Goal: Information Seeking & Learning: Learn about a topic

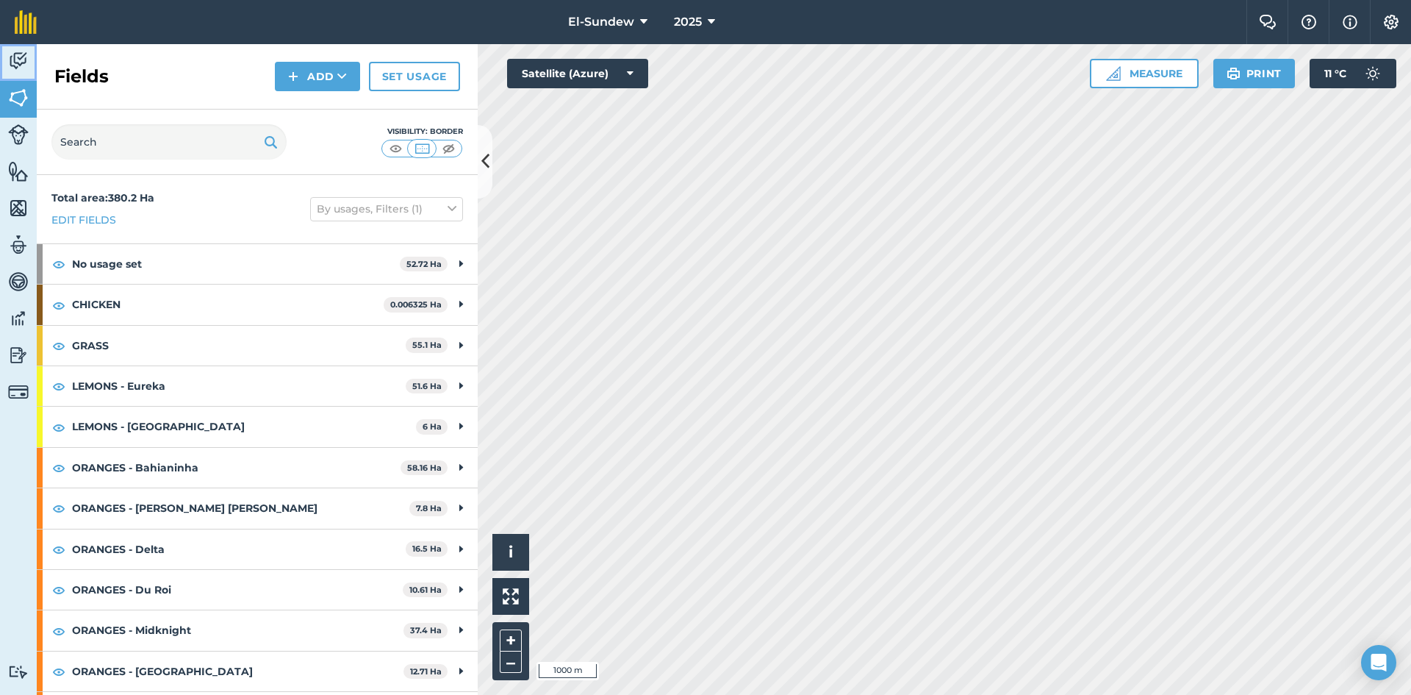
click at [29, 56] on link "Activity" at bounding box center [18, 62] width 37 height 37
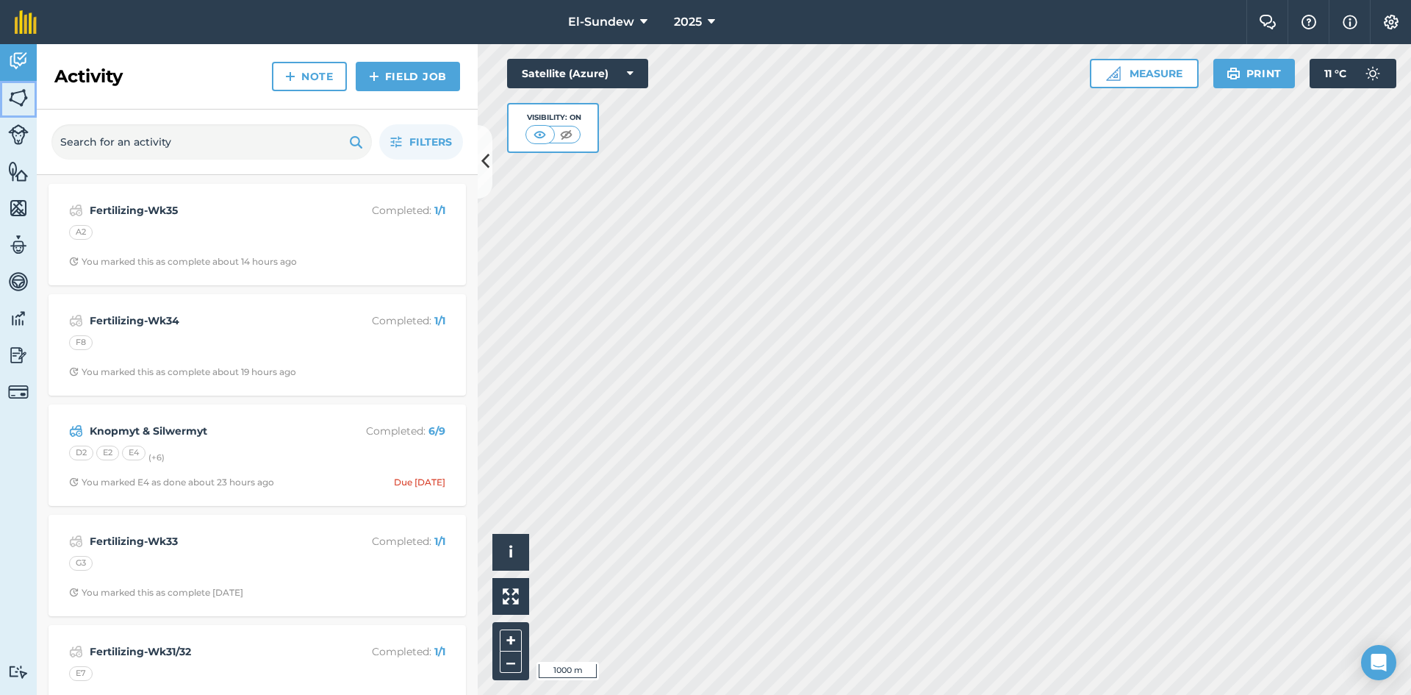
click at [24, 98] on img at bounding box center [18, 98] width 21 height 22
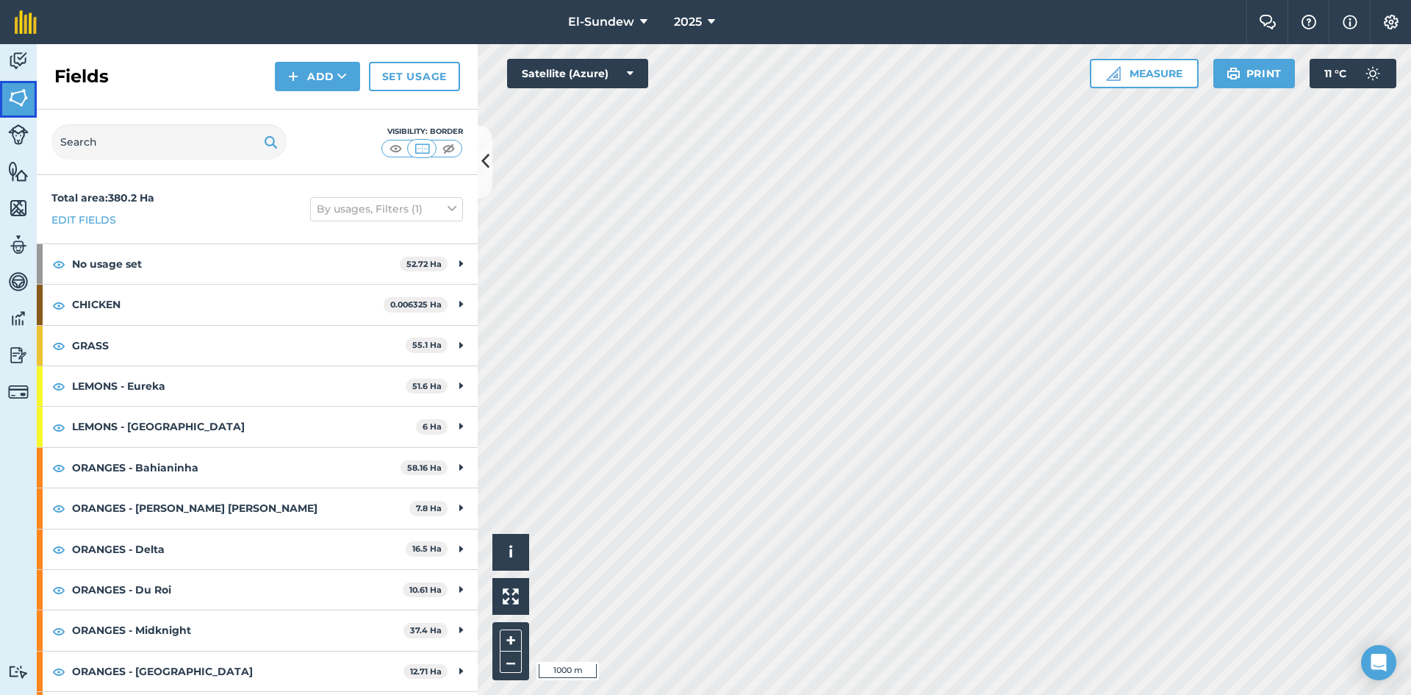
click at [19, 88] on img at bounding box center [18, 98] width 21 height 22
click at [19, 63] on img at bounding box center [18, 61] width 21 height 22
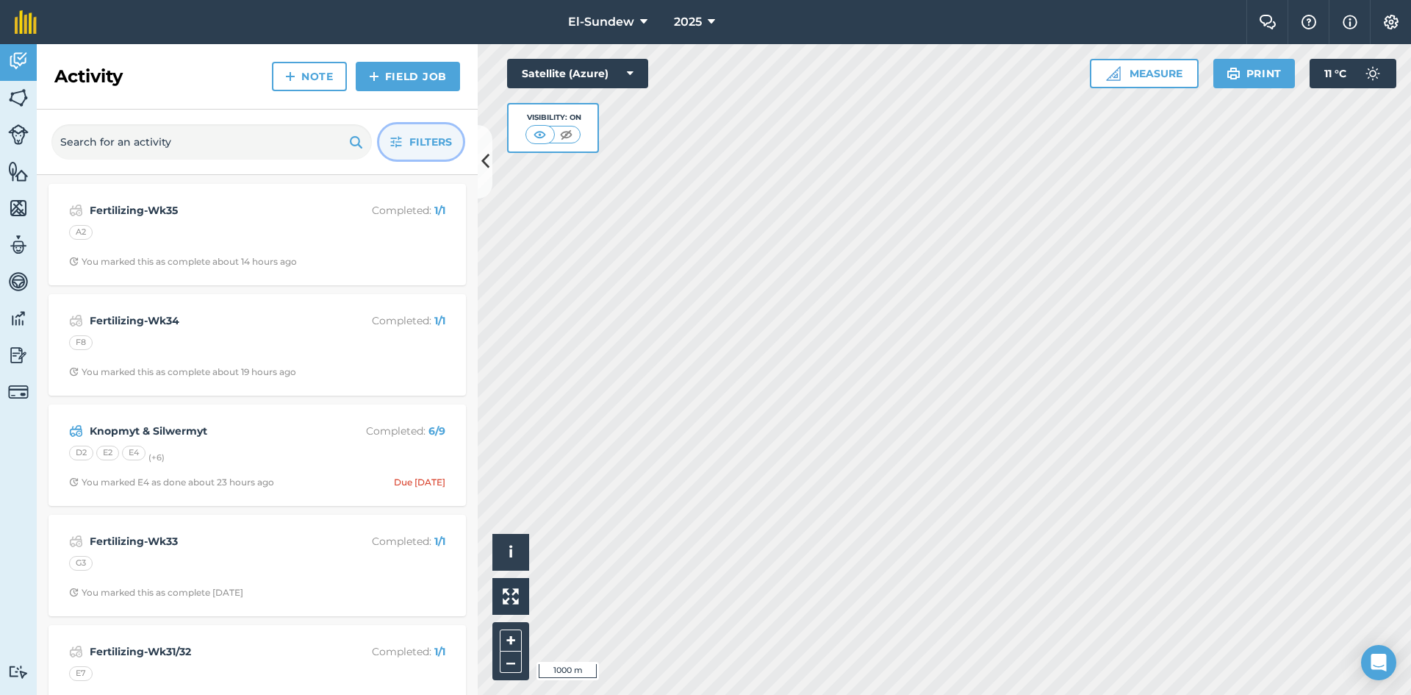
click at [395, 148] on button "Filters" at bounding box center [421, 141] width 84 height 35
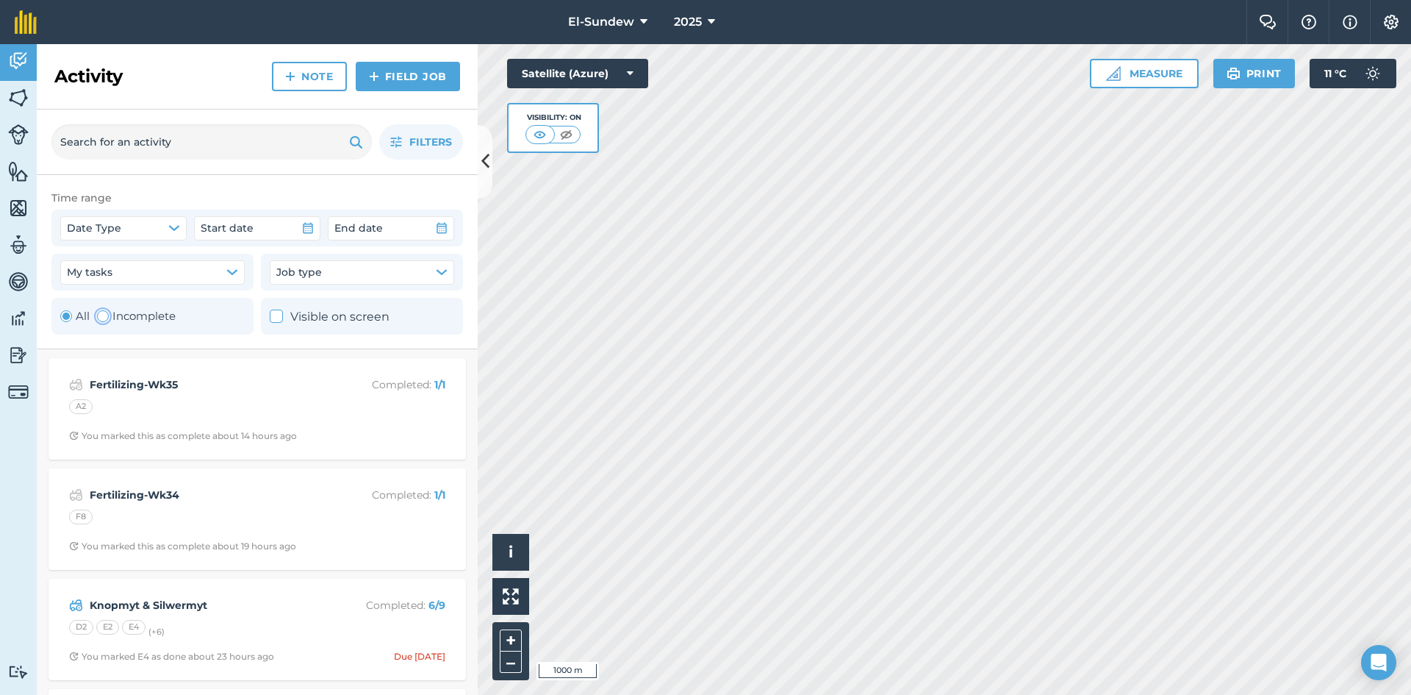
click at [97, 317] on div "Toggle Activity" at bounding box center [103, 316] width 12 height 12
radio input "false"
radio input "true"
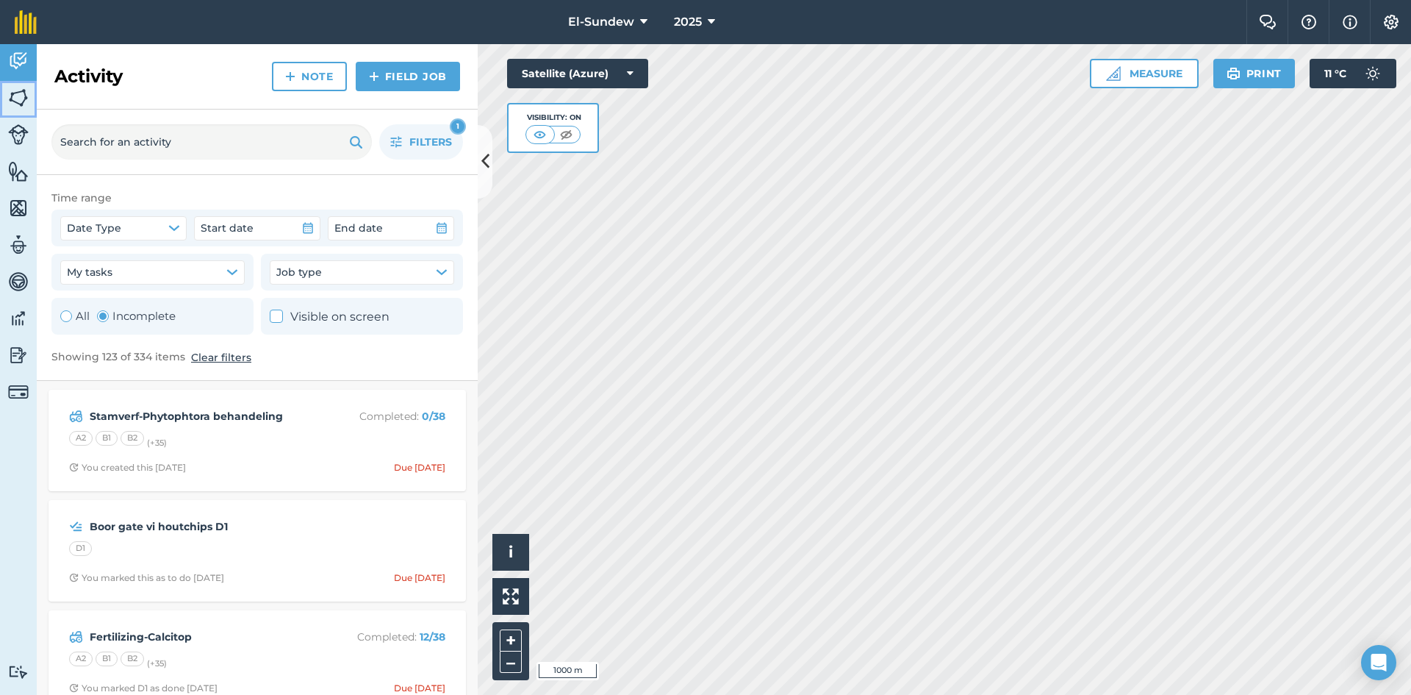
click at [12, 100] on img at bounding box center [18, 98] width 21 height 22
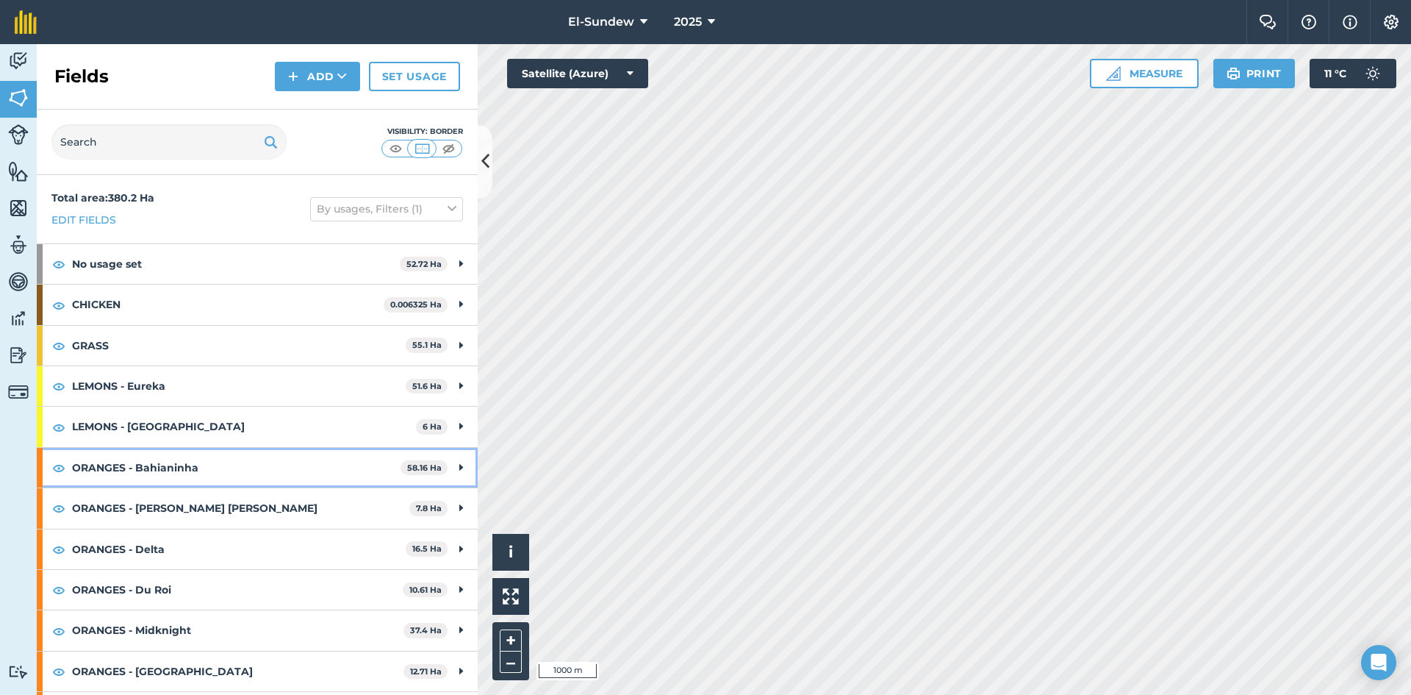
click at [226, 457] on strong "ORANGES - Bahianinha" at bounding box center [236, 468] width 329 height 40
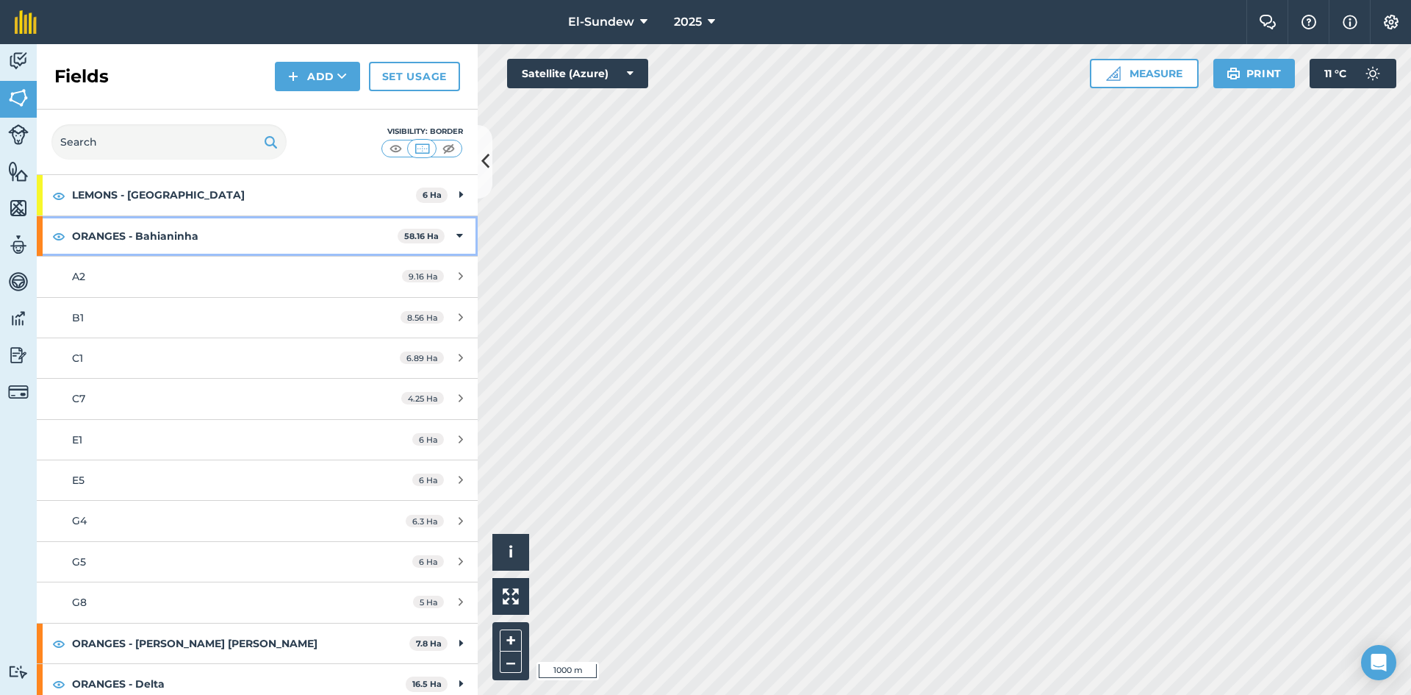
scroll to position [245, 0]
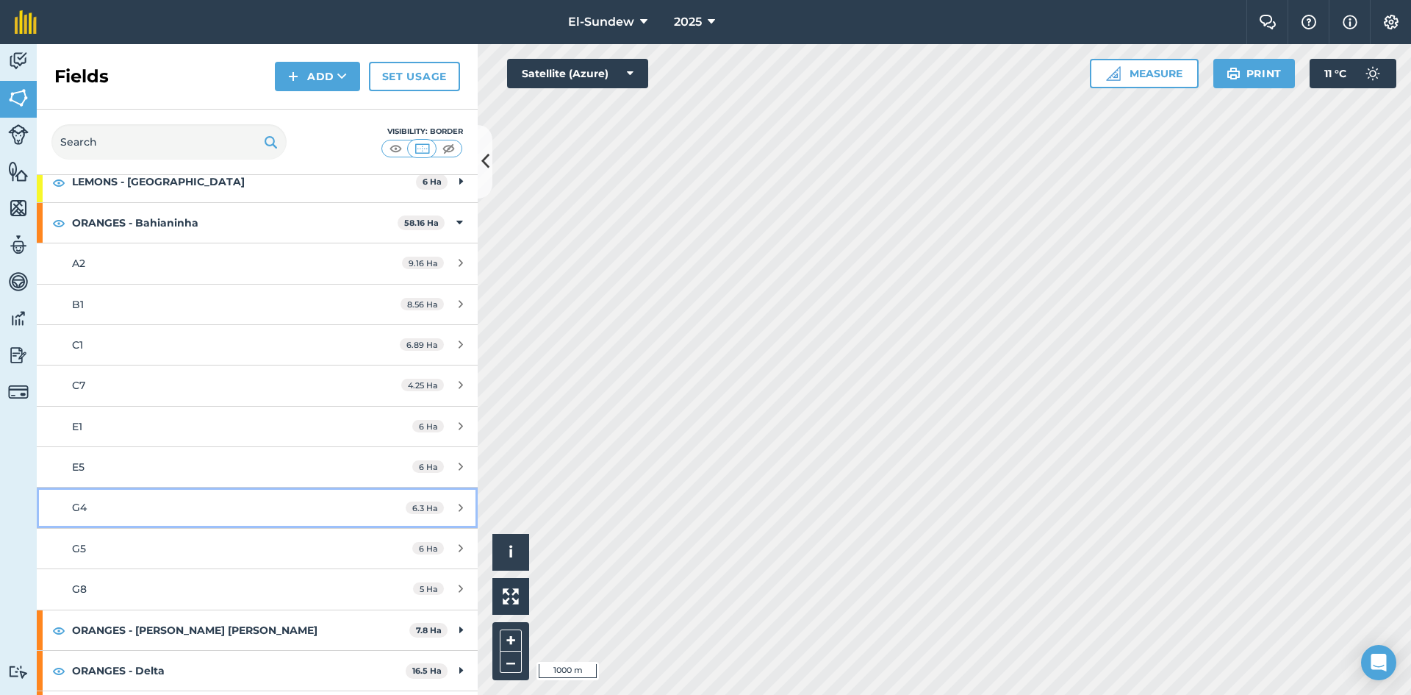
click at [137, 501] on div "G4" at bounding box center [210, 507] width 276 height 16
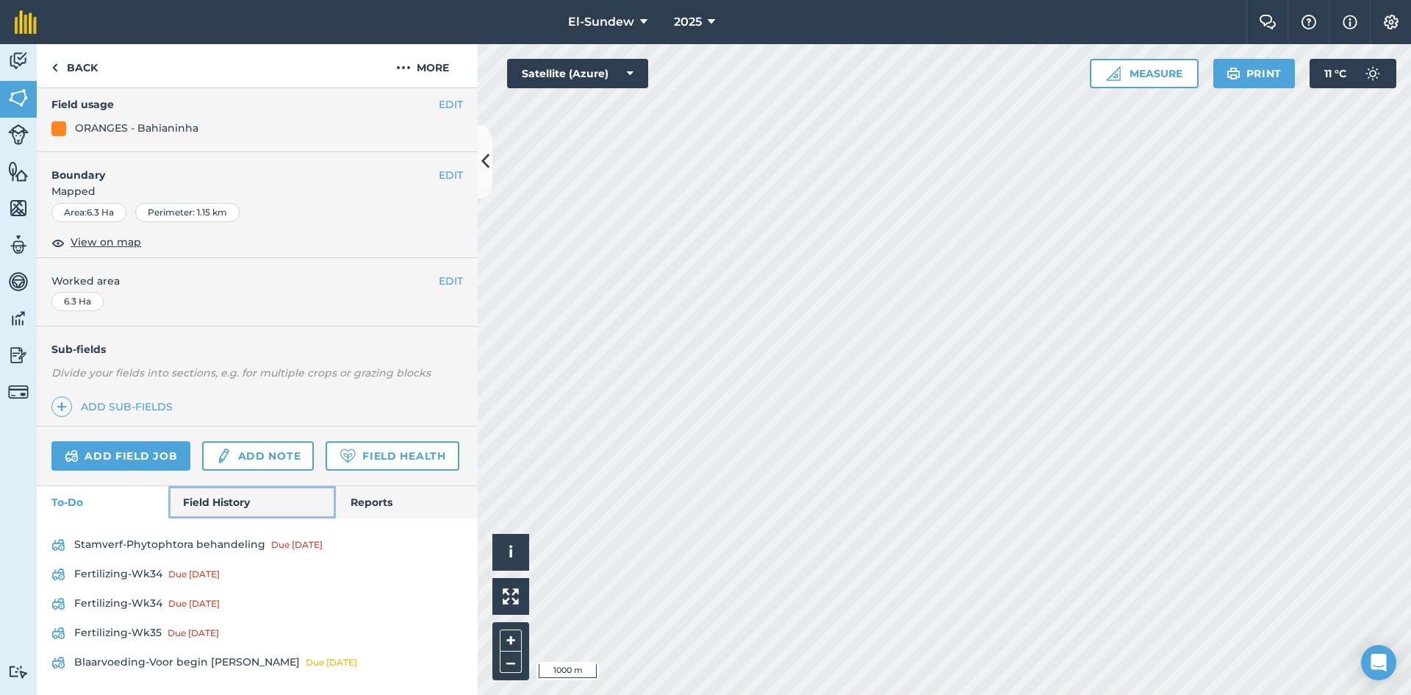
click at [226, 500] on link "Field History" at bounding box center [251, 502] width 167 height 32
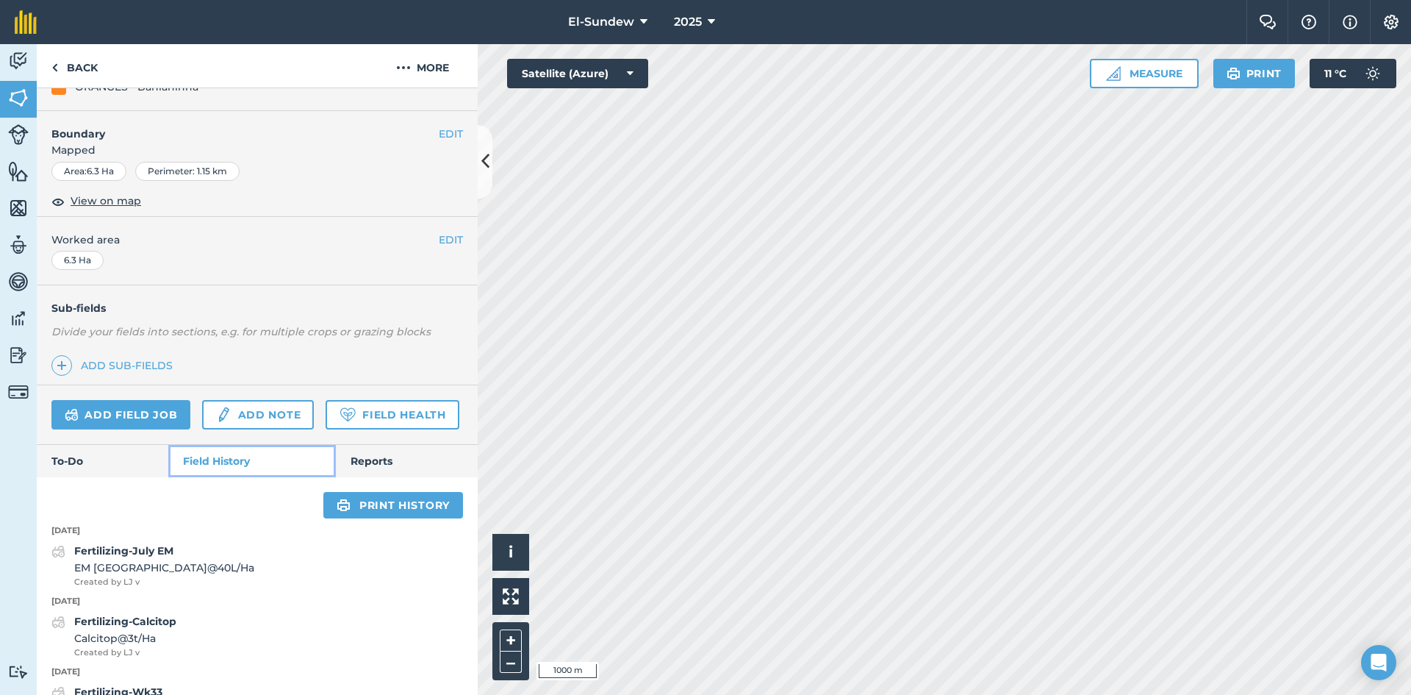
scroll to position [463, 0]
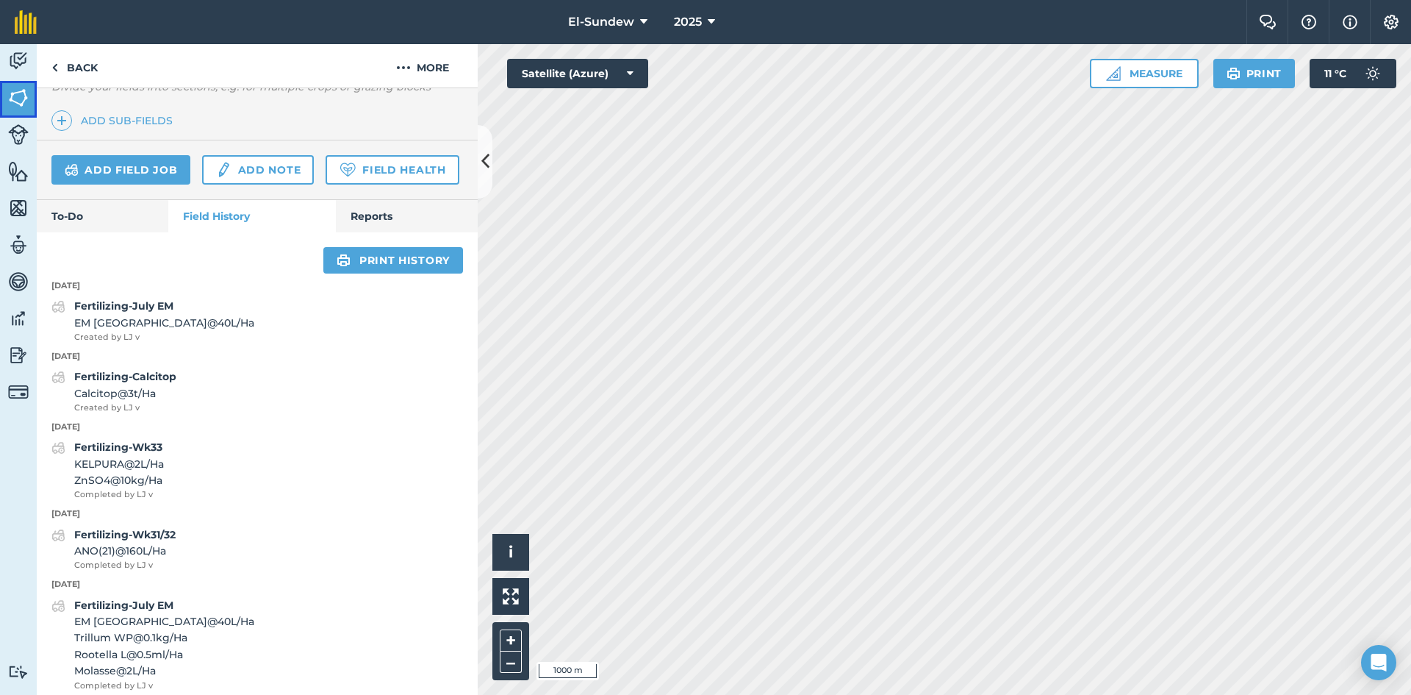
click at [18, 101] on img at bounding box center [18, 98] width 21 height 22
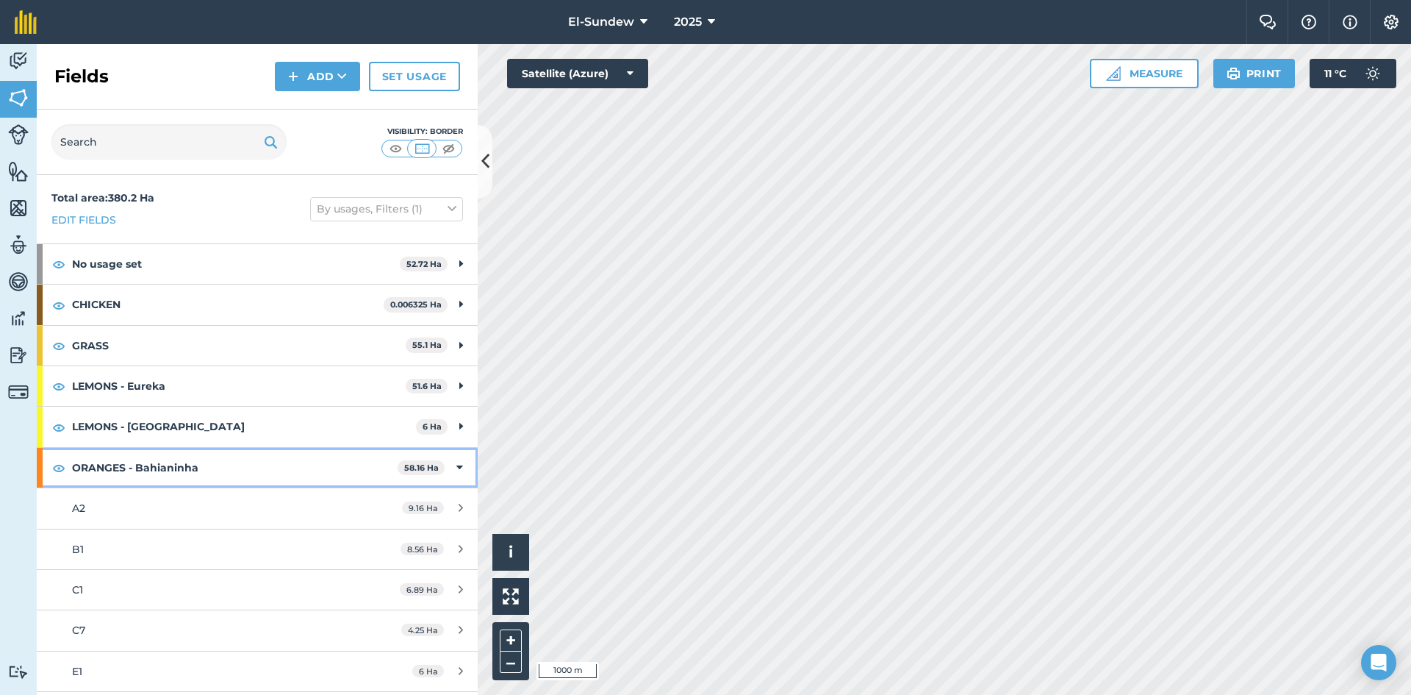
click at [177, 467] on strong "ORANGES - Bahianinha" at bounding box center [235, 468] width 326 height 40
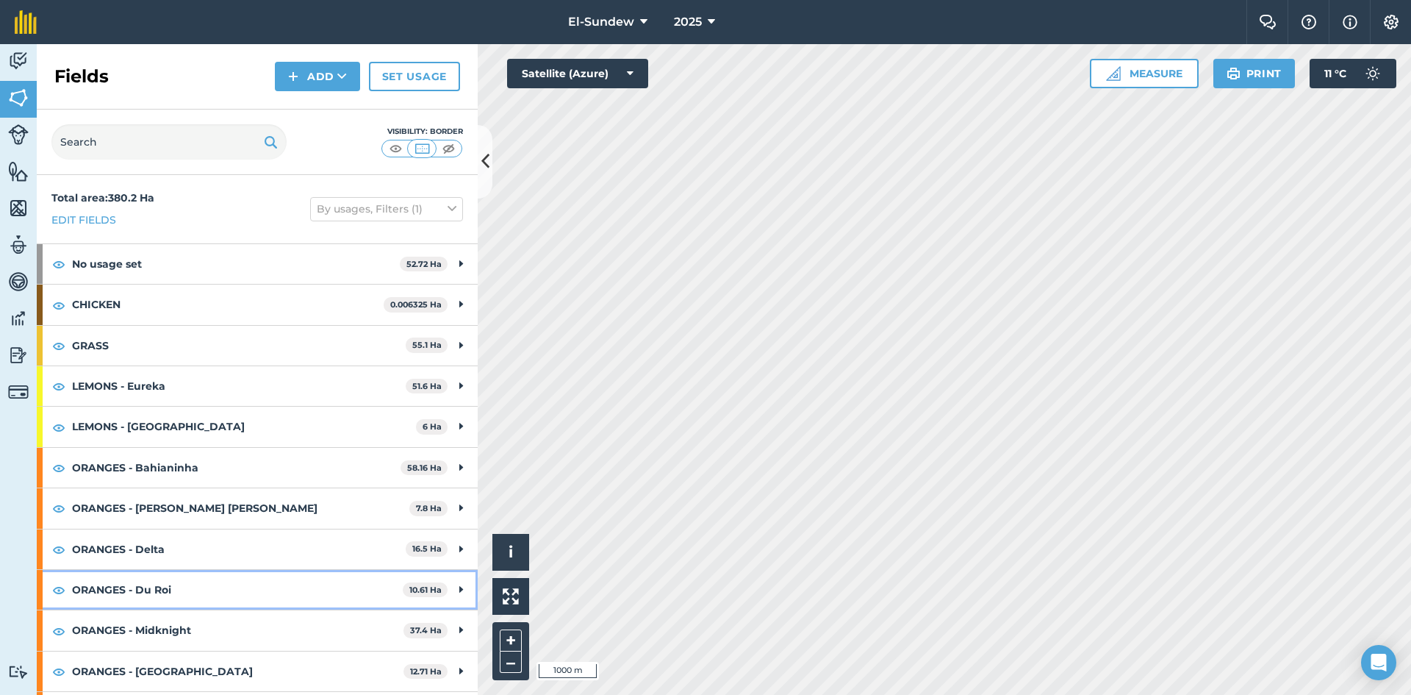
click at [205, 590] on strong "ORANGES - Du Roi" at bounding box center [237, 590] width 331 height 40
click at [202, 556] on strong "ORANGES - Delta" at bounding box center [239, 549] width 334 height 40
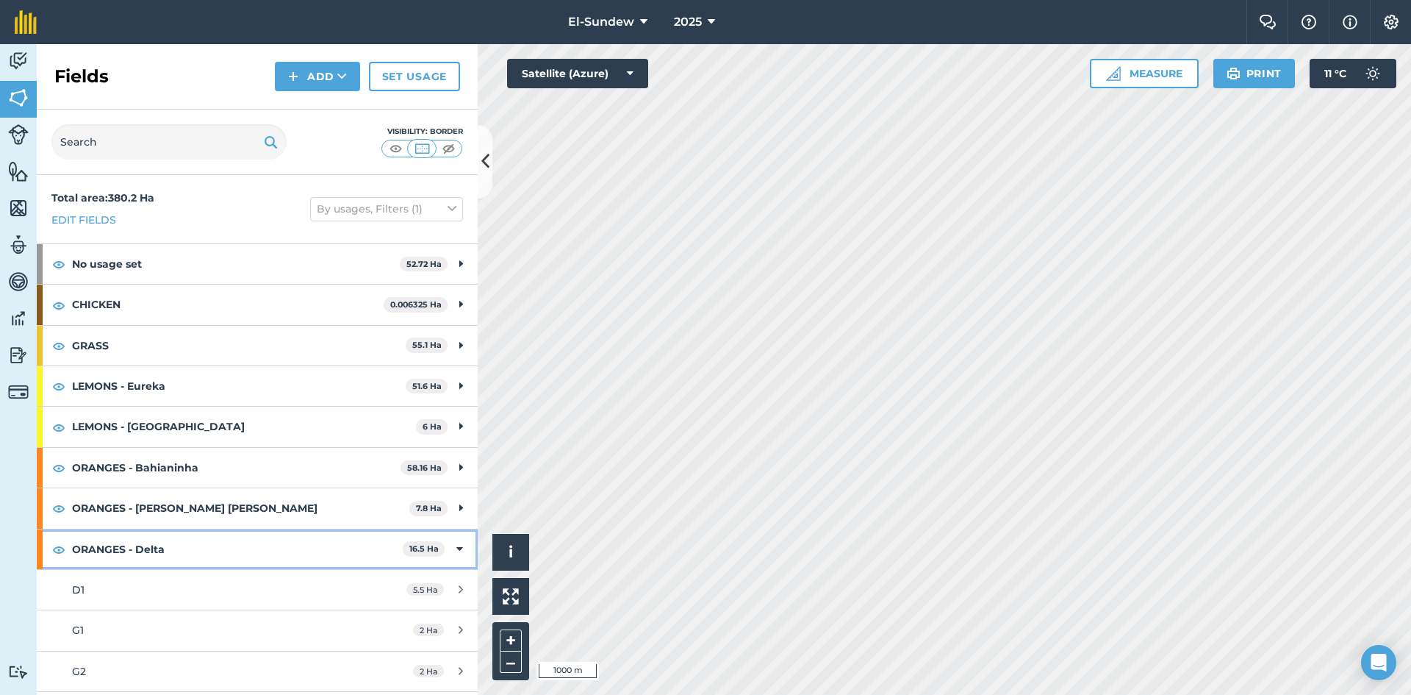
scroll to position [245, 0]
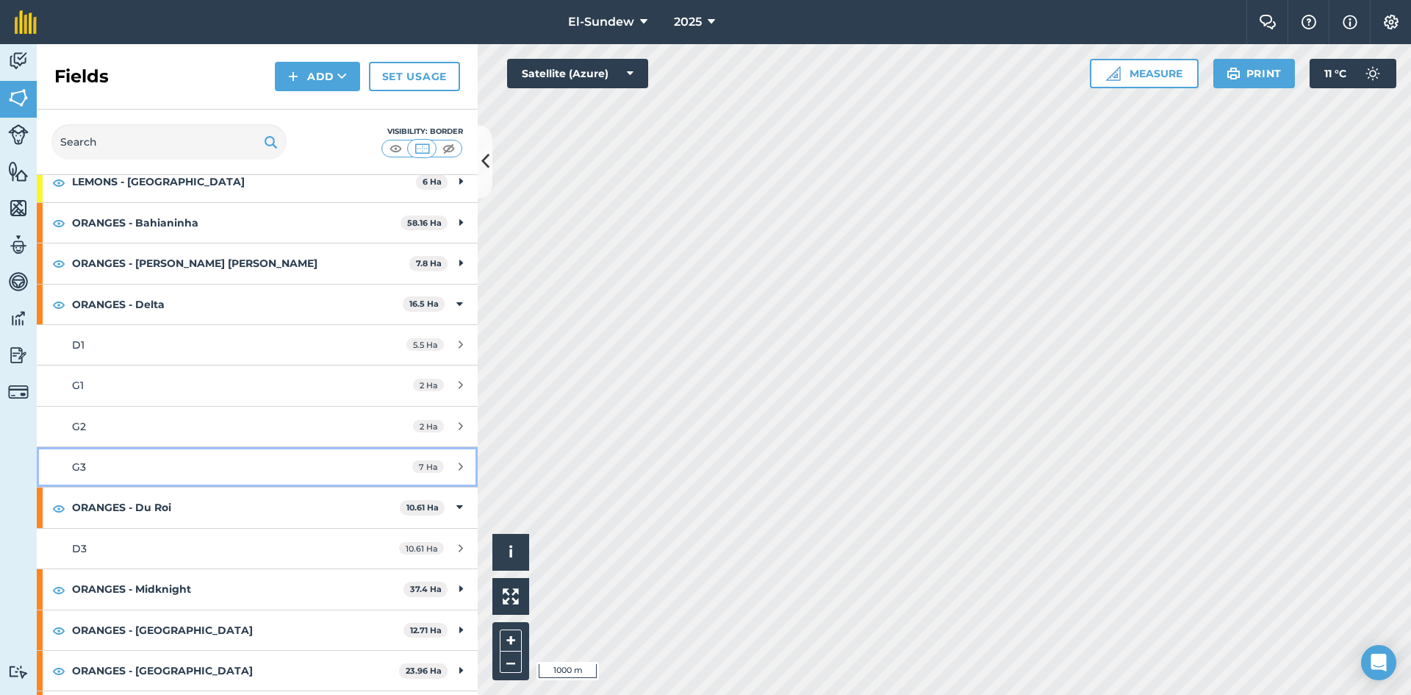
click at [194, 470] on div "G3" at bounding box center [210, 467] width 276 height 16
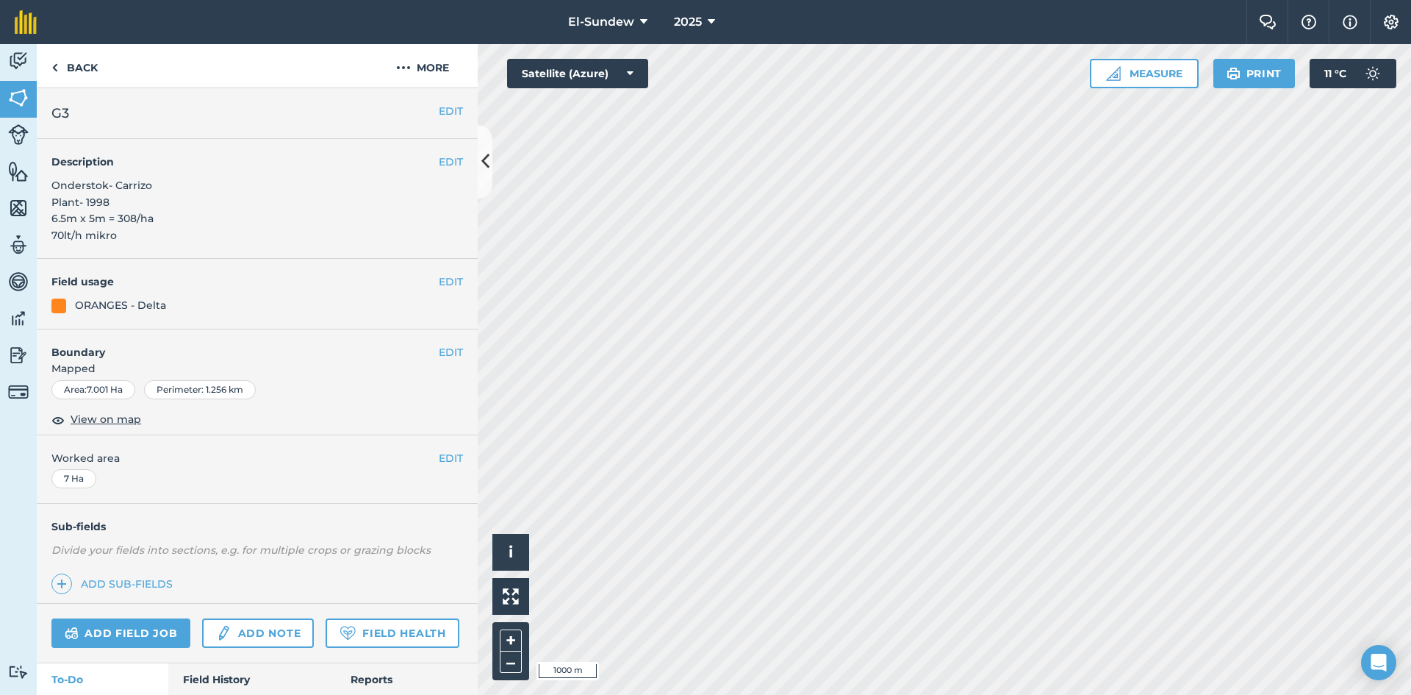
scroll to position [189, 0]
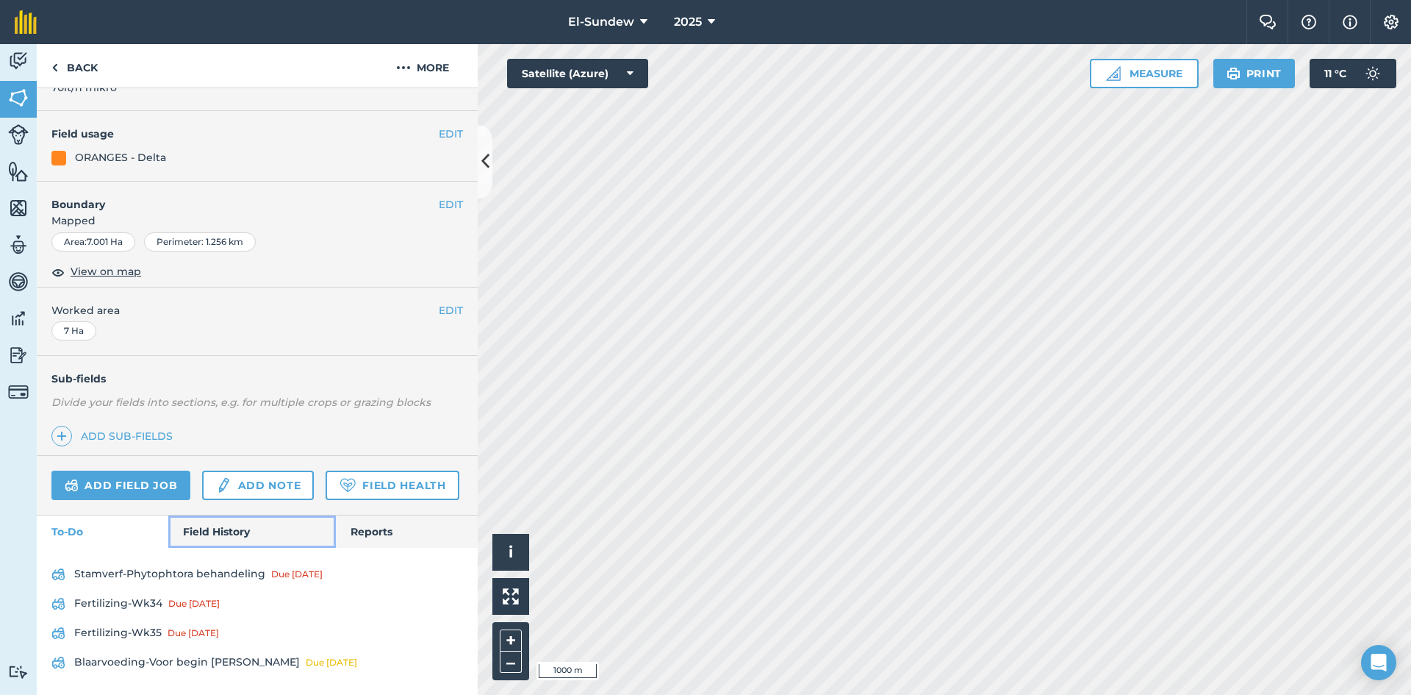
click at [202, 537] on link "Field History" at bounding box center [251, 531] width 167 height 32
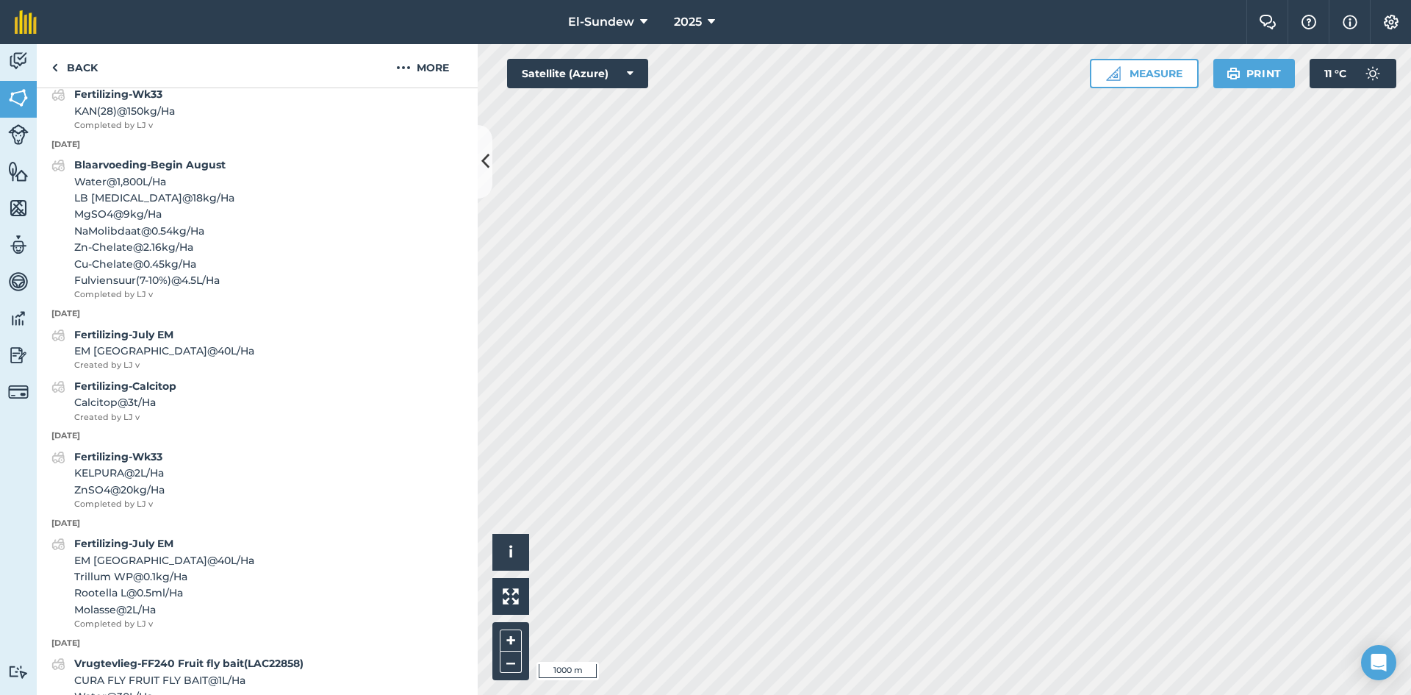
scroll to position [679, 0]
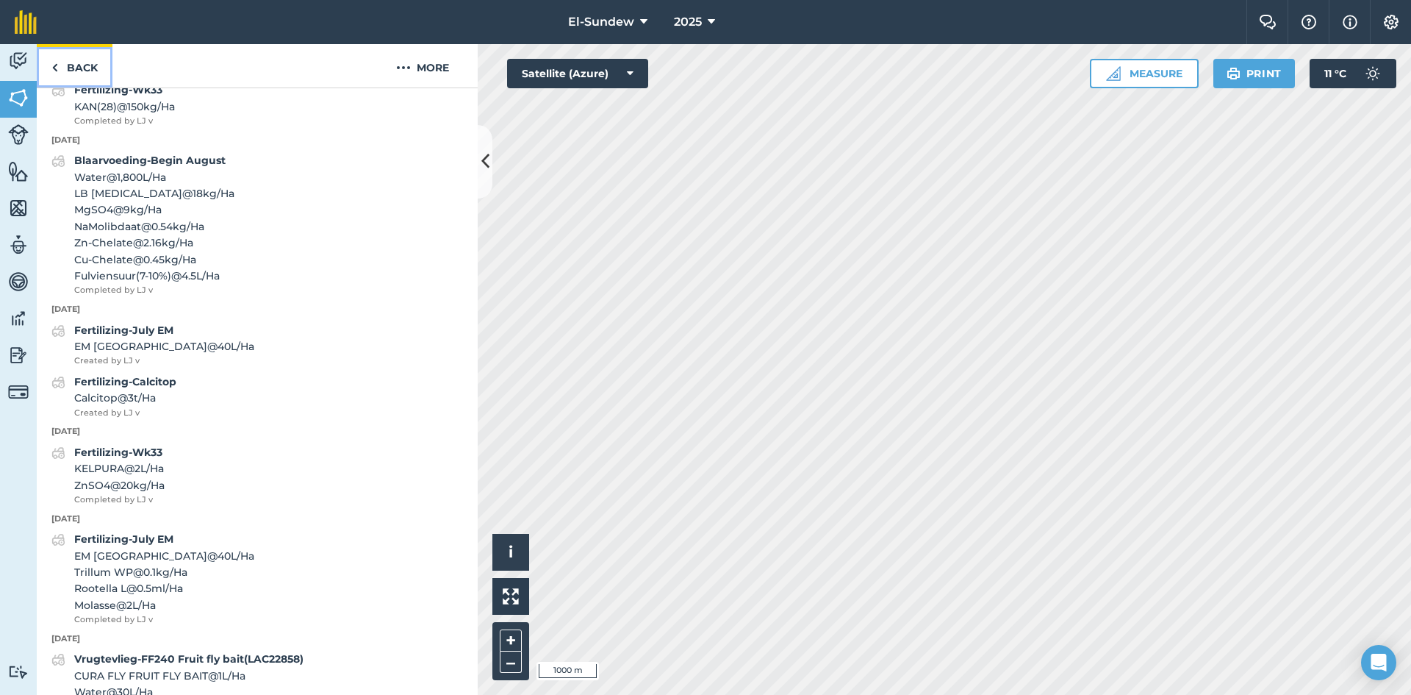
click at [103, 72] on link "Back" at bounding box center [75, 65] width 76 height 43
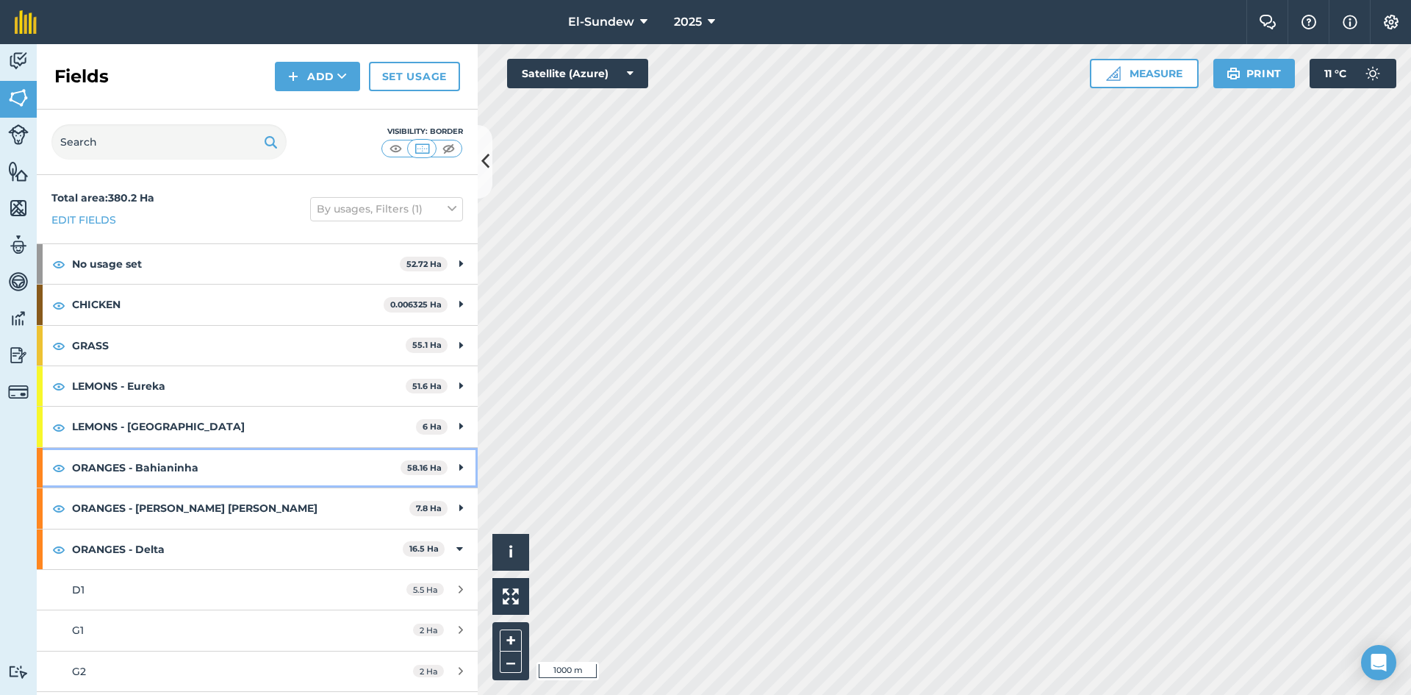
click at [235, 471] on strong "ORANGES - Bahianinha" at bounding box center [236, 468] width 329 height 40
click at [235, 471] on strong "ORANGES - Bahianinha" at bounding box center [235, 468] width 326 height 40
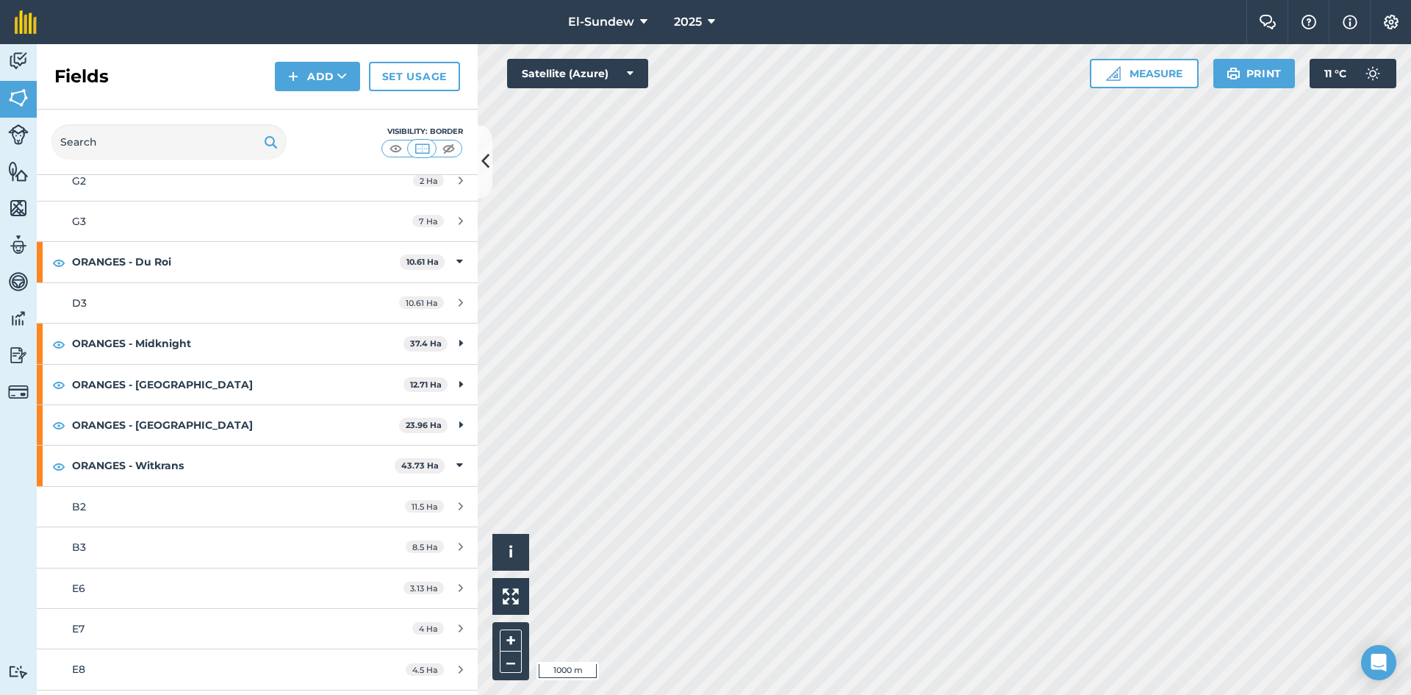
scroll to position [729, 0]
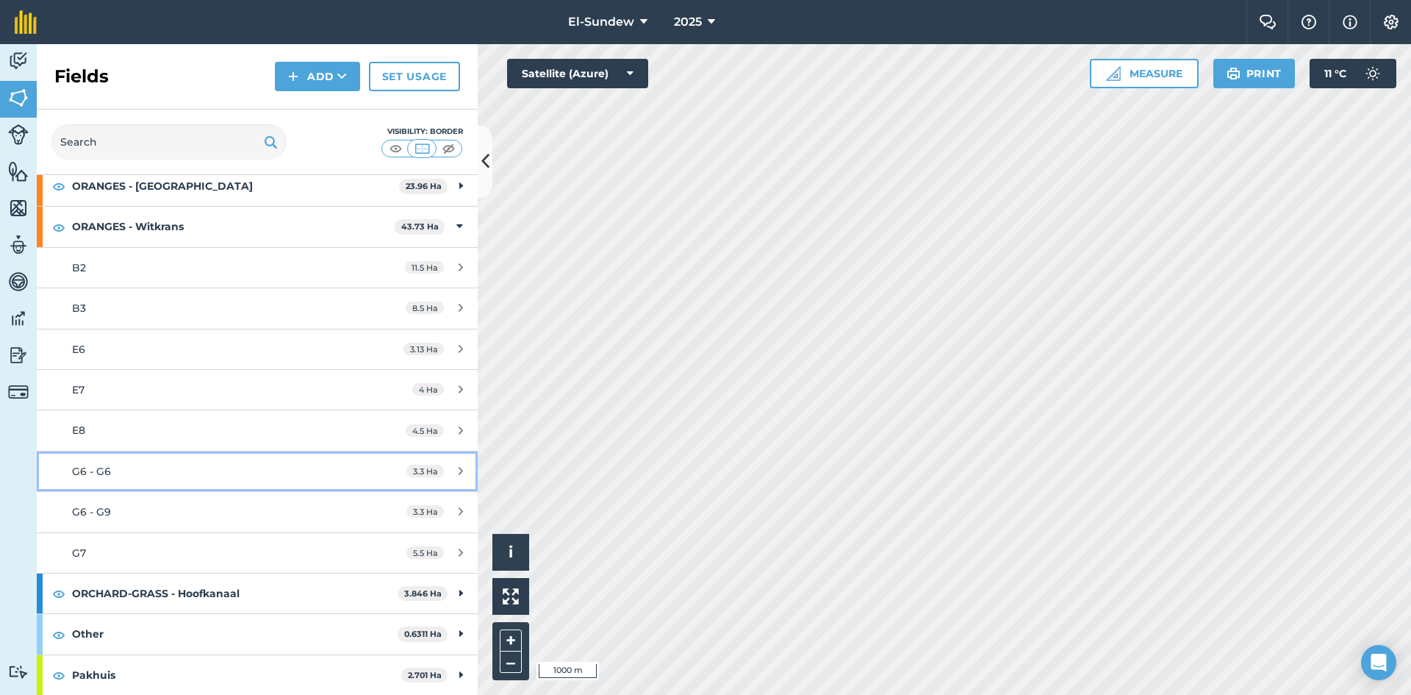
click at [217, 472] on div "G6 - G6" at bounding box center [210, 471] width 276 height 16
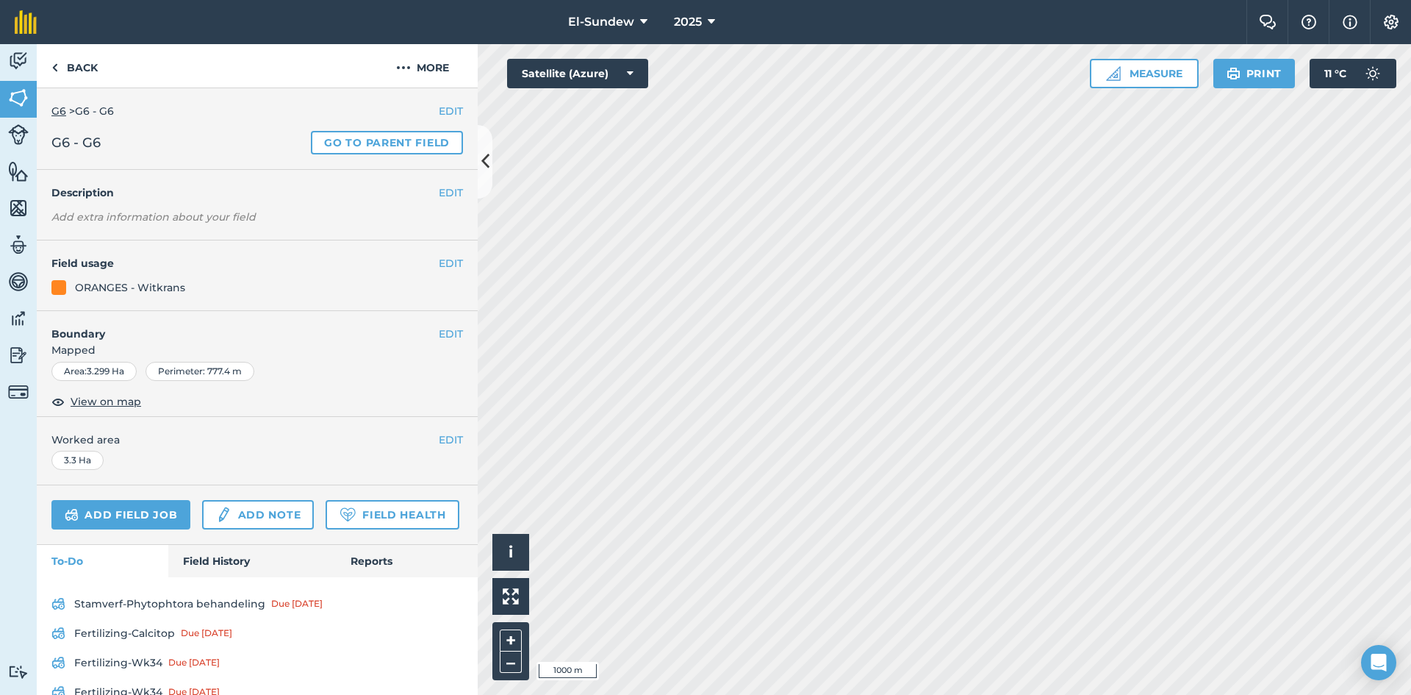
scroll to position [129, 0]
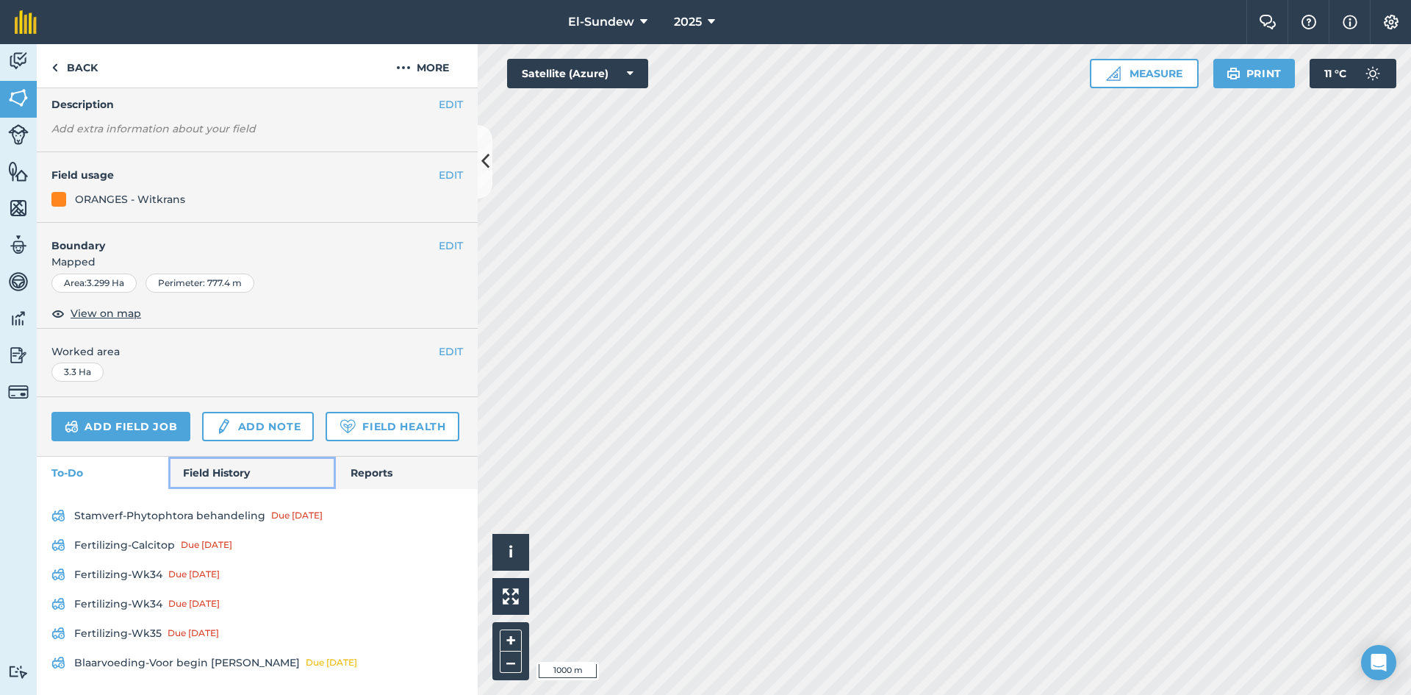
click at [221, 476] on link "Field History" at bounding box center [251, 472] width 167 height 32
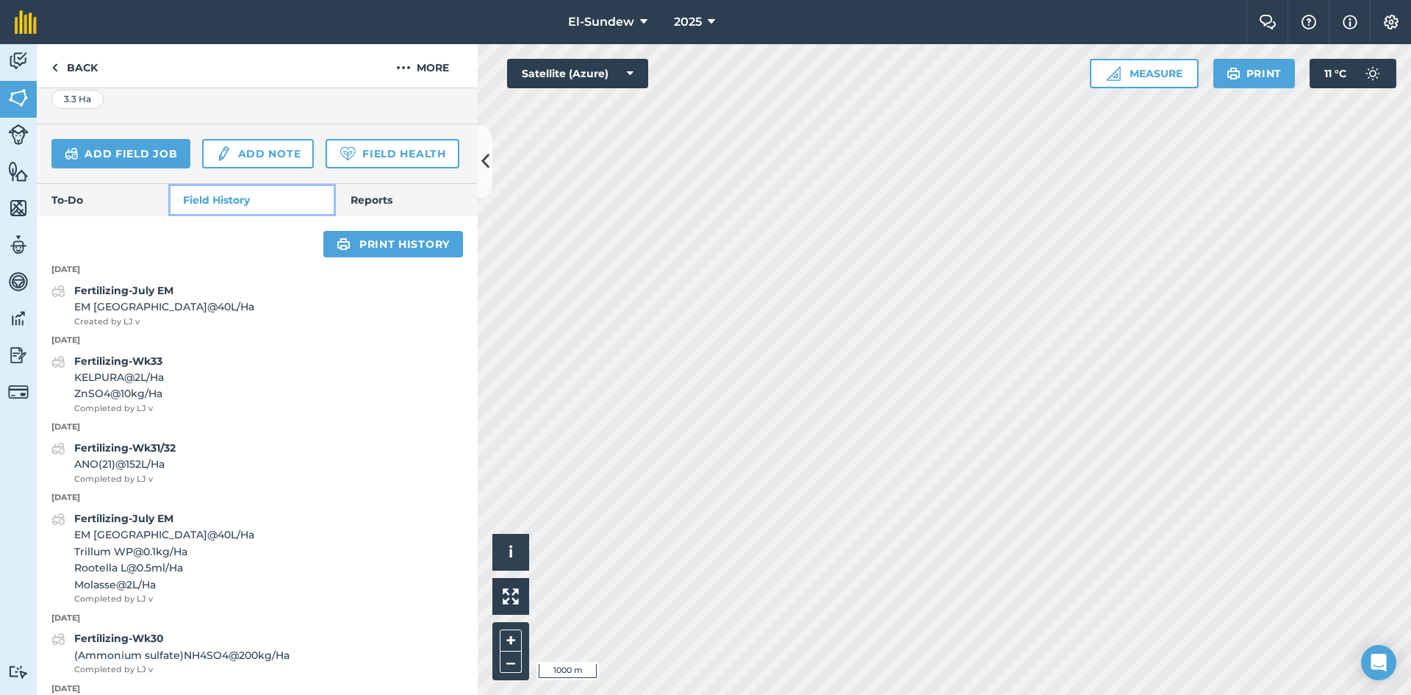
scroll to position [374, 0]
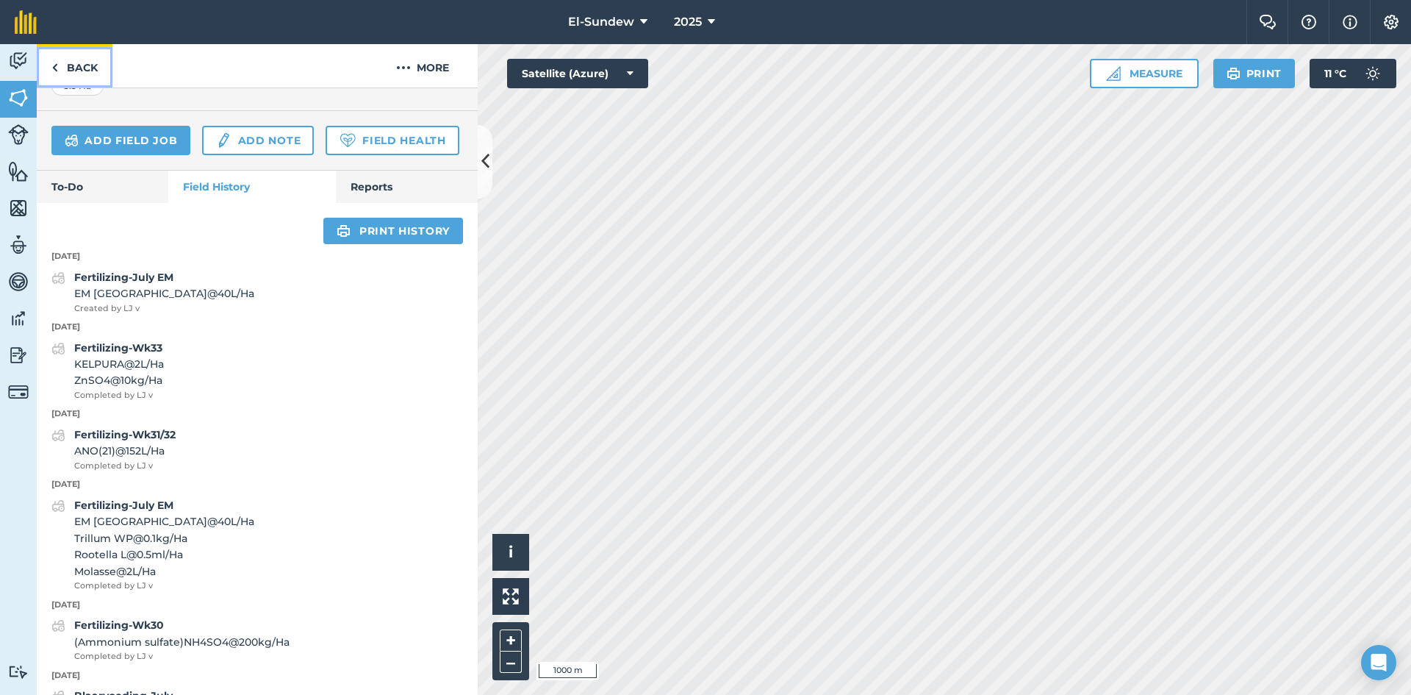
click at [86, 76] on link "Back" at bounding box center [75, 65] width 76 height 43
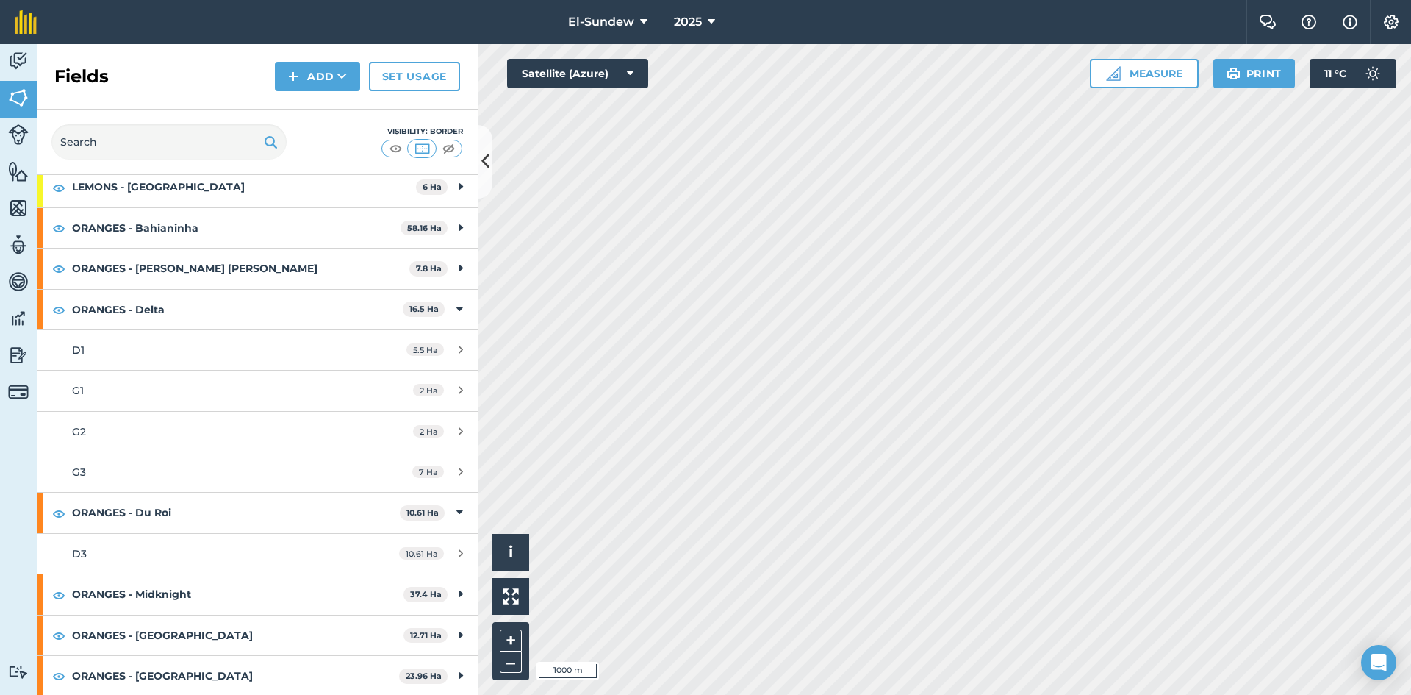
scroll to position [245, 0]
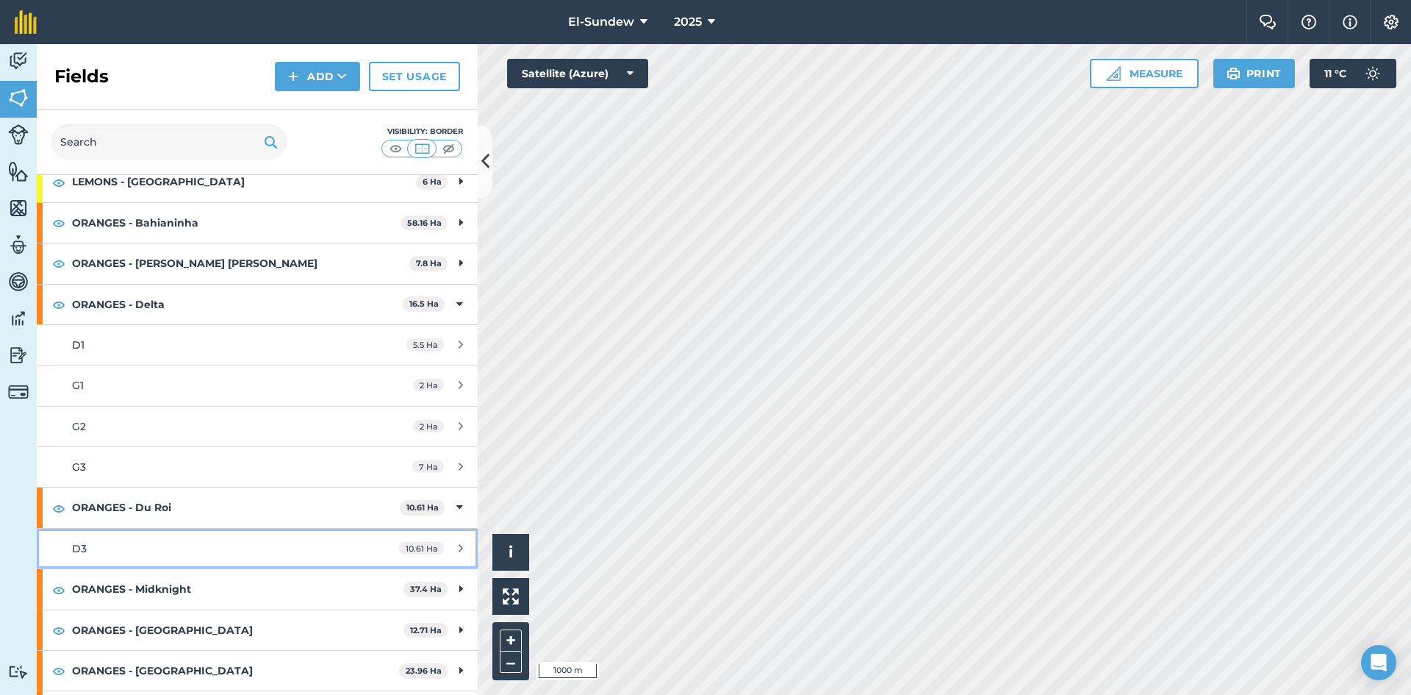
click at [179, 548] on div "D3" at bounding box center [210, 548] width 276 height 16
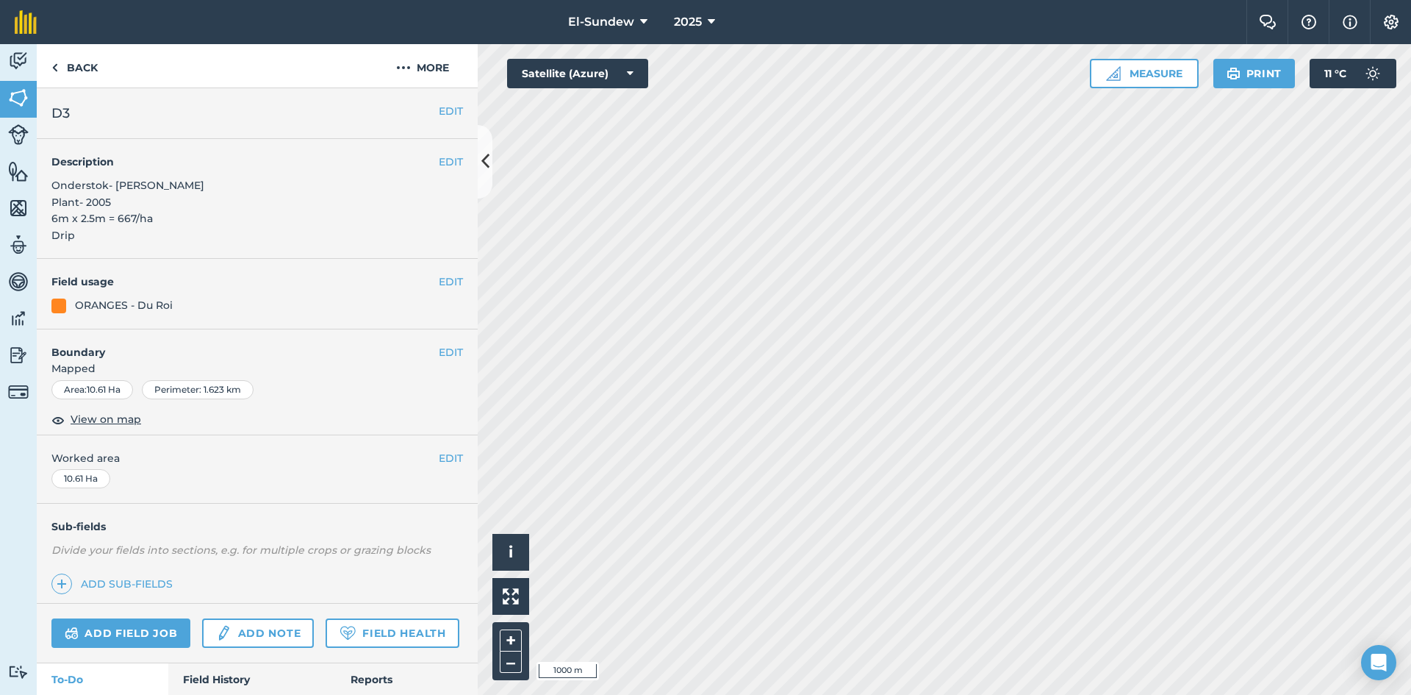
scroll to position [245, 0]
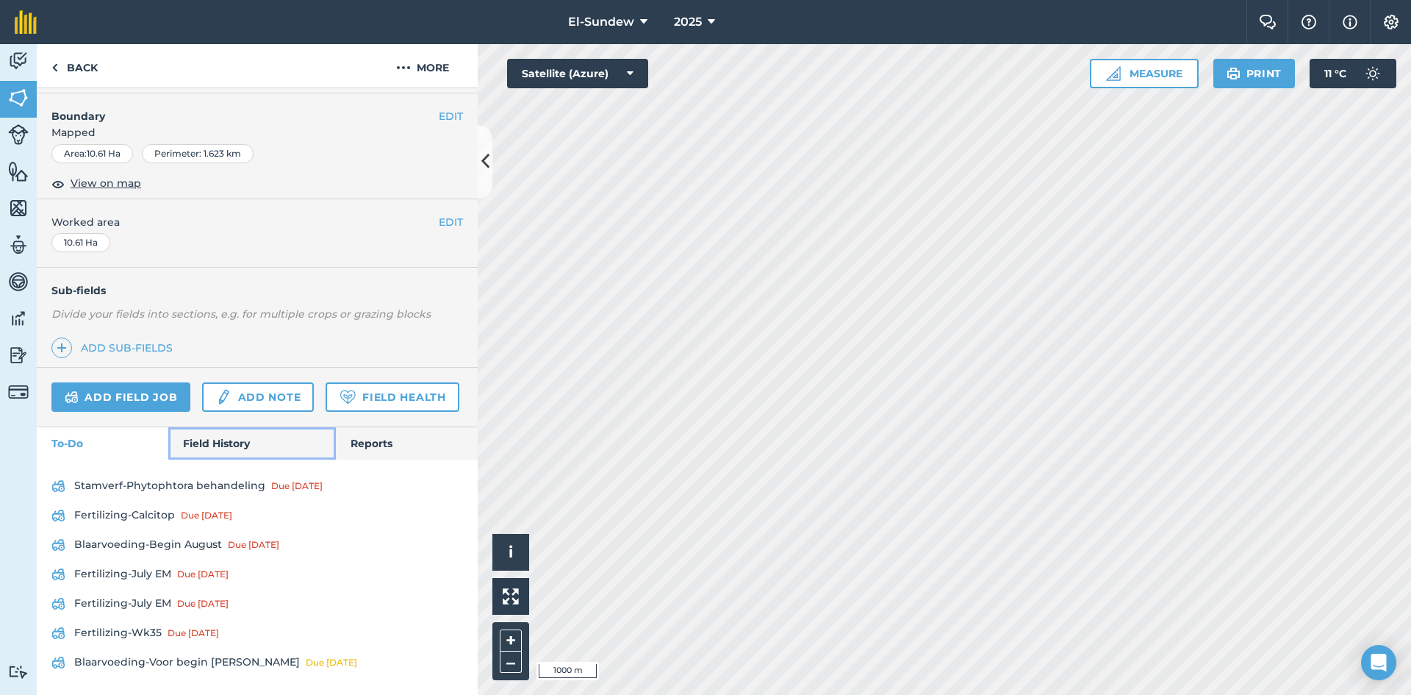
click at [202, 459] on link "Field History" at bounding box center [251, 443] width 167 height 32
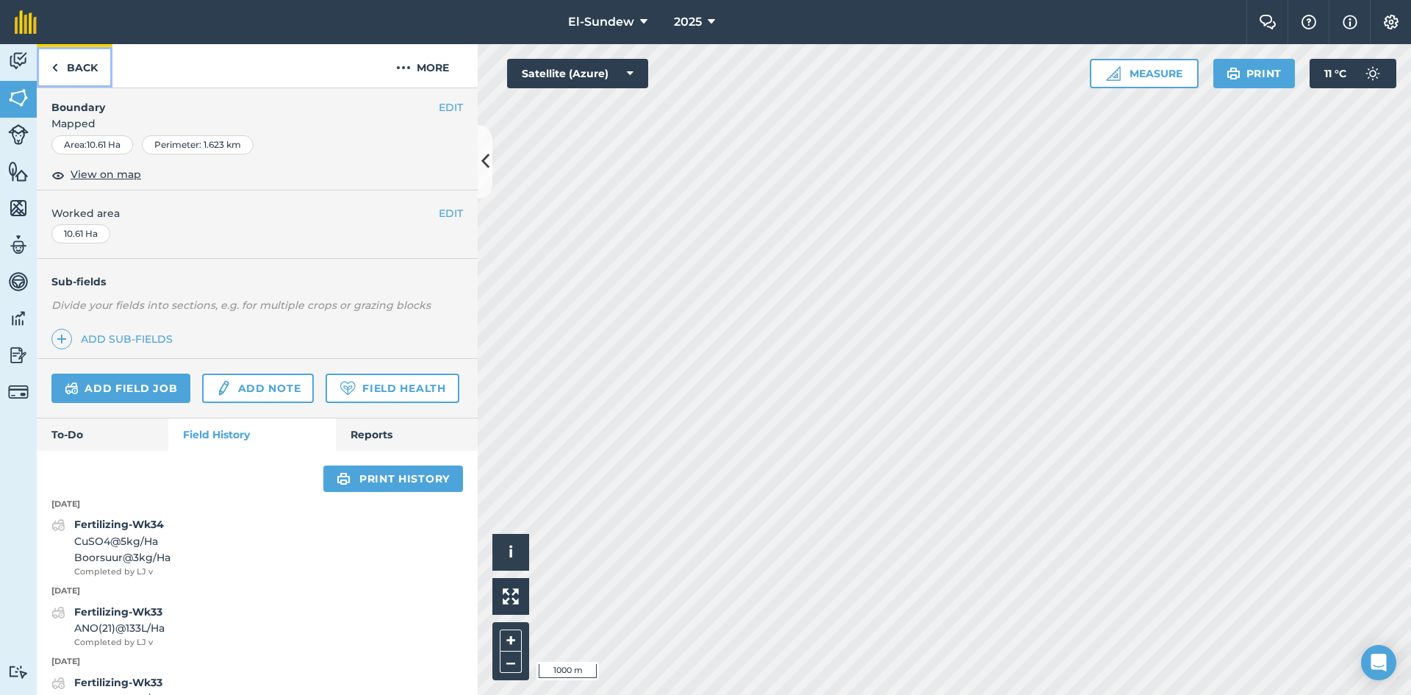
click at [70, 63] on link "Back" at bounding box center [75, 65] width 76 height 43
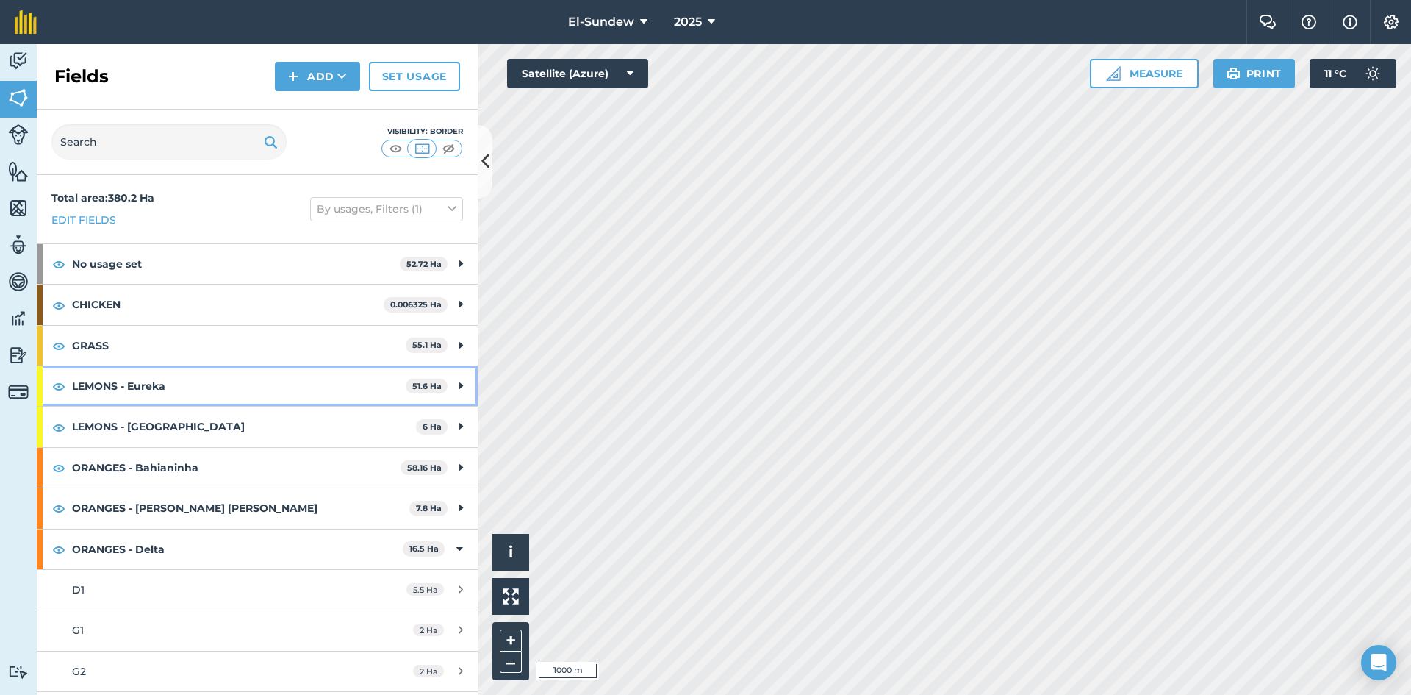
click at [165, 387] on strong "LEMONS - Eureka" at bounding box center [239, 386] width 334 height 40
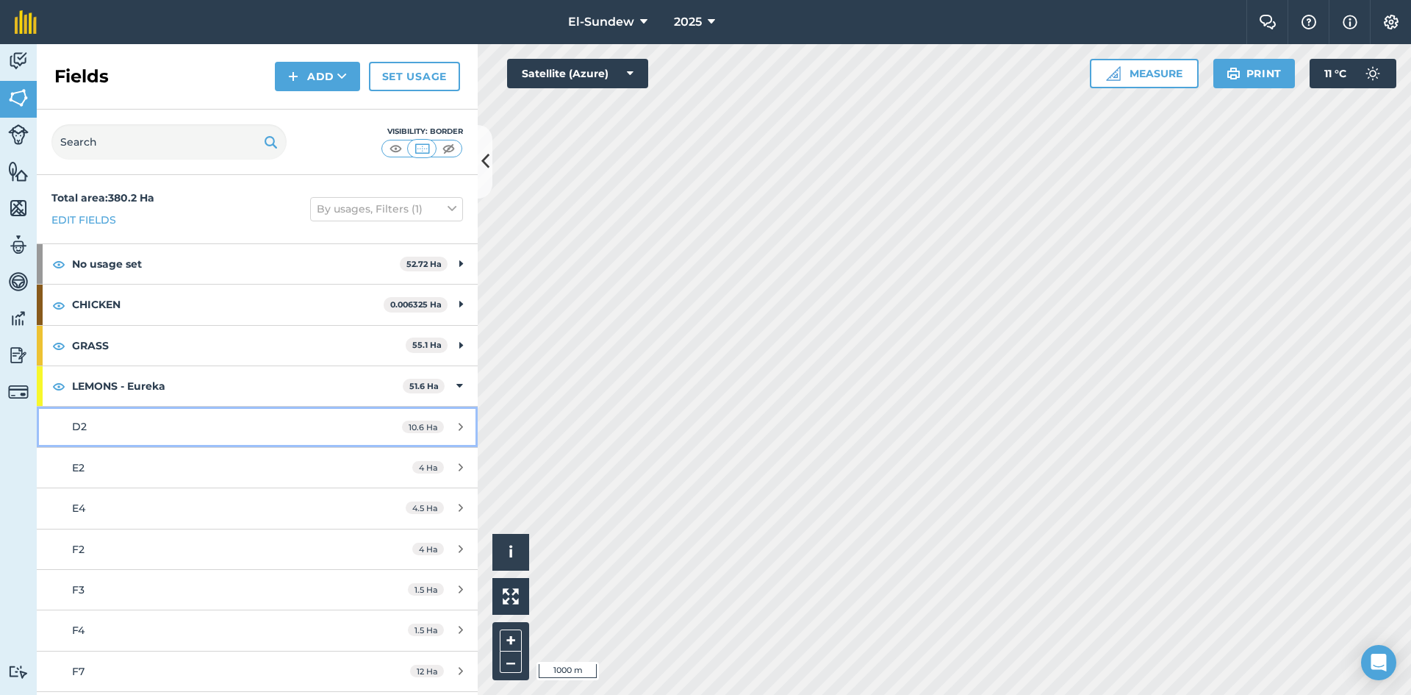
click at [159, 416] on link "D2 10.6 Ha" at bounding box center [257, 426] width 441 height 40
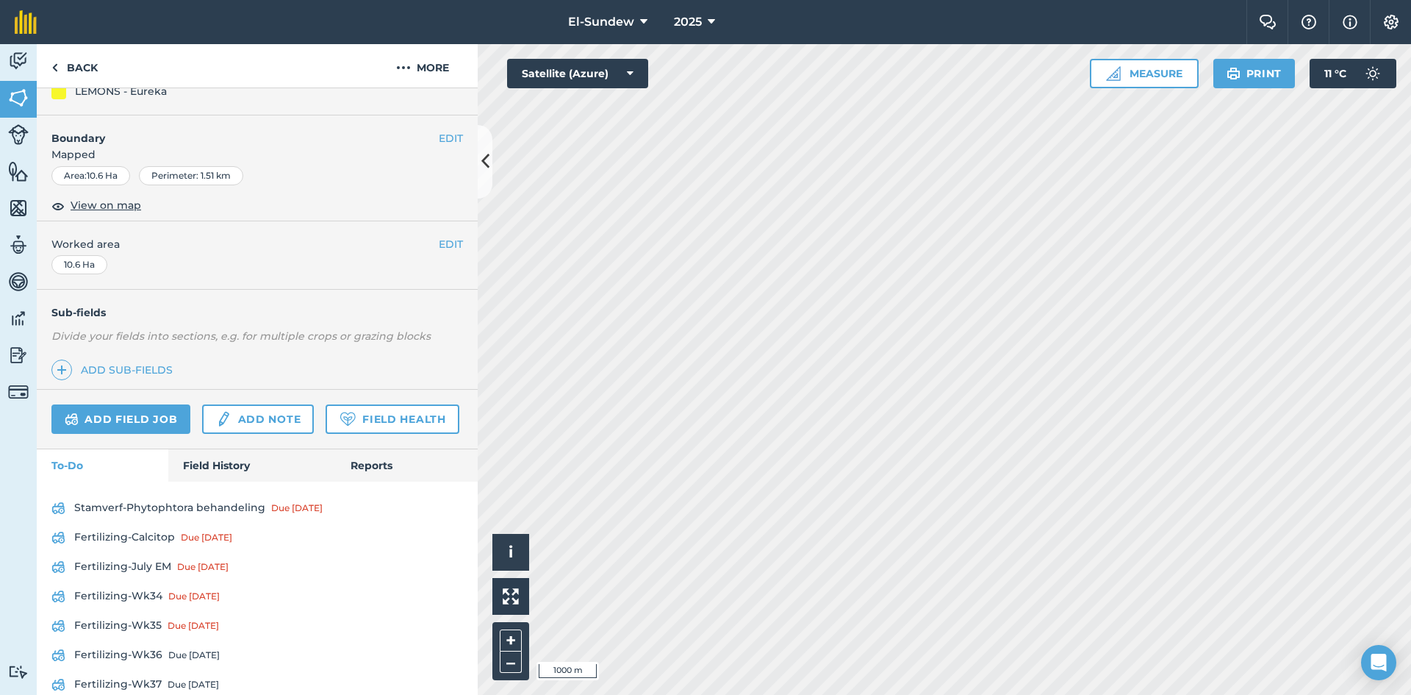
scroll to position [245, 0]
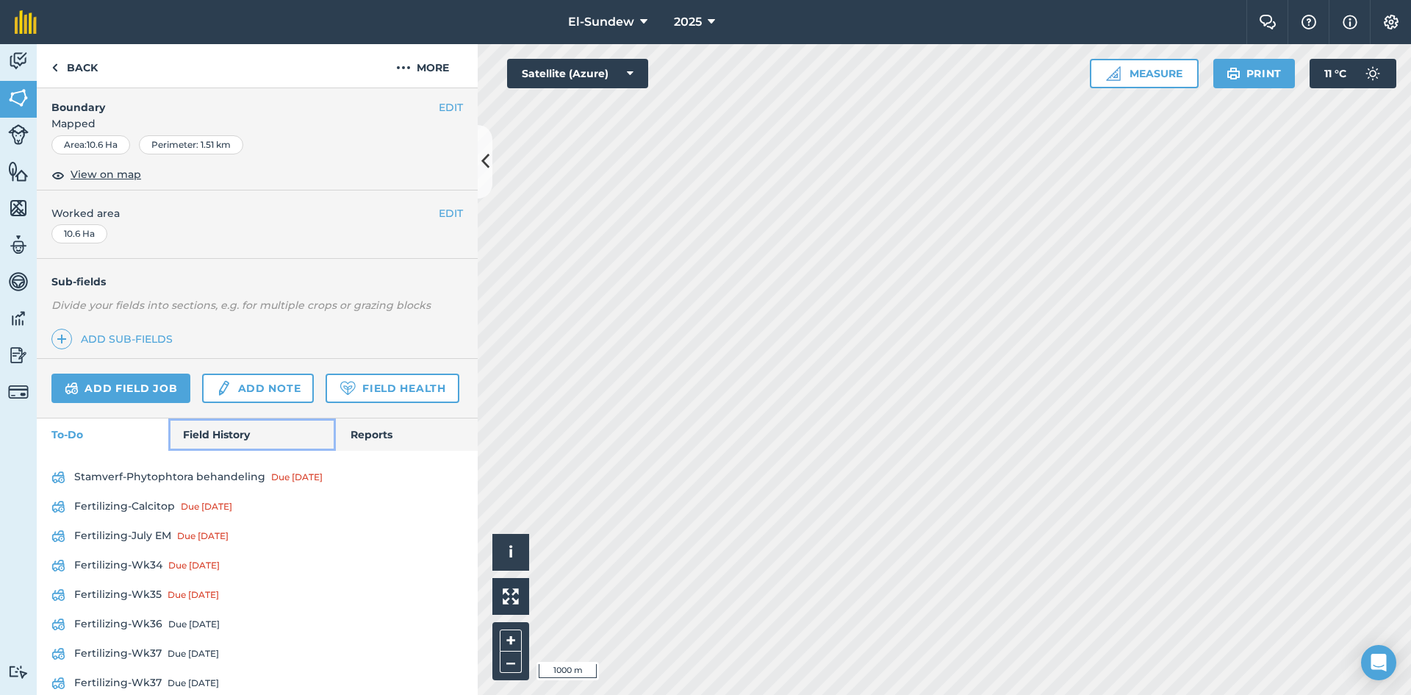
click at [198, 451] on link "Field History" at bounding box center [251, 434] width 167 height 32
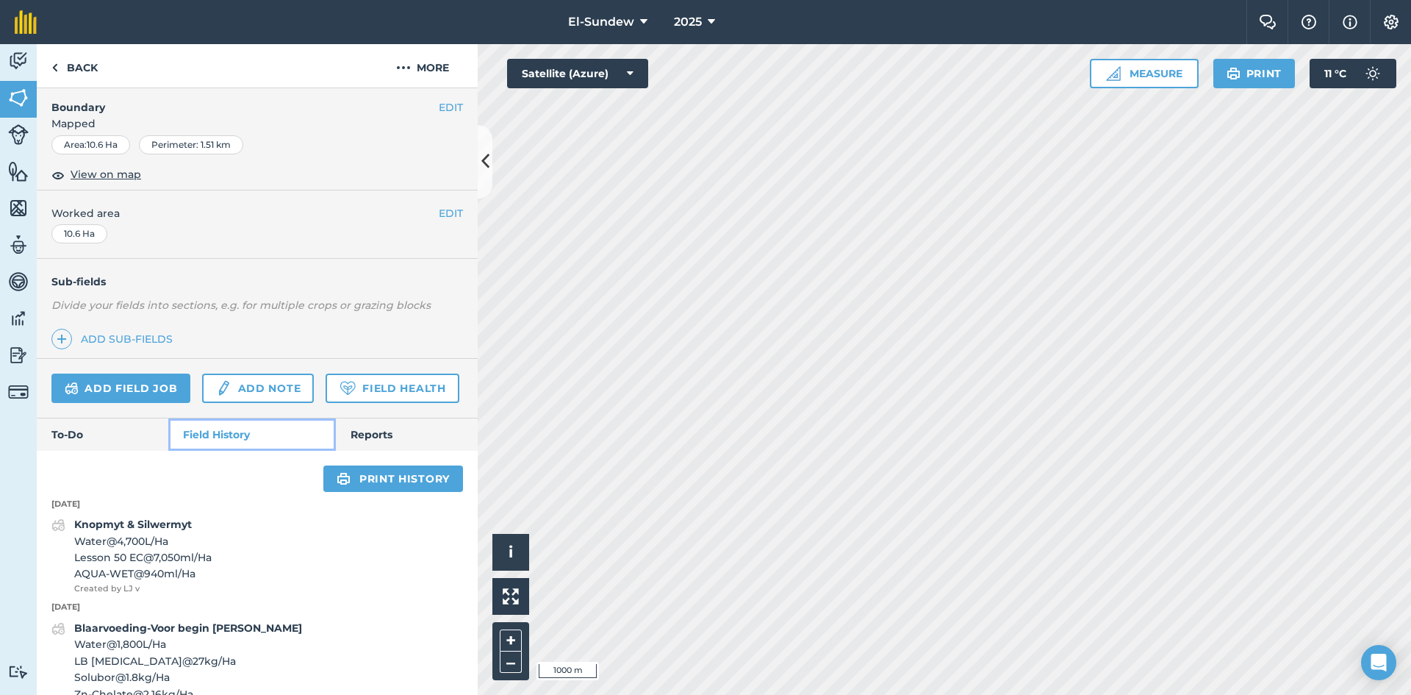
scroll to position [490, 0]
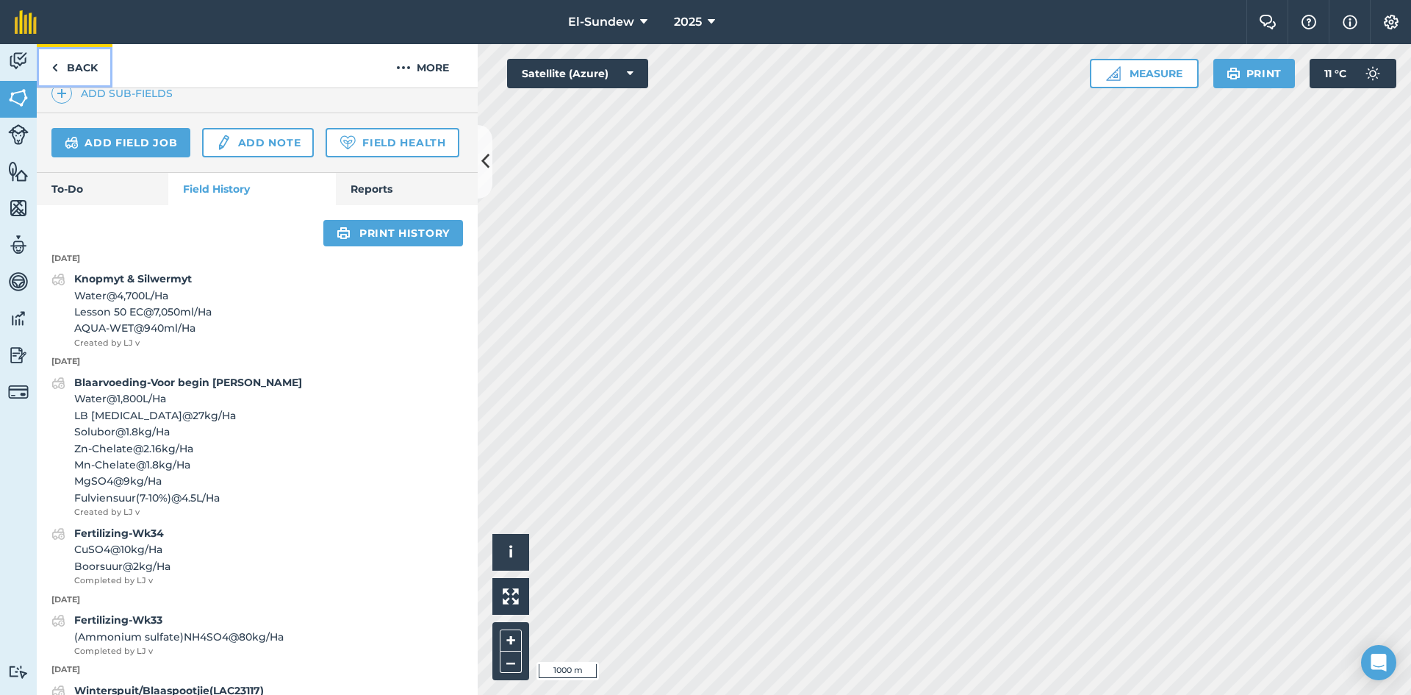
click at [85, 60] on link "Back" at bounding box center [75, 65] width 76 height 43
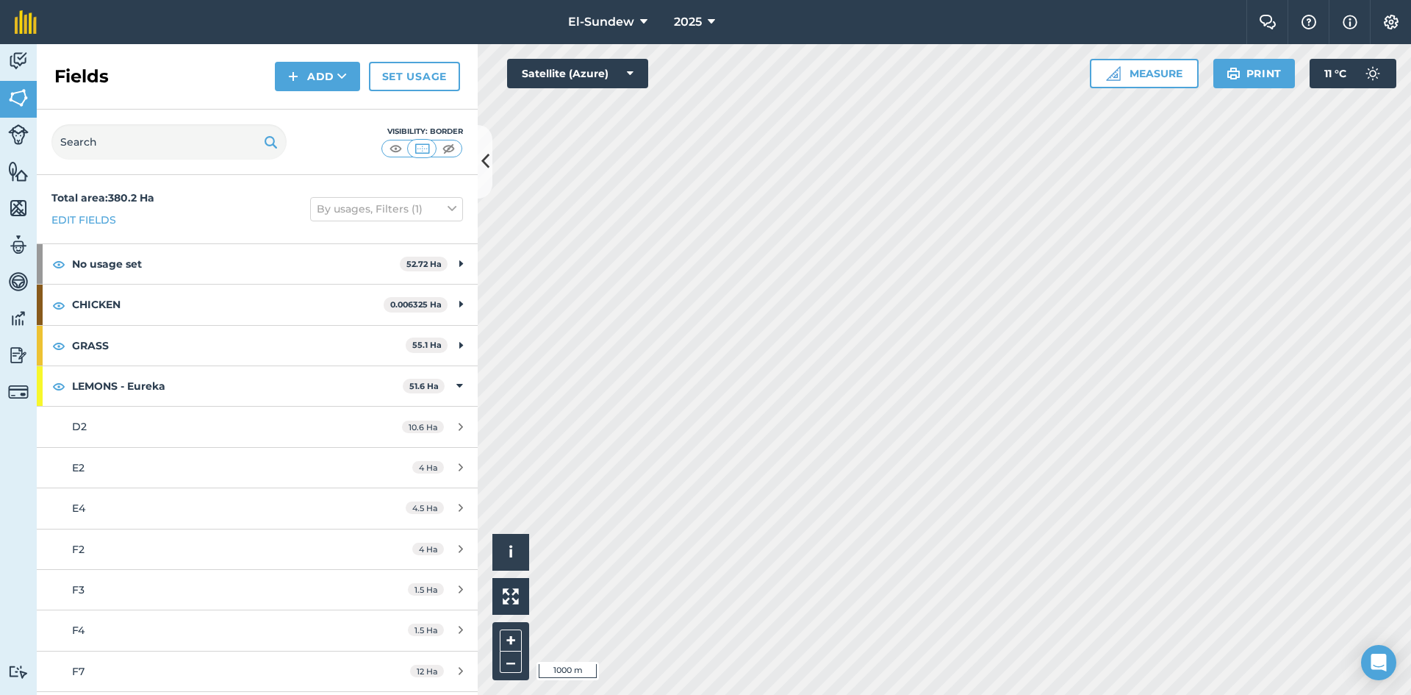
scroll to position [490, 0]
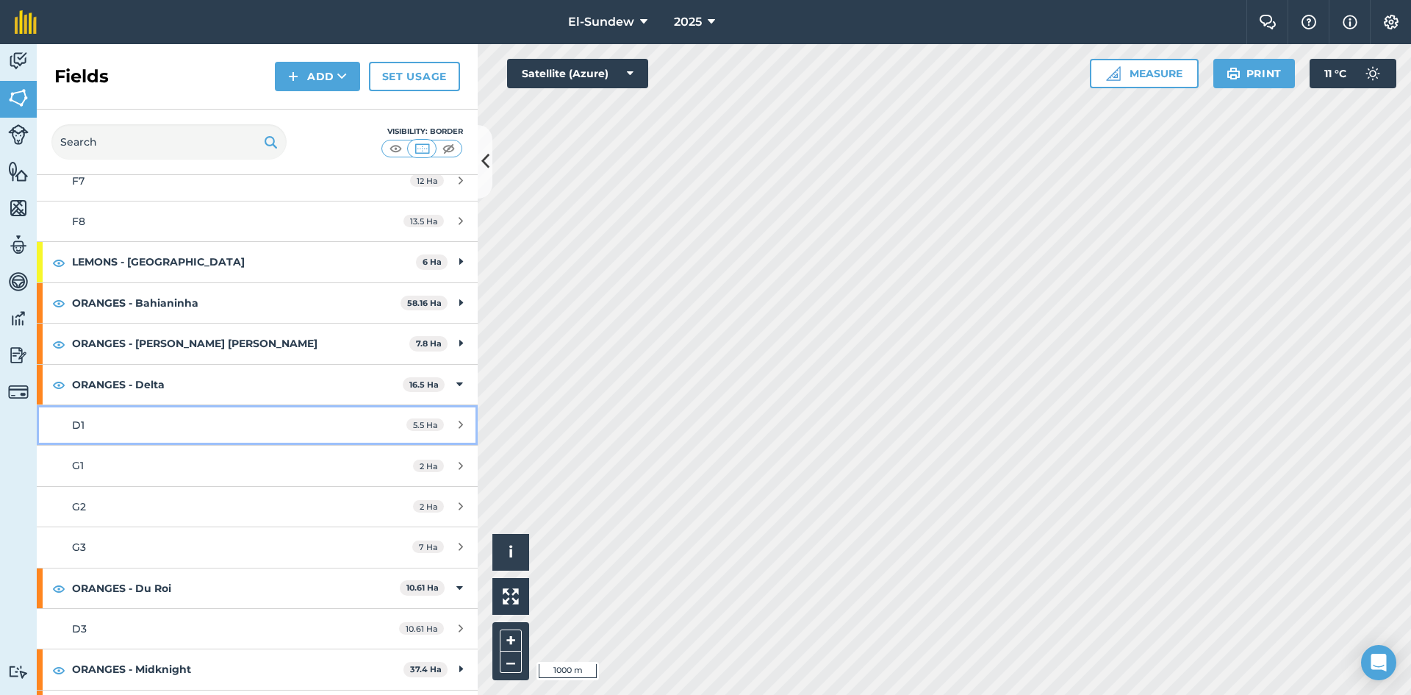
click at [187, 439] on link "D1 5.5 Ha" at bounding box center [257, 425] width 441 height 40
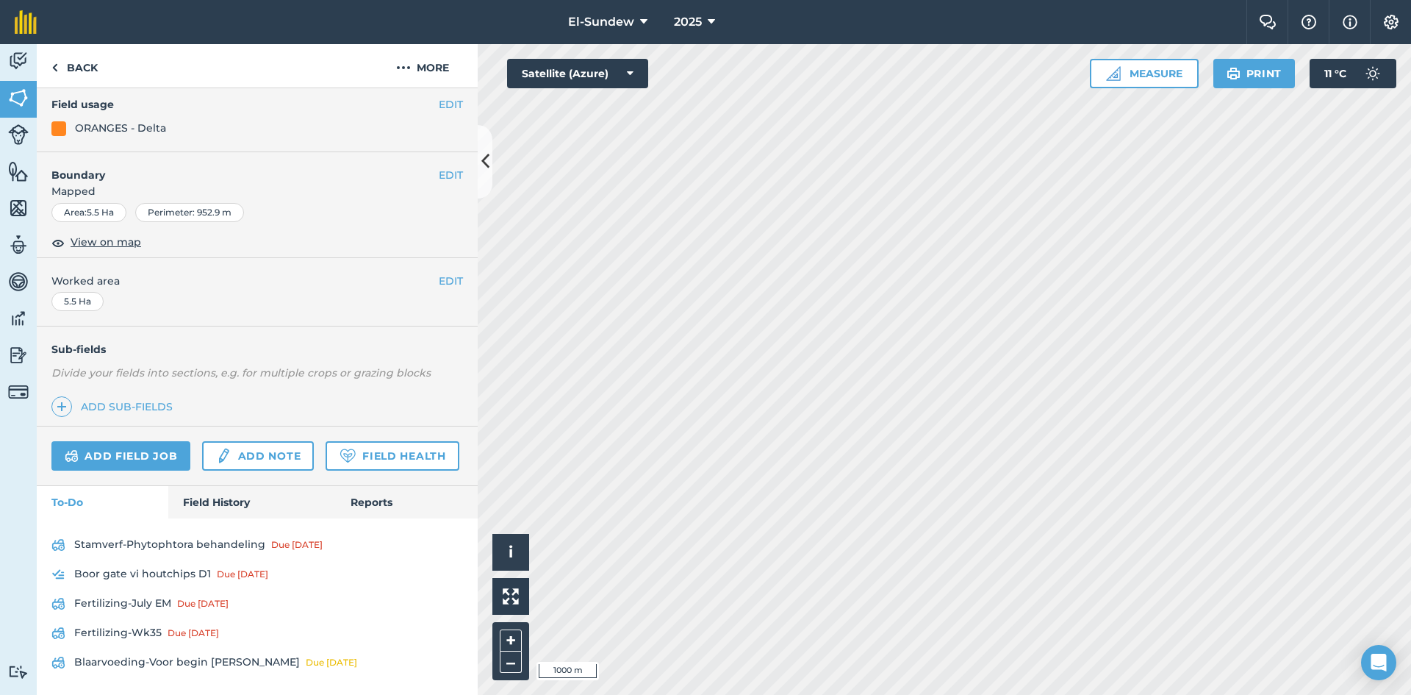
scroll to position [218, 0]
click at [207, 498] on link "Field History" at bounding box center [251, 502] width 167 height 32
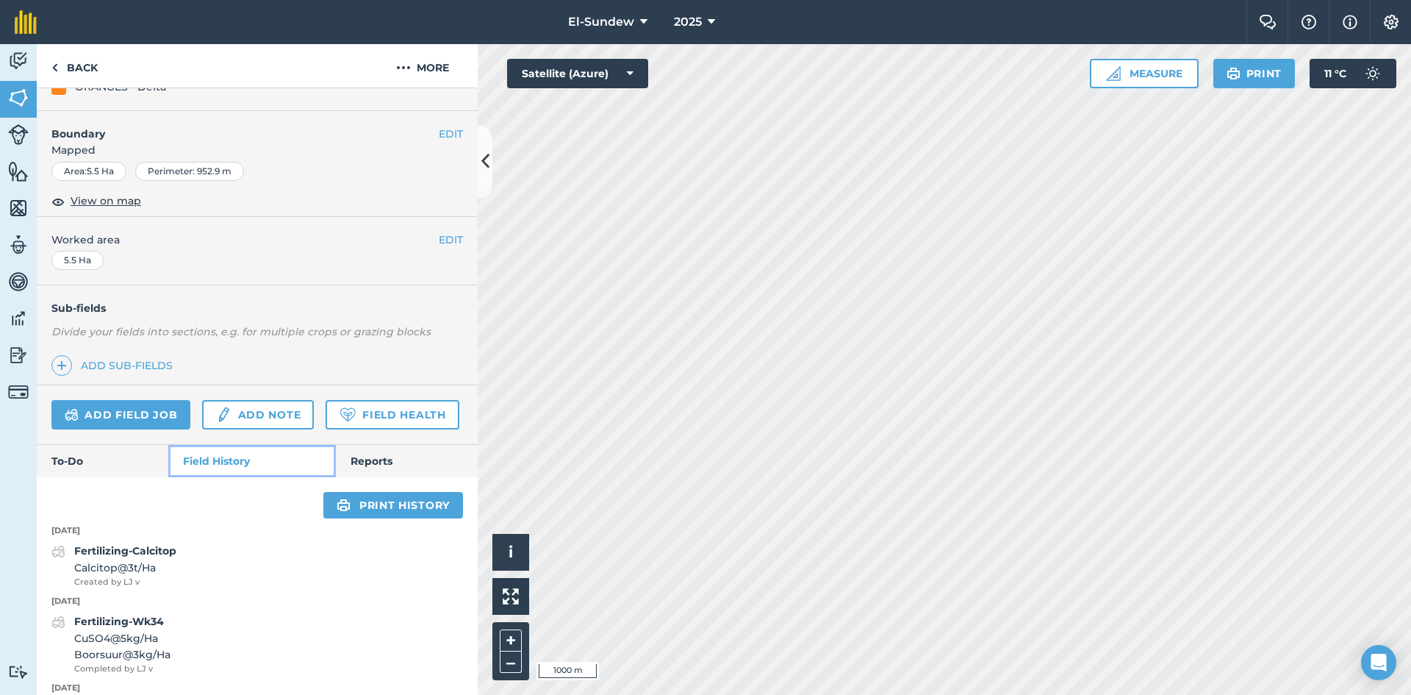
scroll to position [463, 0]
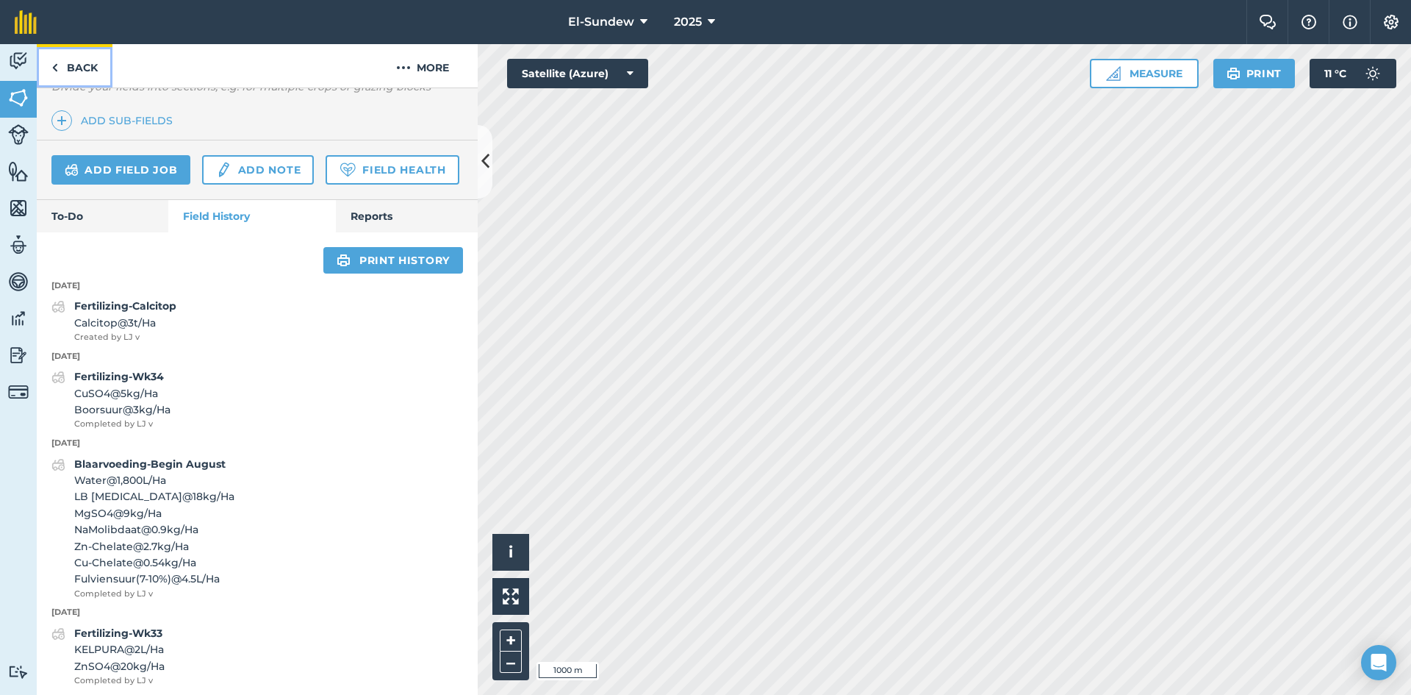
click at [81, 74] on link "Back" at bounding box center [75, 65] width 76 height 43
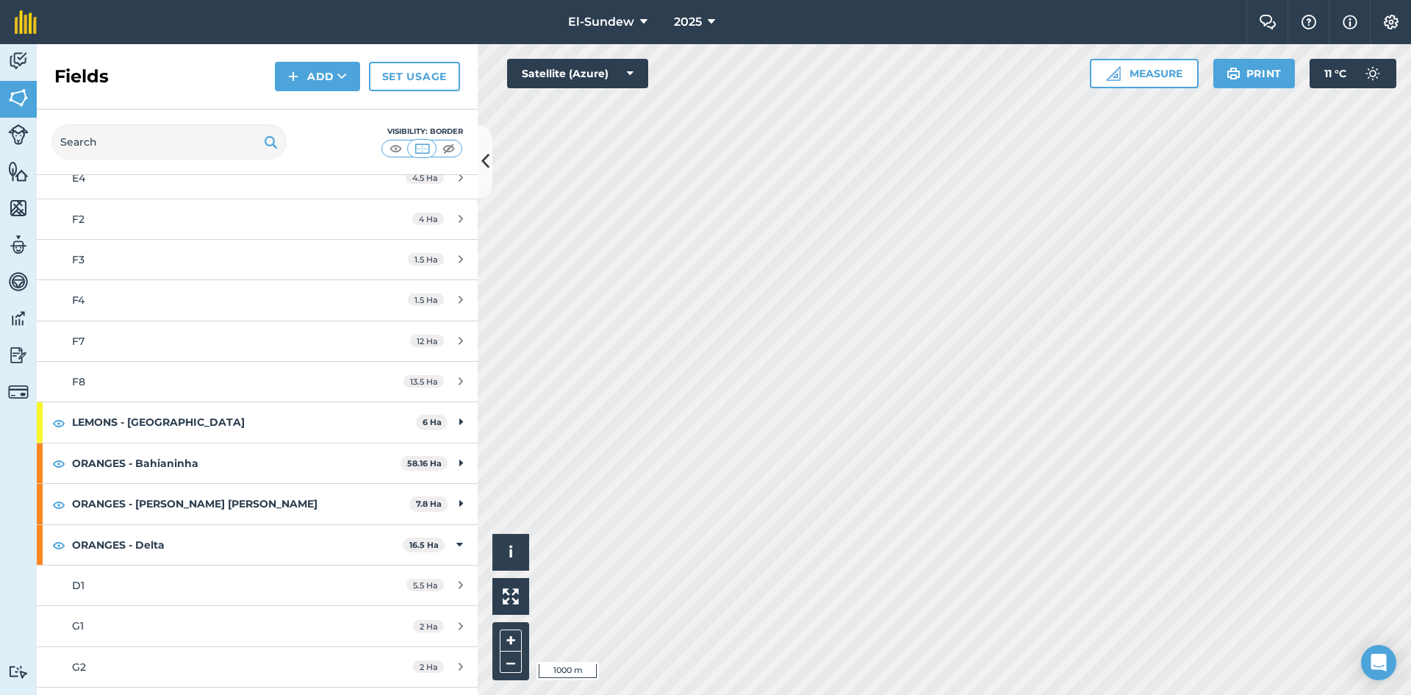
scroll to position [320, 0]
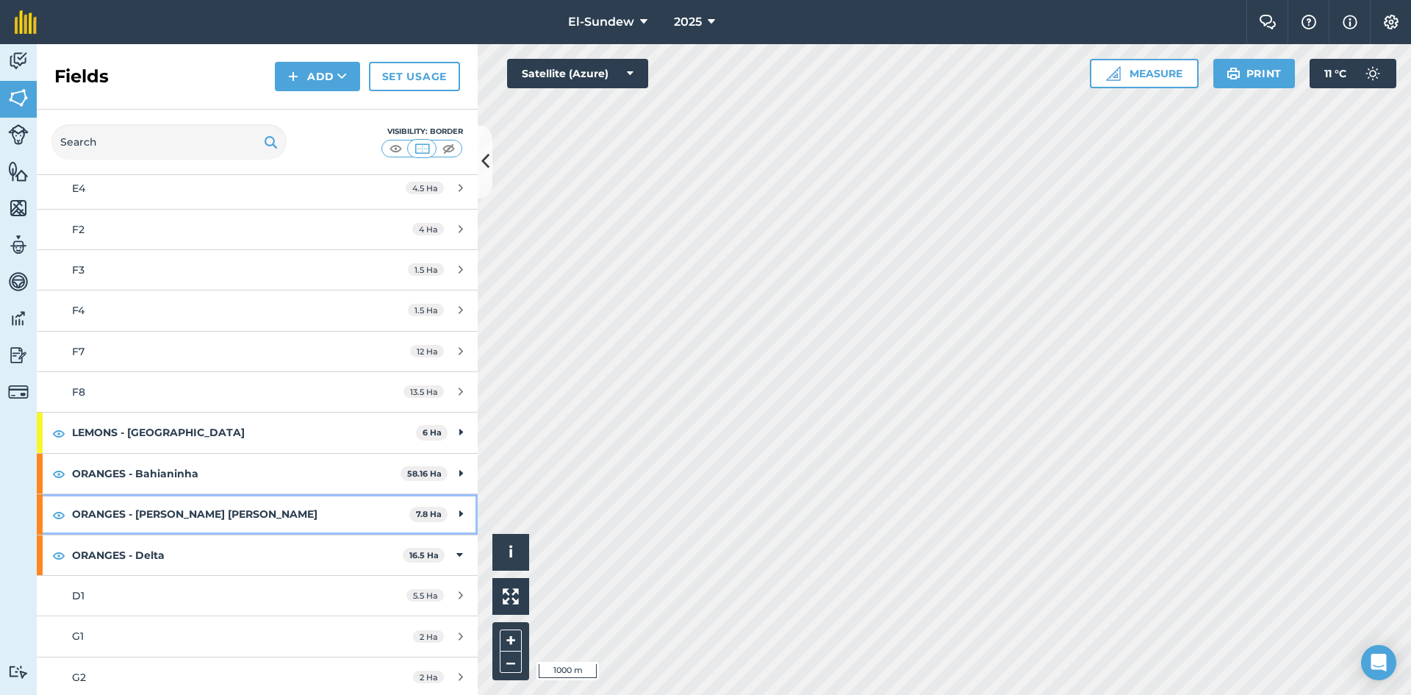
click at [198, 507] on strong "ORANGES - [PERSON_NAME] [PERSON_NAME]" at bounding box center [240, 514] width 337 height 40
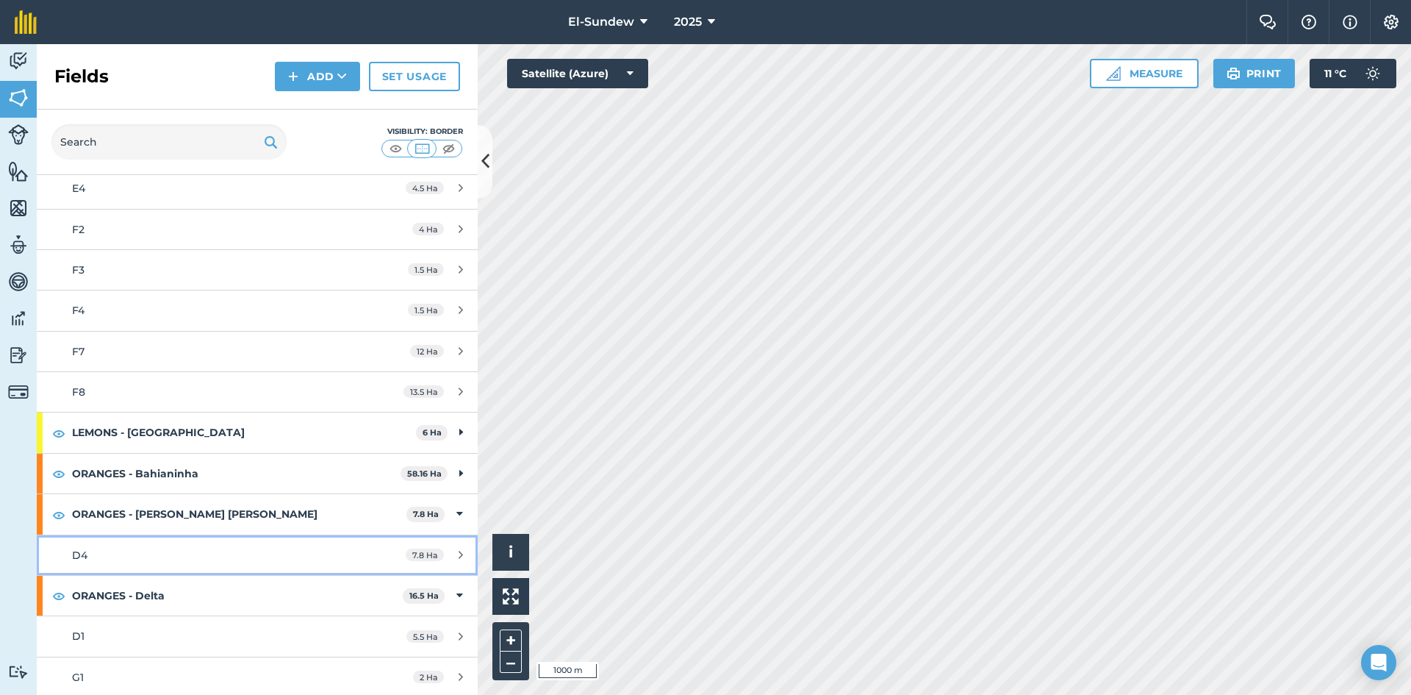
click at [193, 550] on div "D4" at bounding box center [210, 555] width 276 height 16
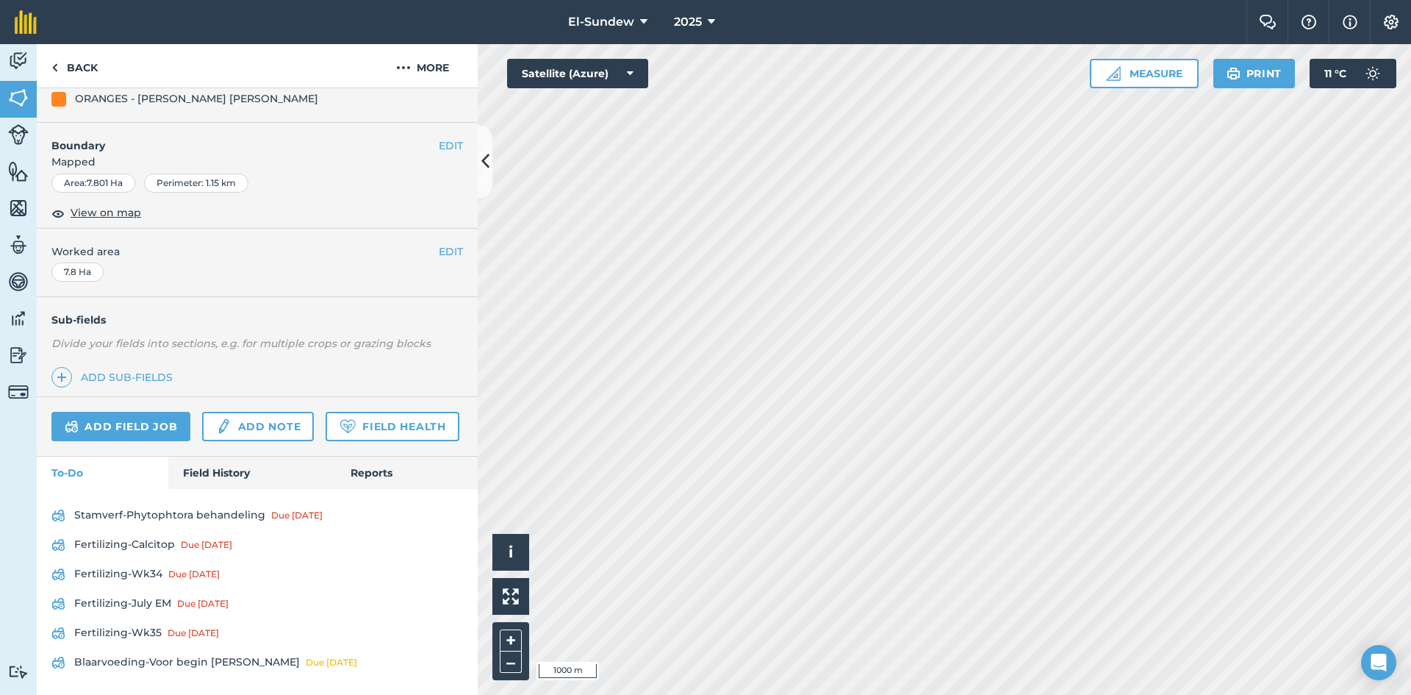
scroll to position [248, 0]
click at [210, 477] on link "Field History" at bounding box center [251, 472] width 167 height 32
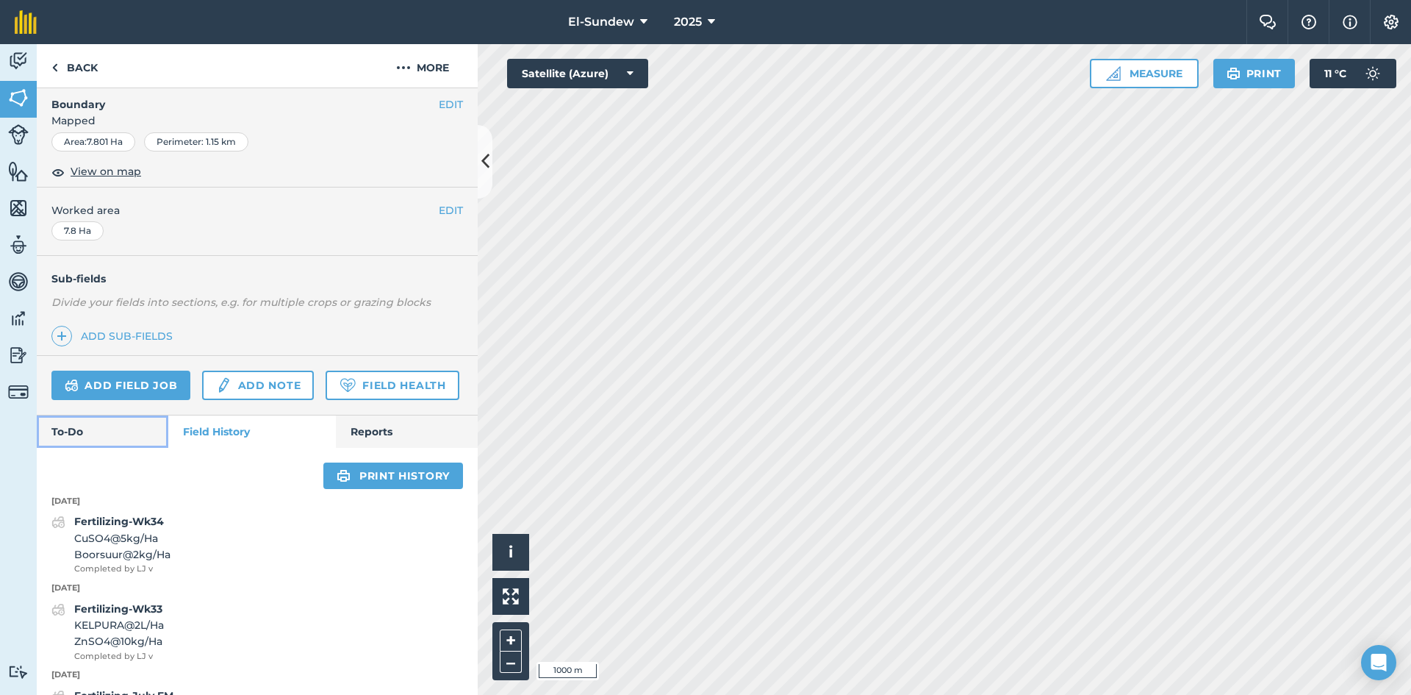
click at [85, 448] on link "To-Do" at bounding box center [103, 431] width 132 height 32
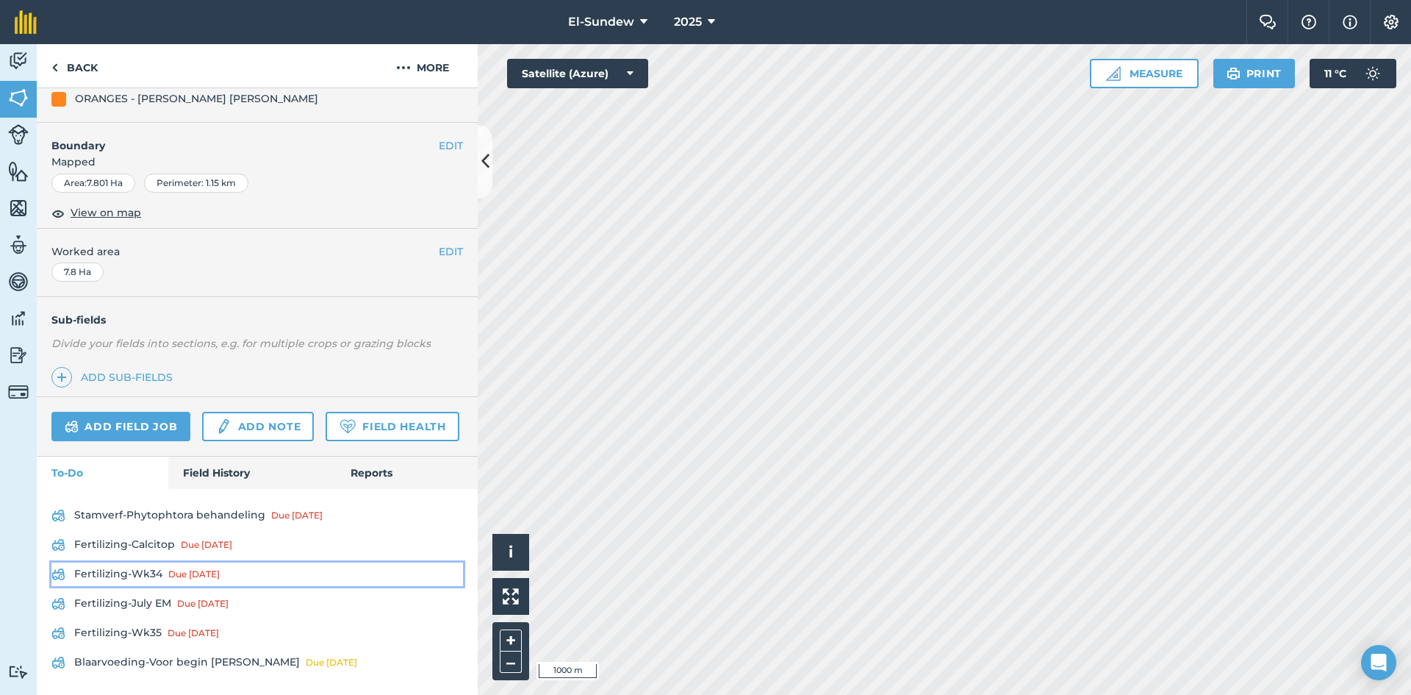
click at [183, 573] on div "Due [DATE]" at bounding box center [193, 574] width 51 height 12
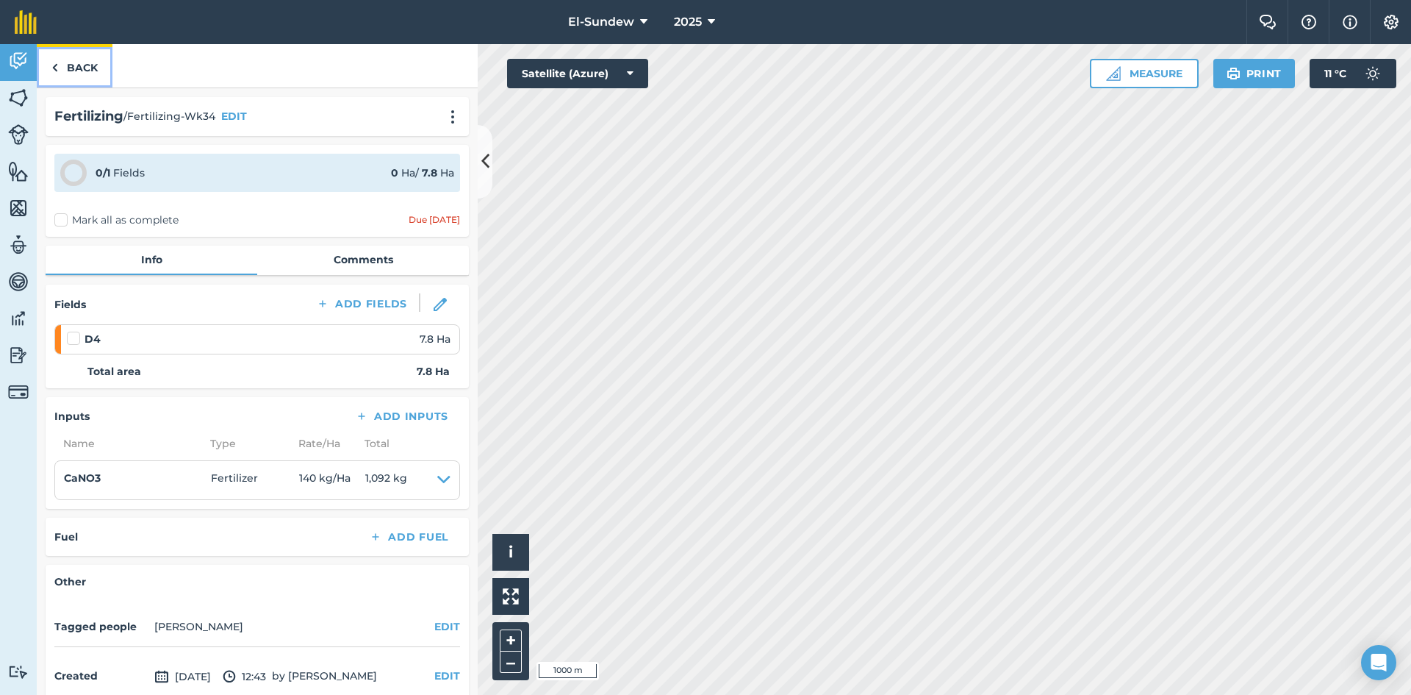
click at [73, 64] on link "Back" at bounding box center [75, 65] width 76 height 43
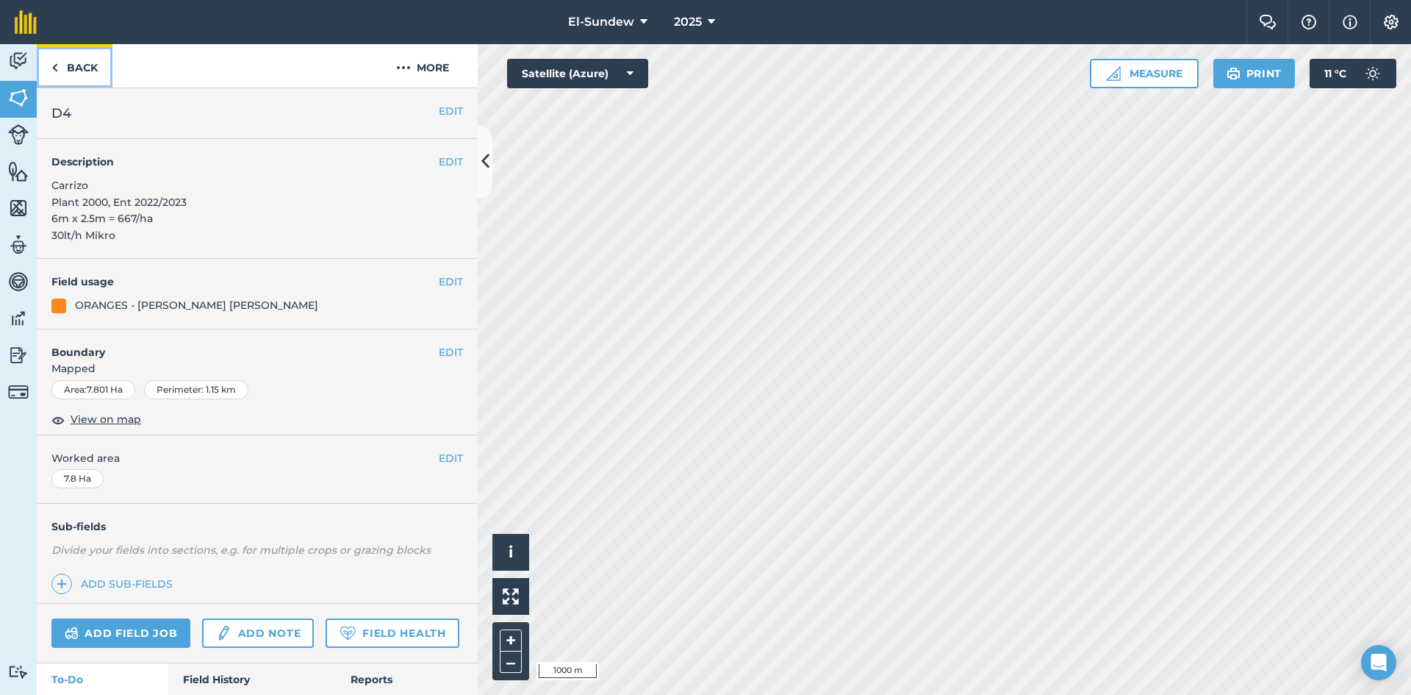
click at [88, 60] on link "Back" at bounding box center [75, 65] width 76 height 43
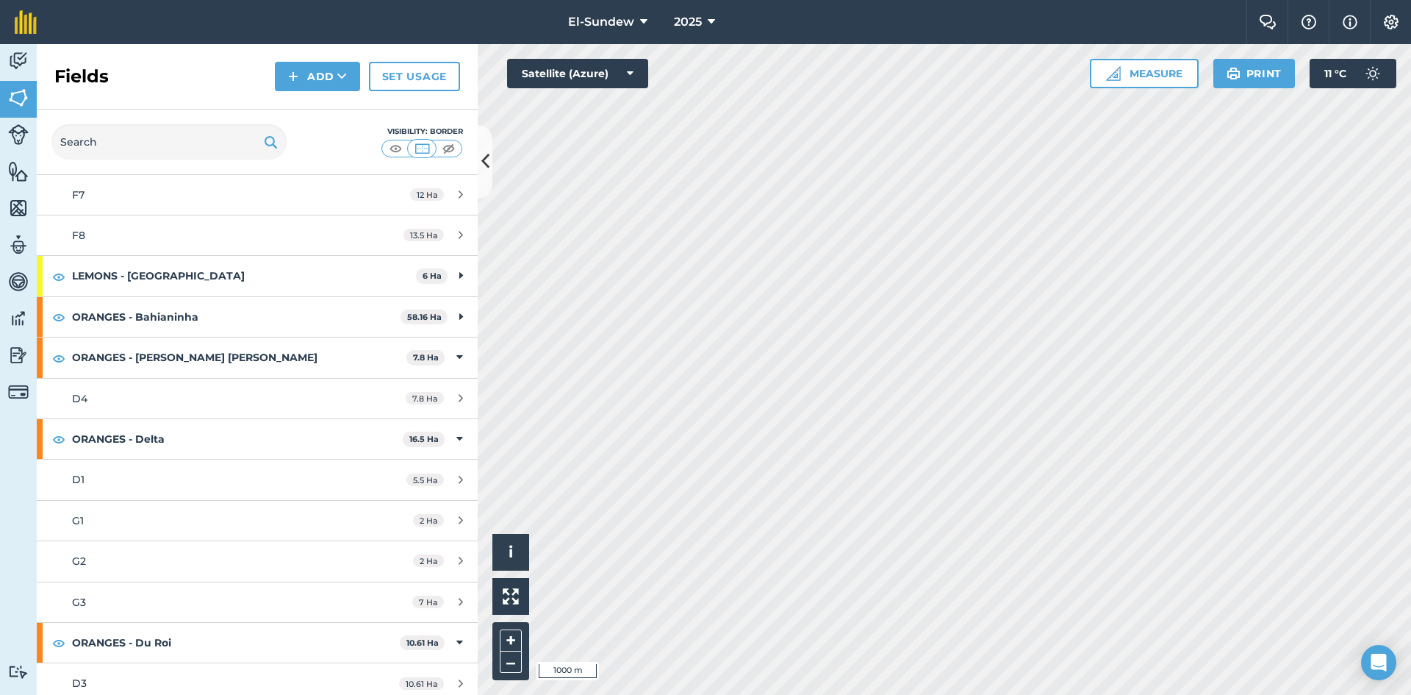
scroll to position [490, 0]
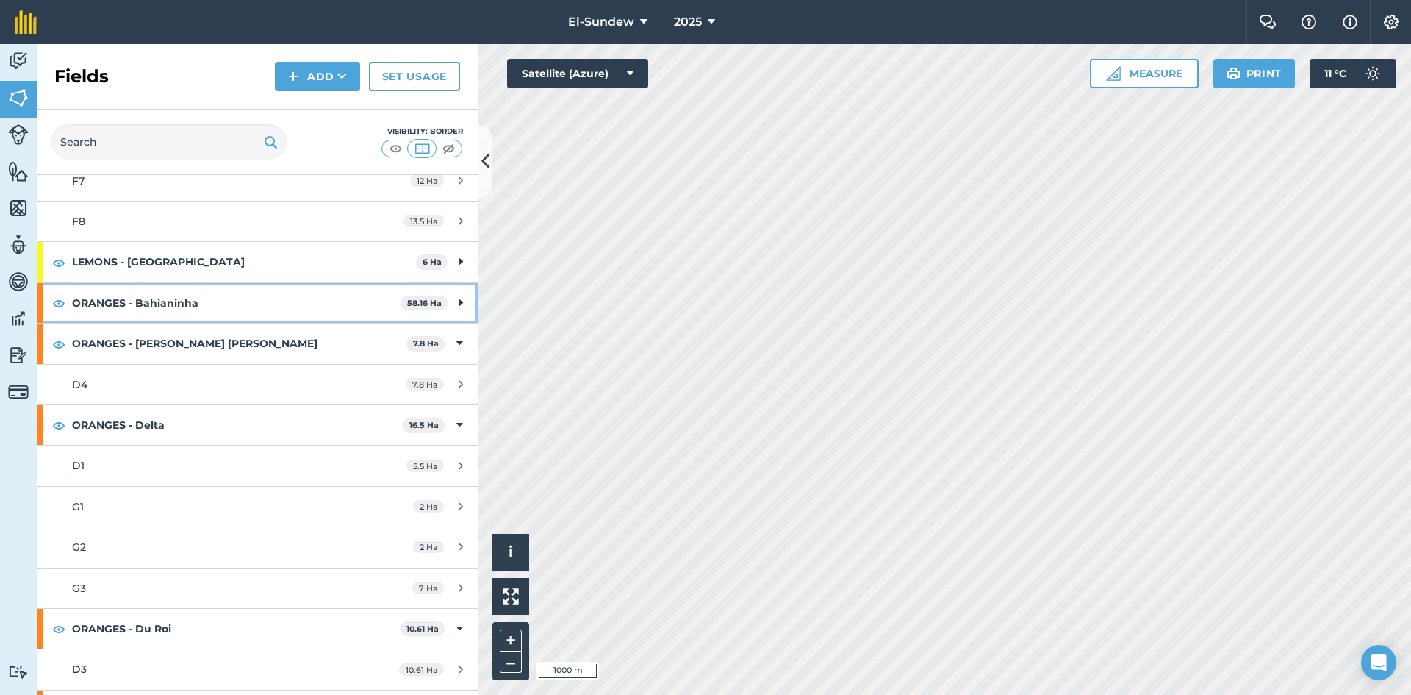
click at [206, 291] on strong "ORANGES - Bahianinha" at bounding box center [236, 303] width 329 height 40
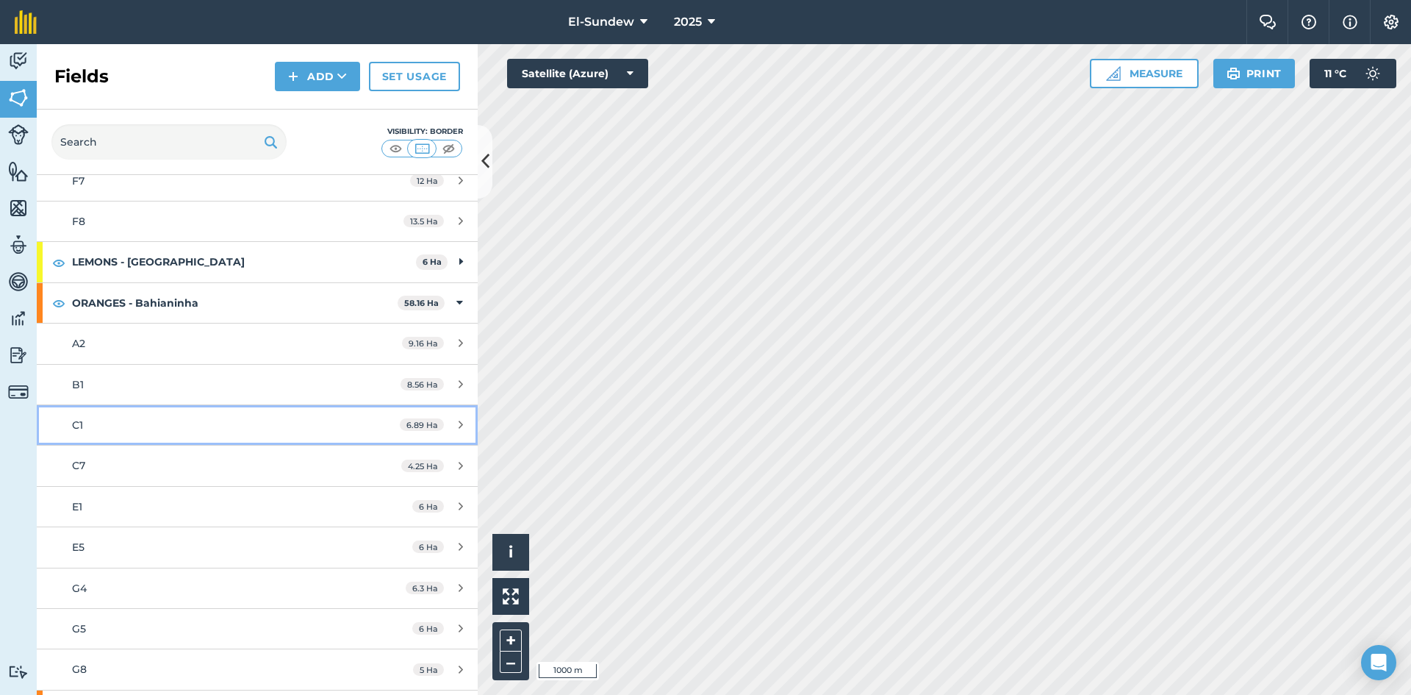
click at [149, 426] on div "C1" at bounding box center [210, 425] width 276 height 16
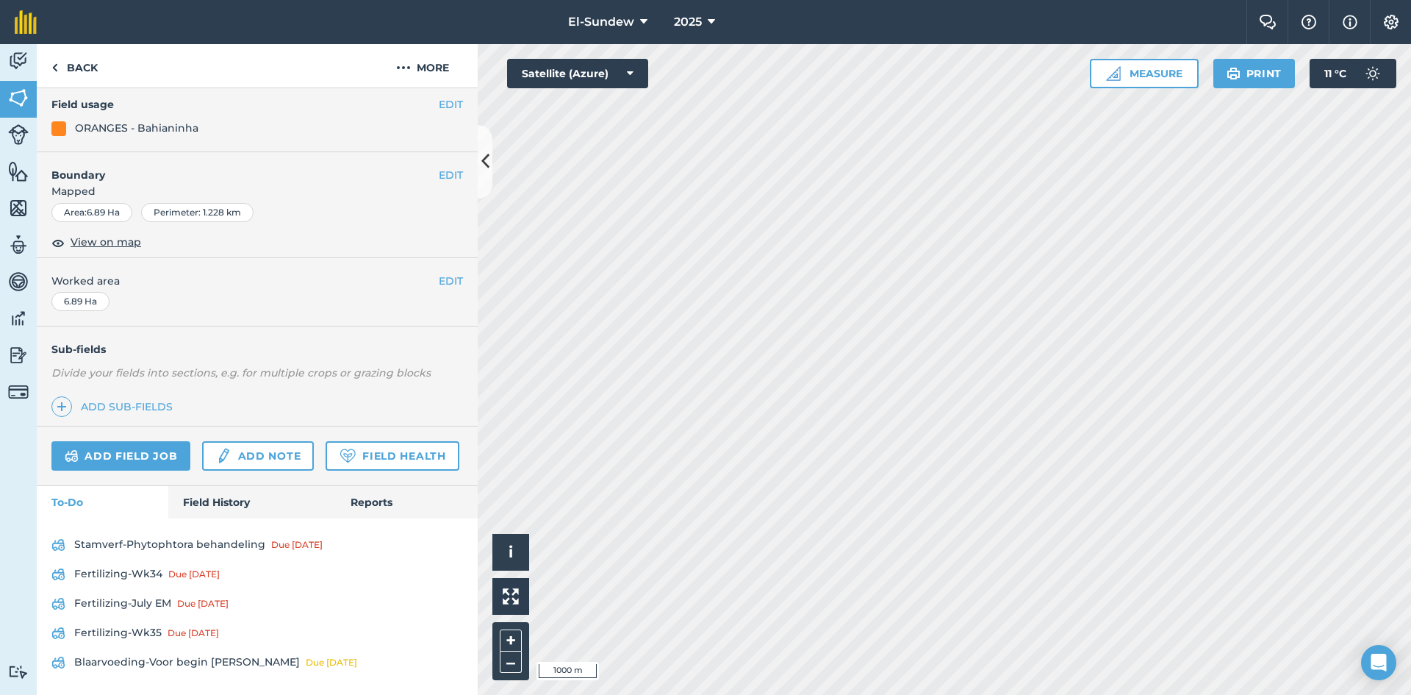
scroll to position [218, 0]
click at [218, 491] on link "Field History" at bounding box center [251, 502] width 167 height 32
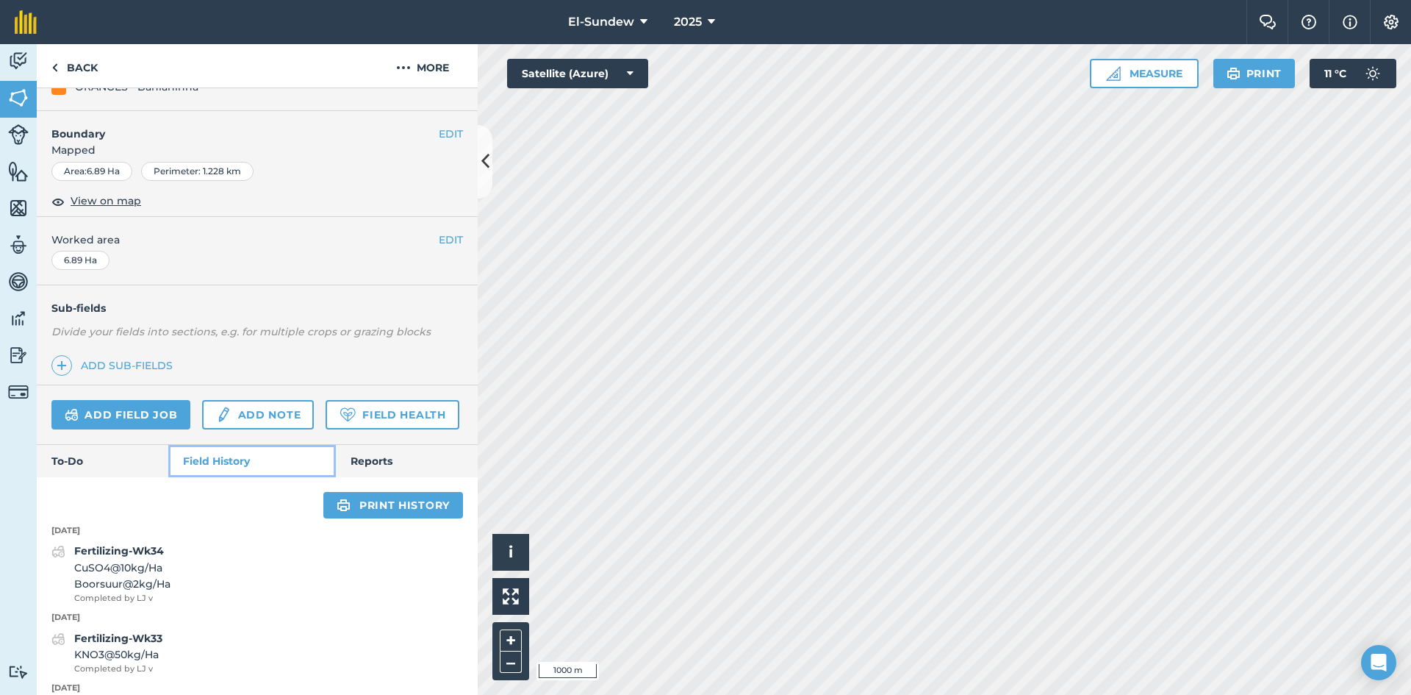
scroll to position [463, 0]
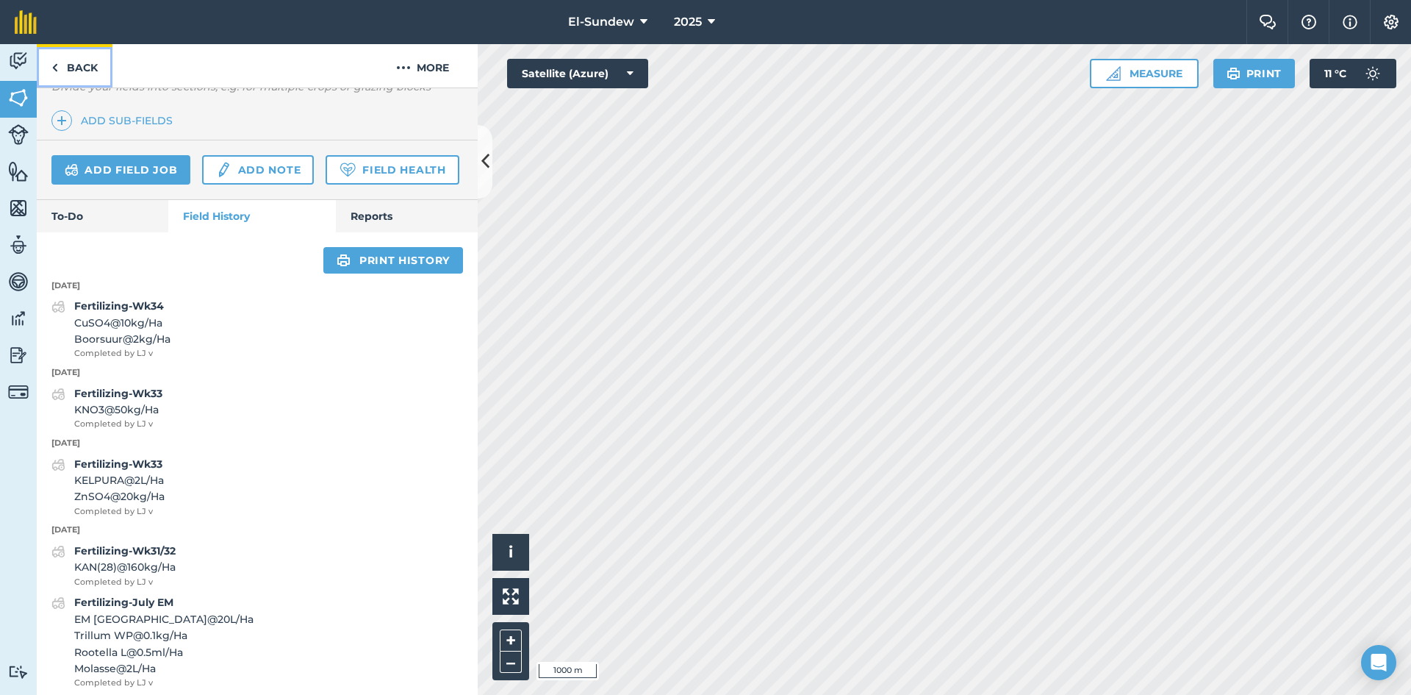
click at [96, 70] on link "Back" at bounding box center [75, 65] width 76 height 43
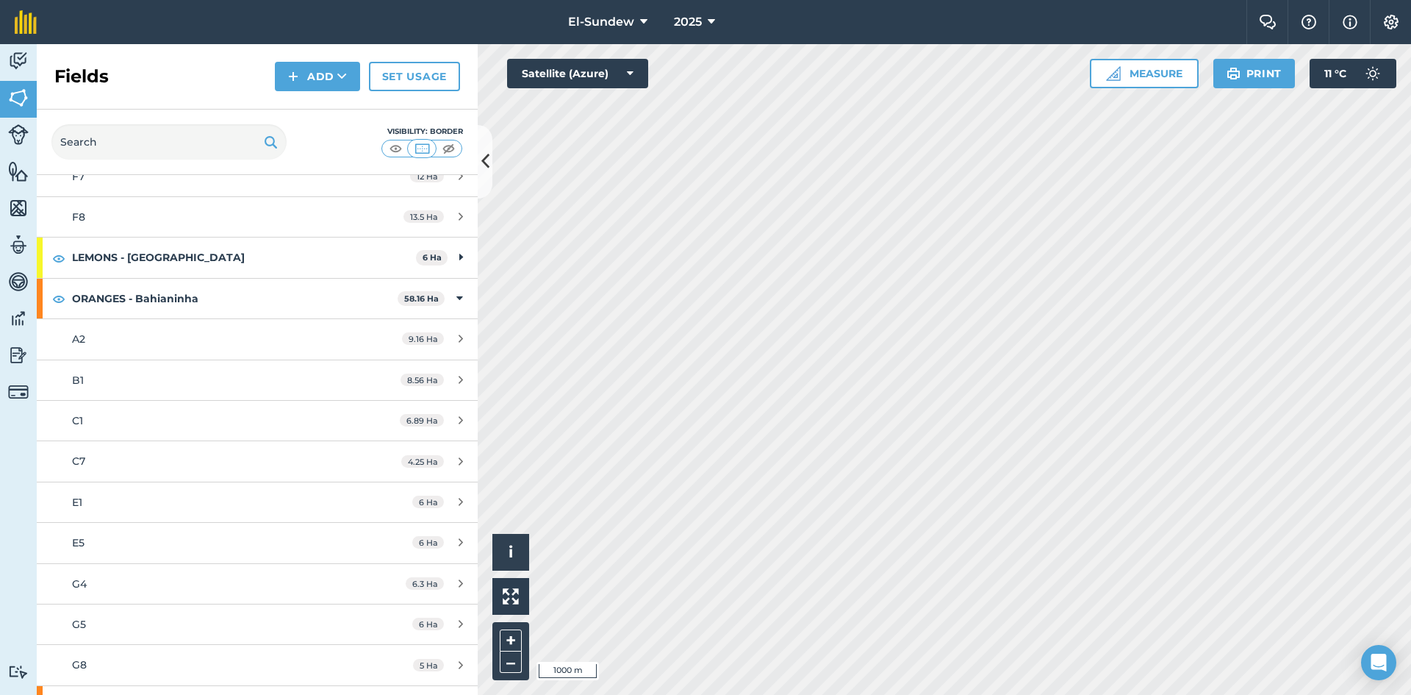
scroll to position [490, 0]
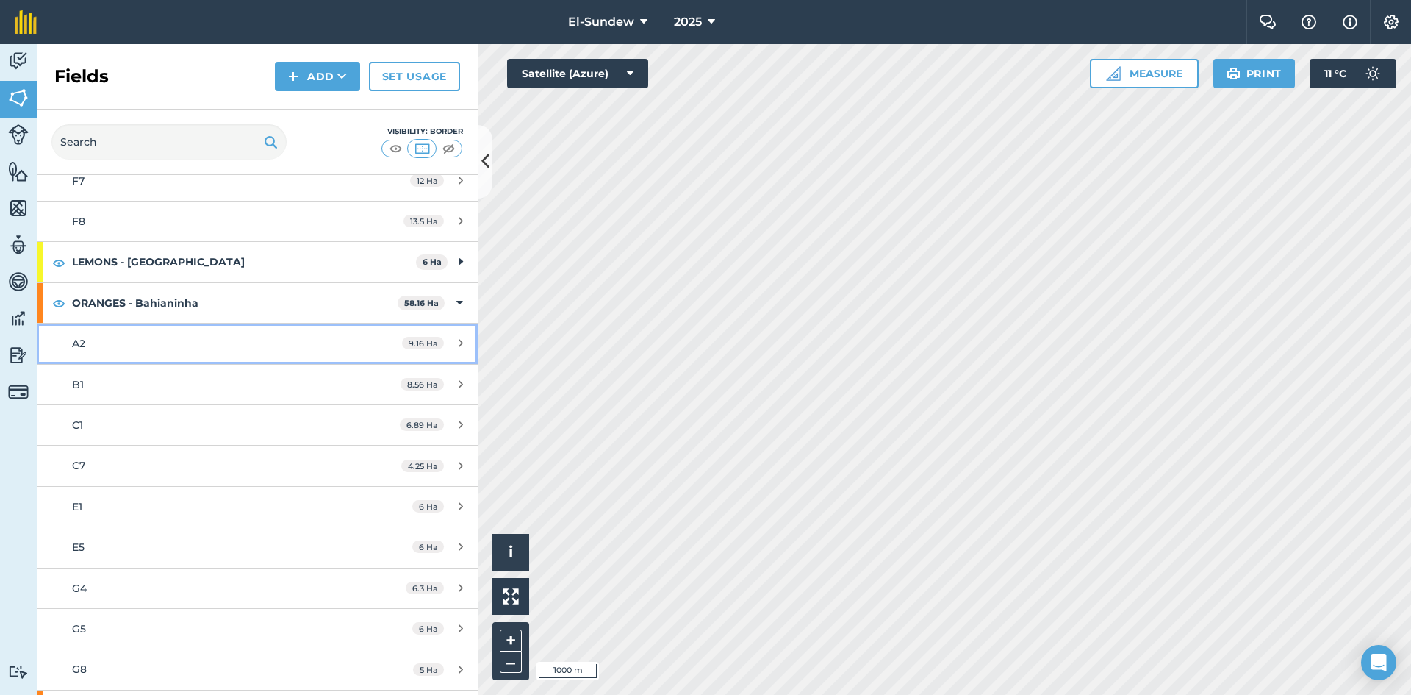
click at [184, 345] on div "A2" at bounding box center [210, 343] width 276 height 16
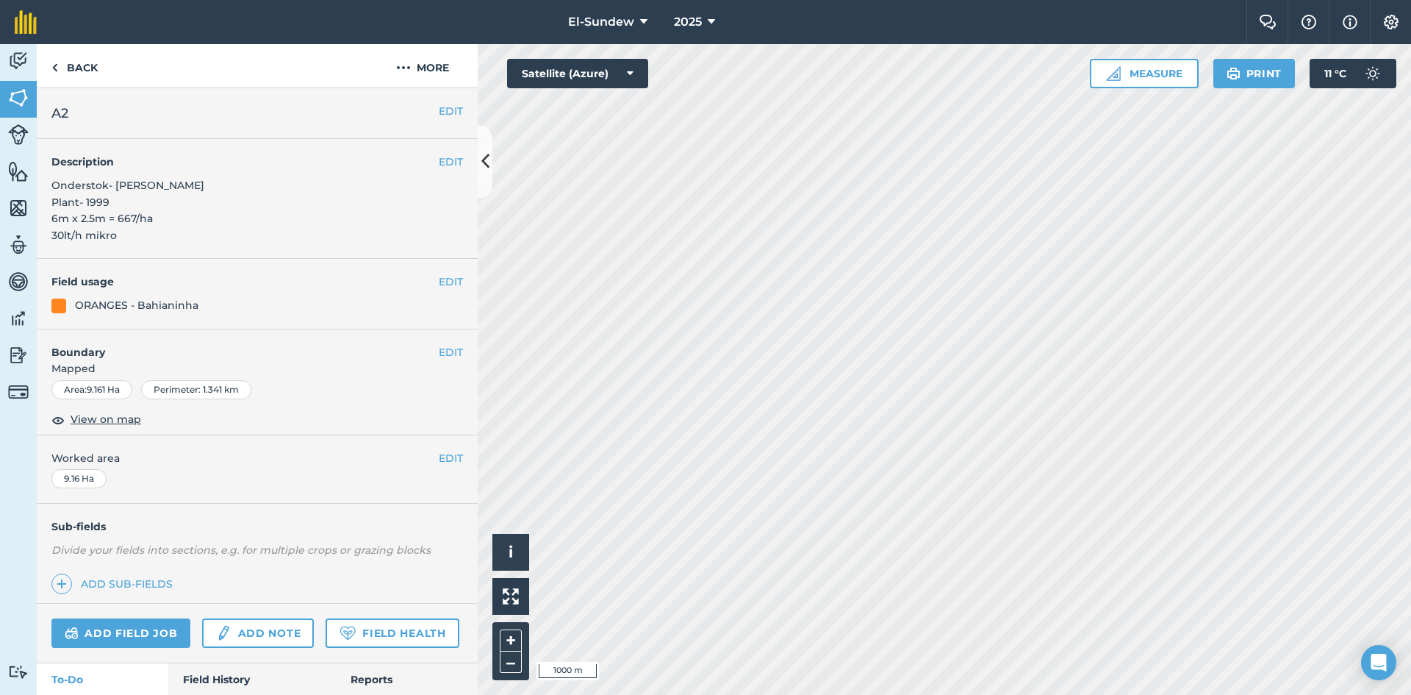
scroll to position [189, 0]
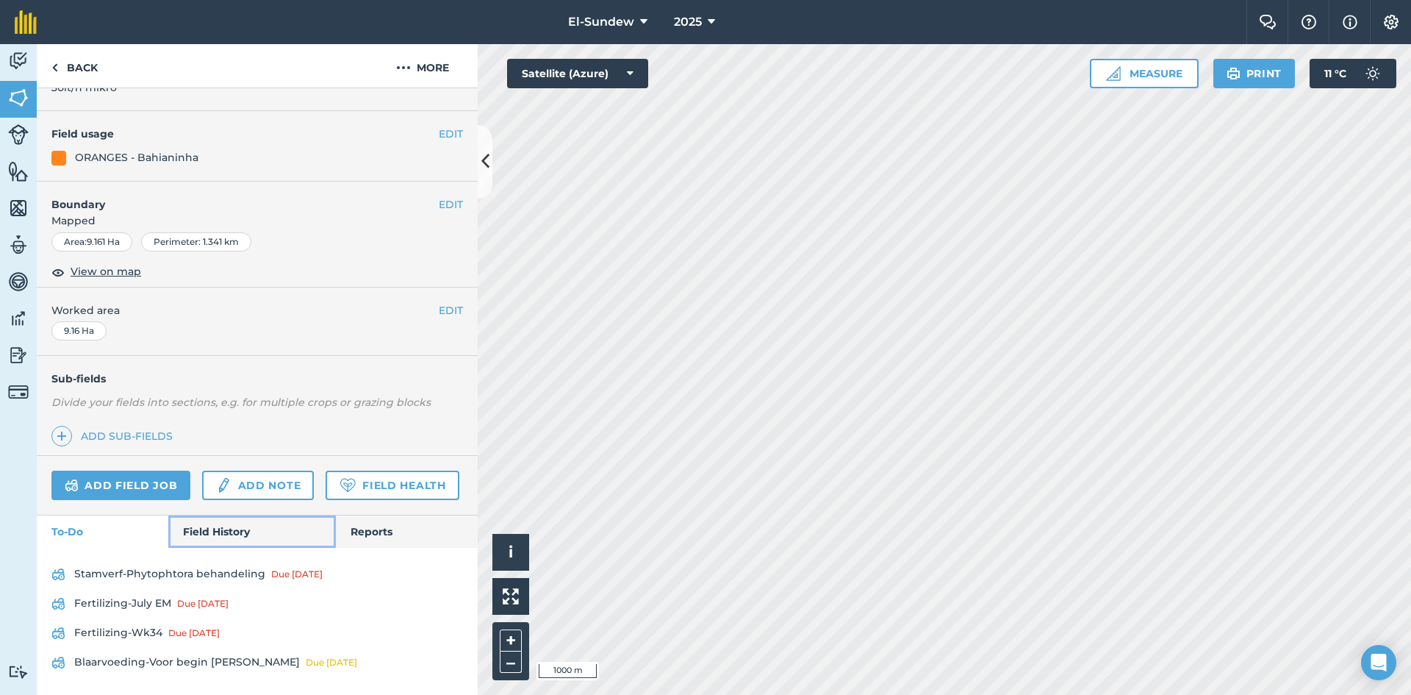
click at [212, 535] on link "Field History" at bounding box center [251, 531] width 167 height 32
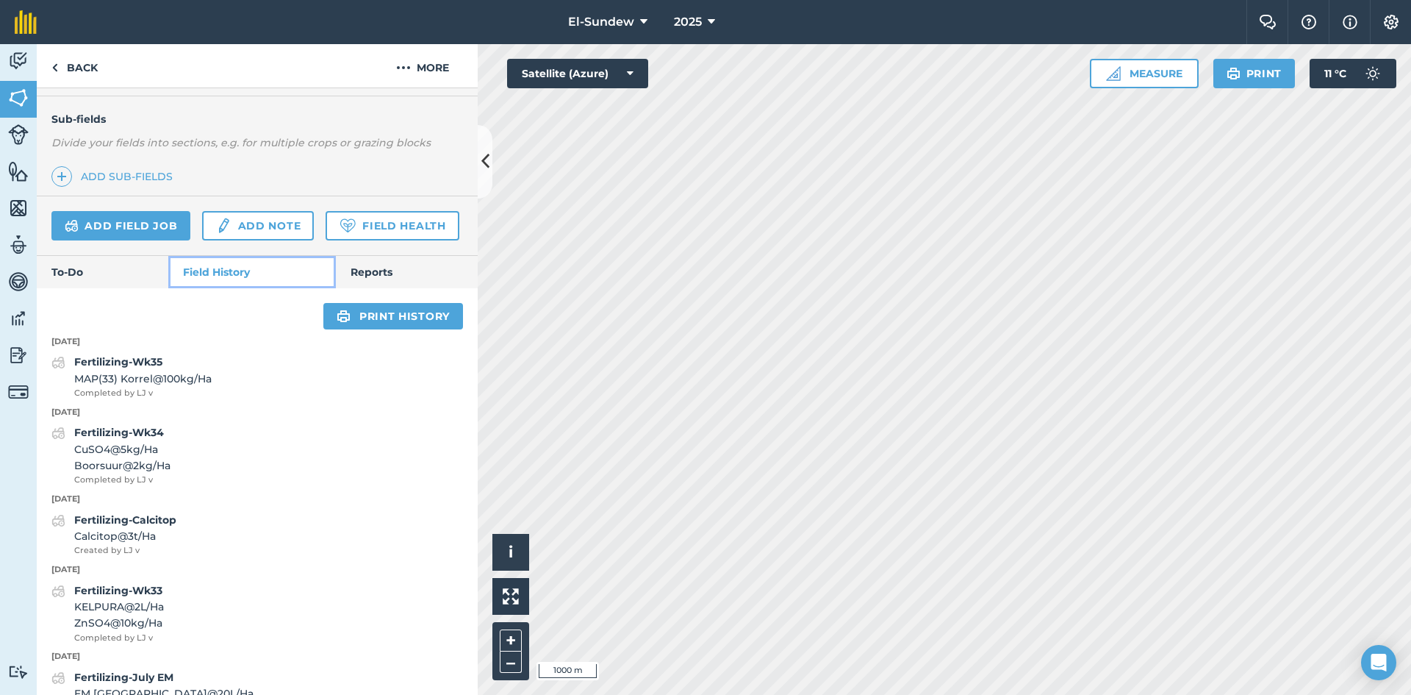
scroll to position [434, 0]
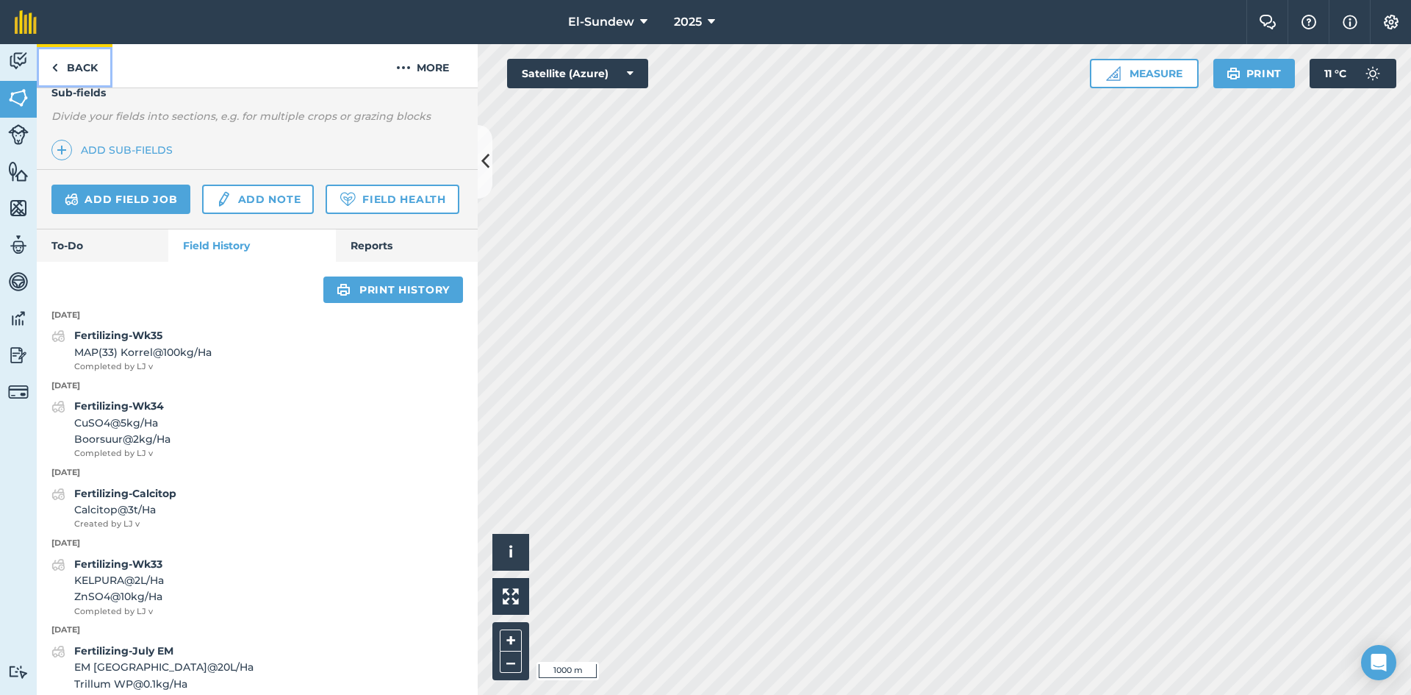
click at [76, 71] on link "Back" at bounding box center [75, 65] width 76 height 43
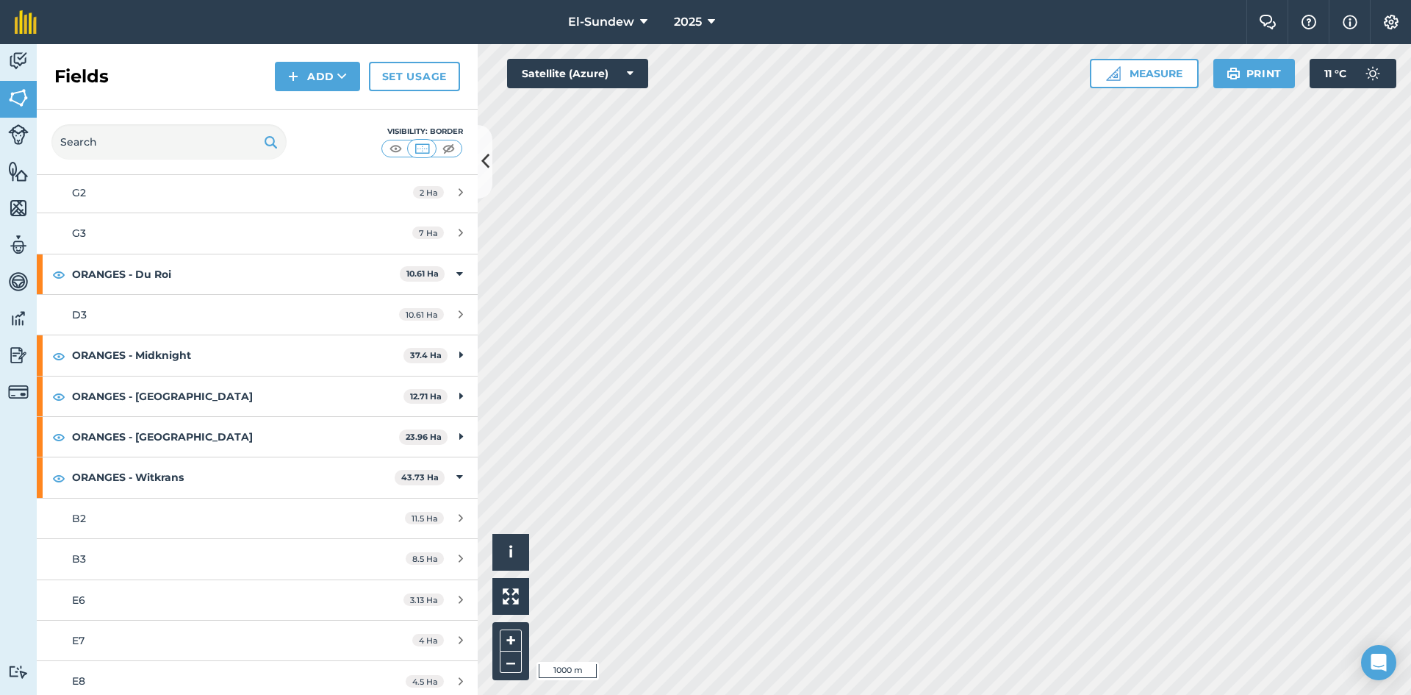
scroll to position [1225, 0]
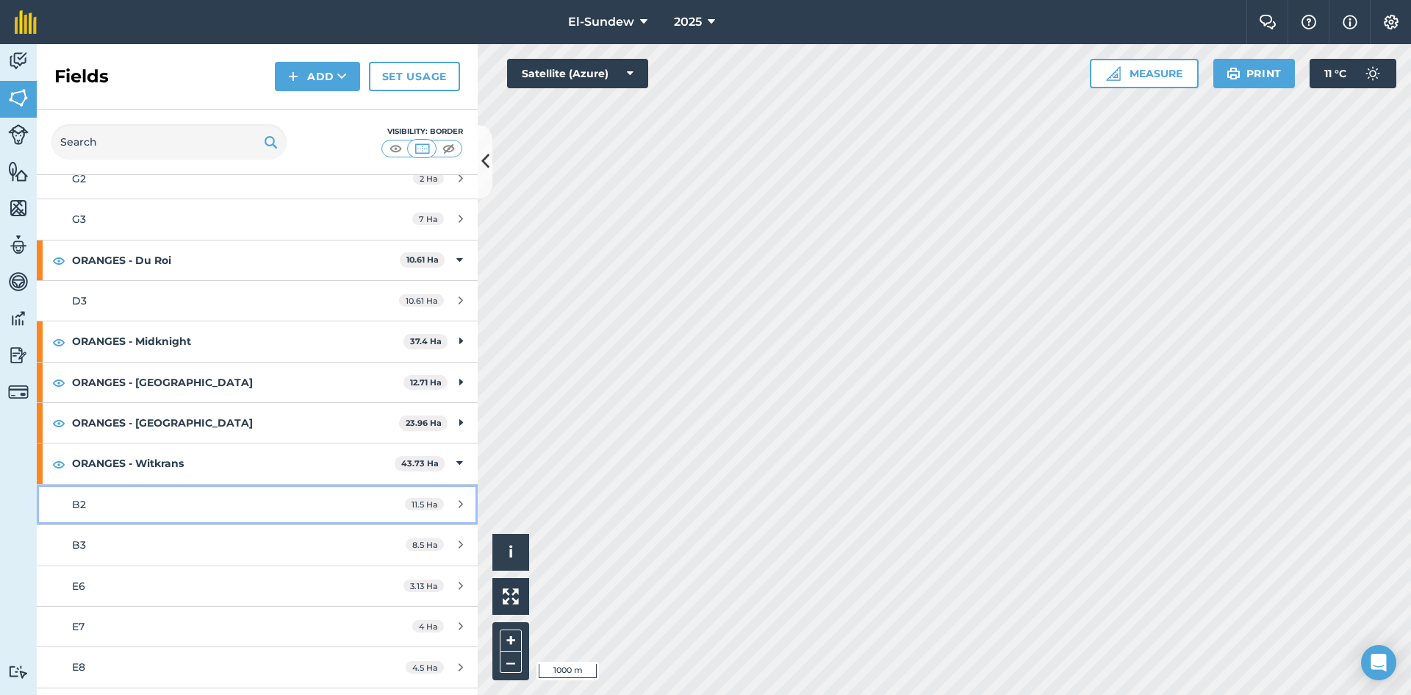
click at [180, 512] on div "B2" at bounding box center [210, 504] width 276 height 16
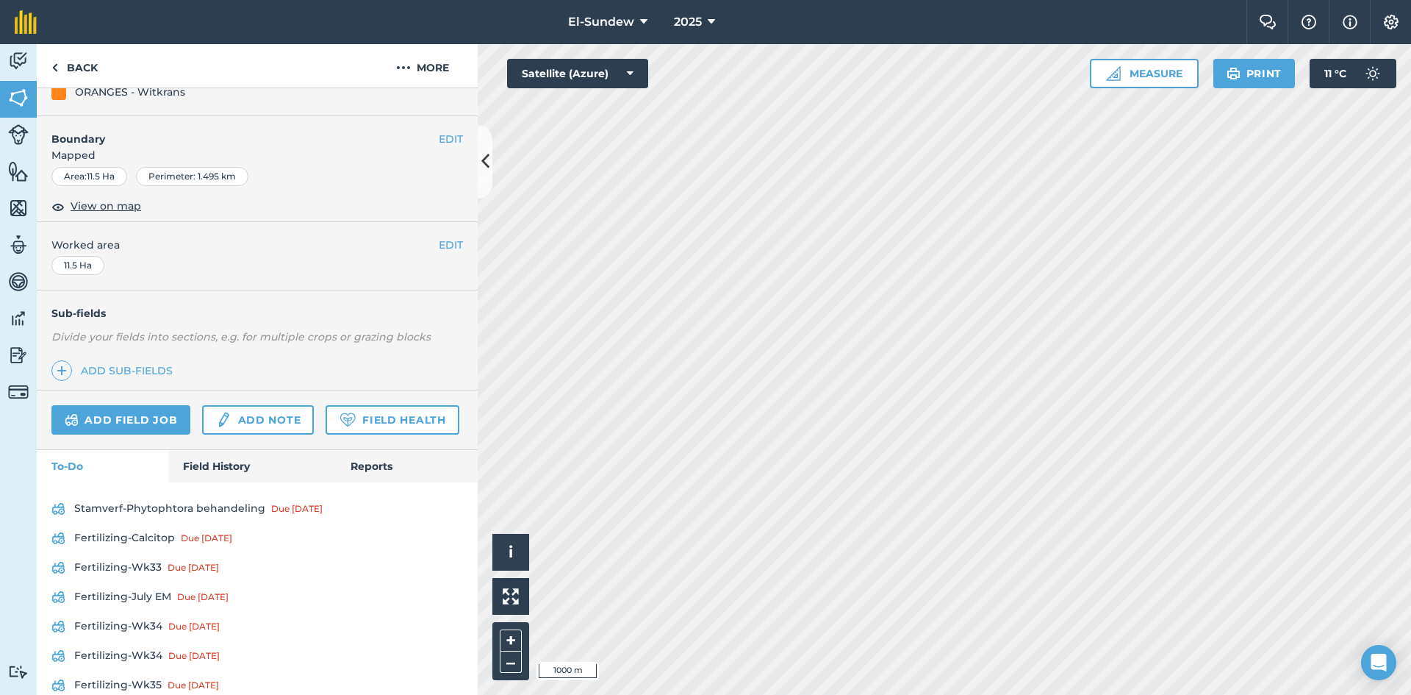
scroll to position [245, 0]
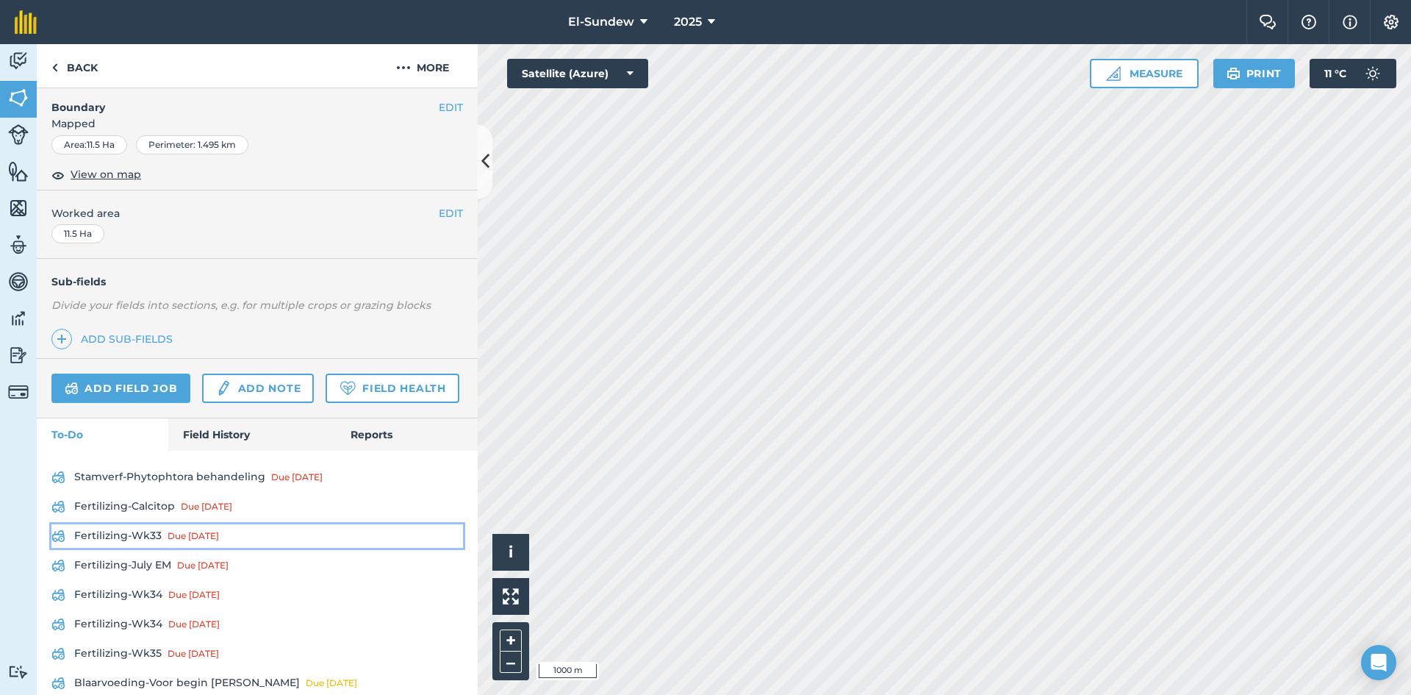
click at [135, 548] on link "Fertilizing-Wk33 Due [DATE]" at bounding box center [257, 536] width 412 height 24
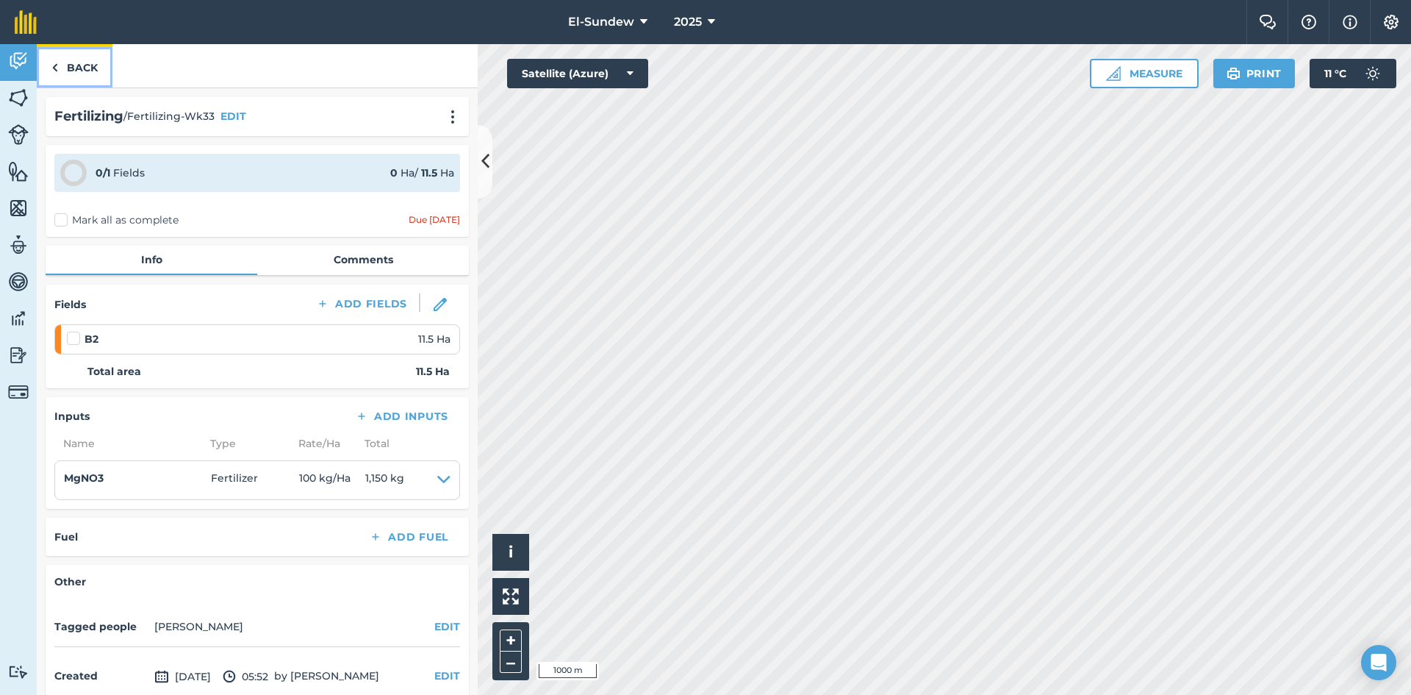
click at [83, 60] on link "Back" at bounding box center [75, 65] width 76 height 43
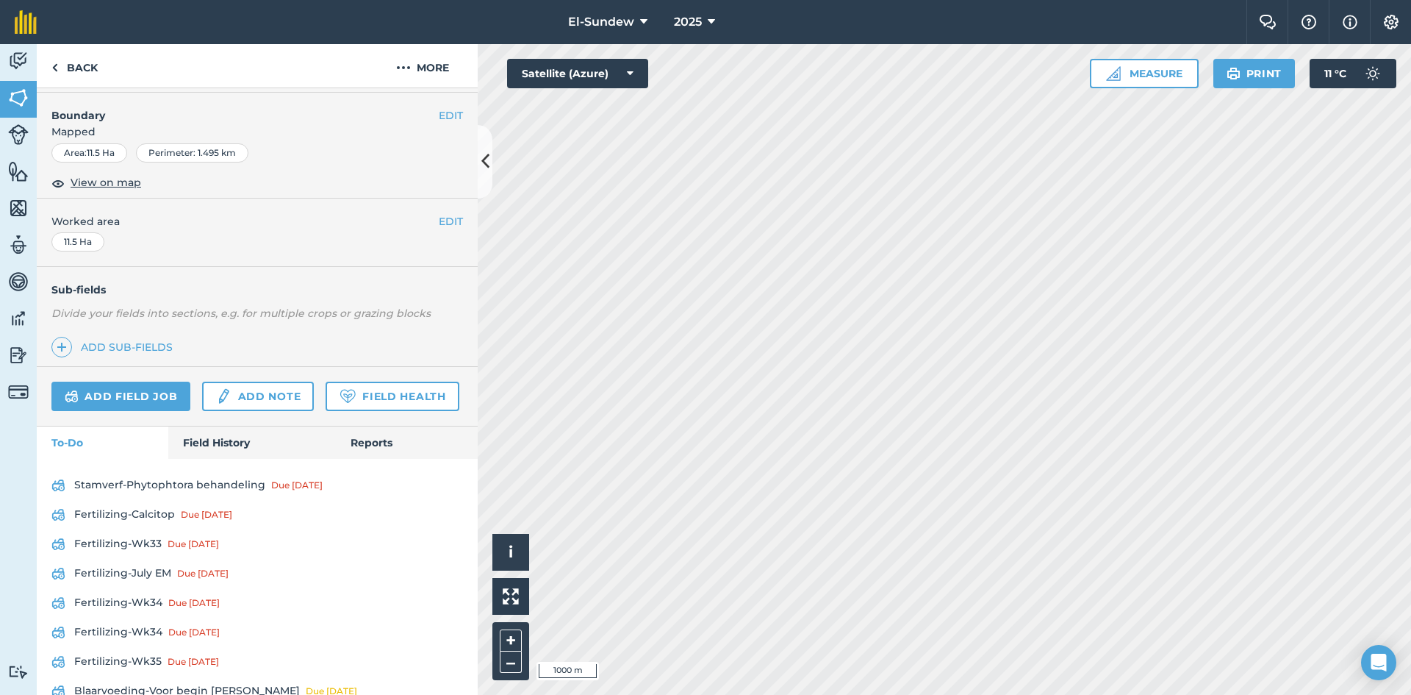
scroll to position [307, 0]
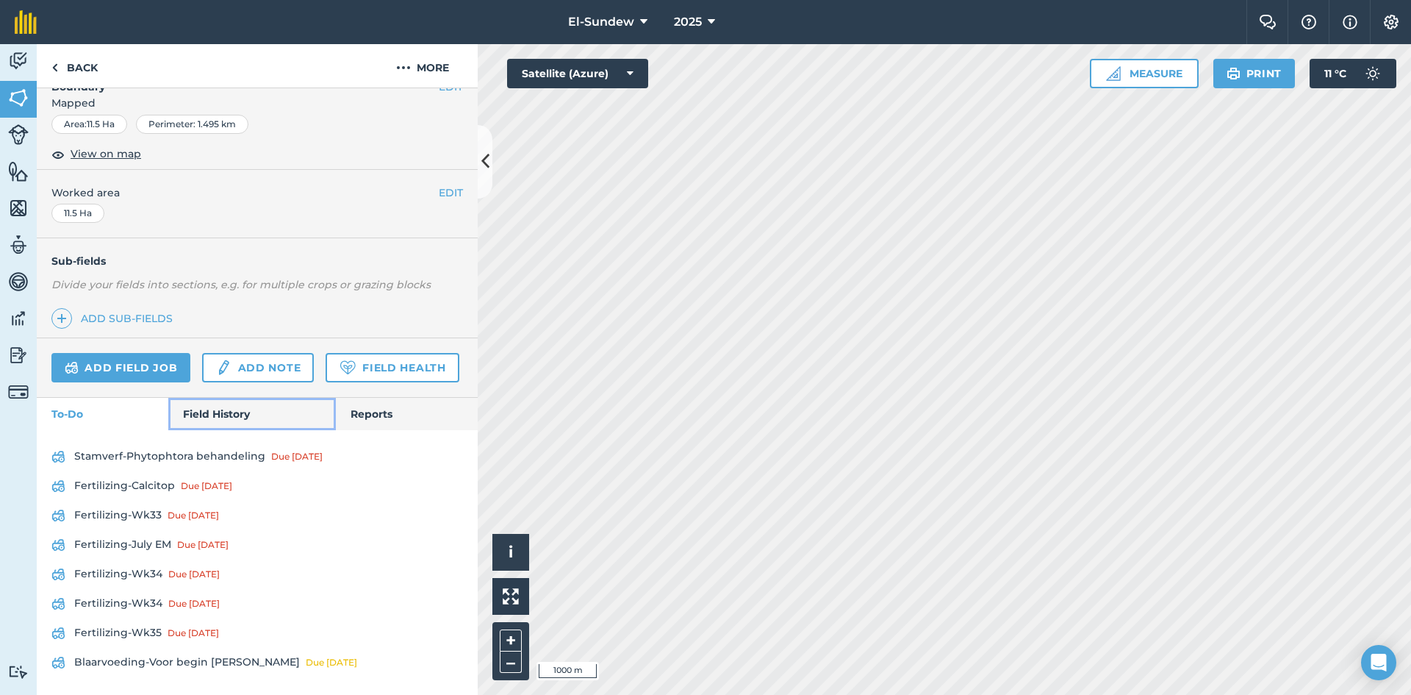
click at [216, 404] on link "Field History" at bounding box center [251, 414] width 167 height 32
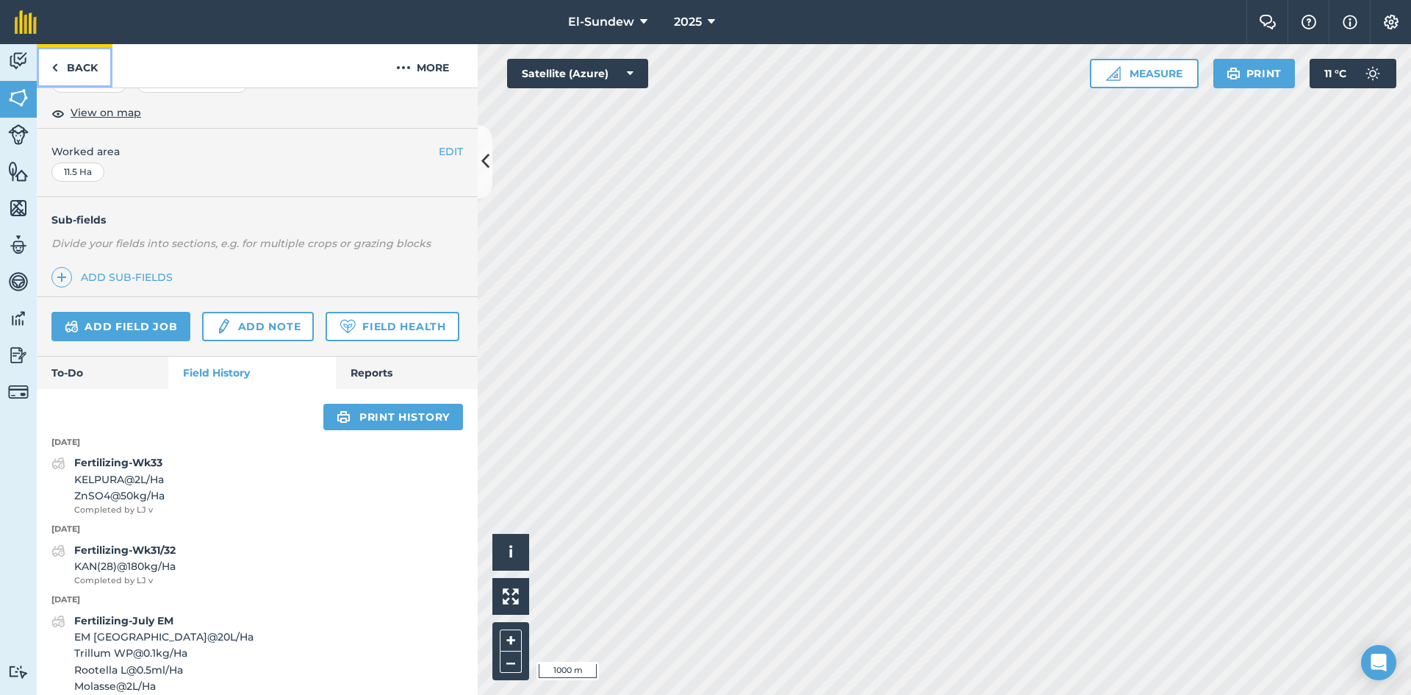
click at [92, 58] on link "Back" at bounding box center [75, 65] width 76 height 43
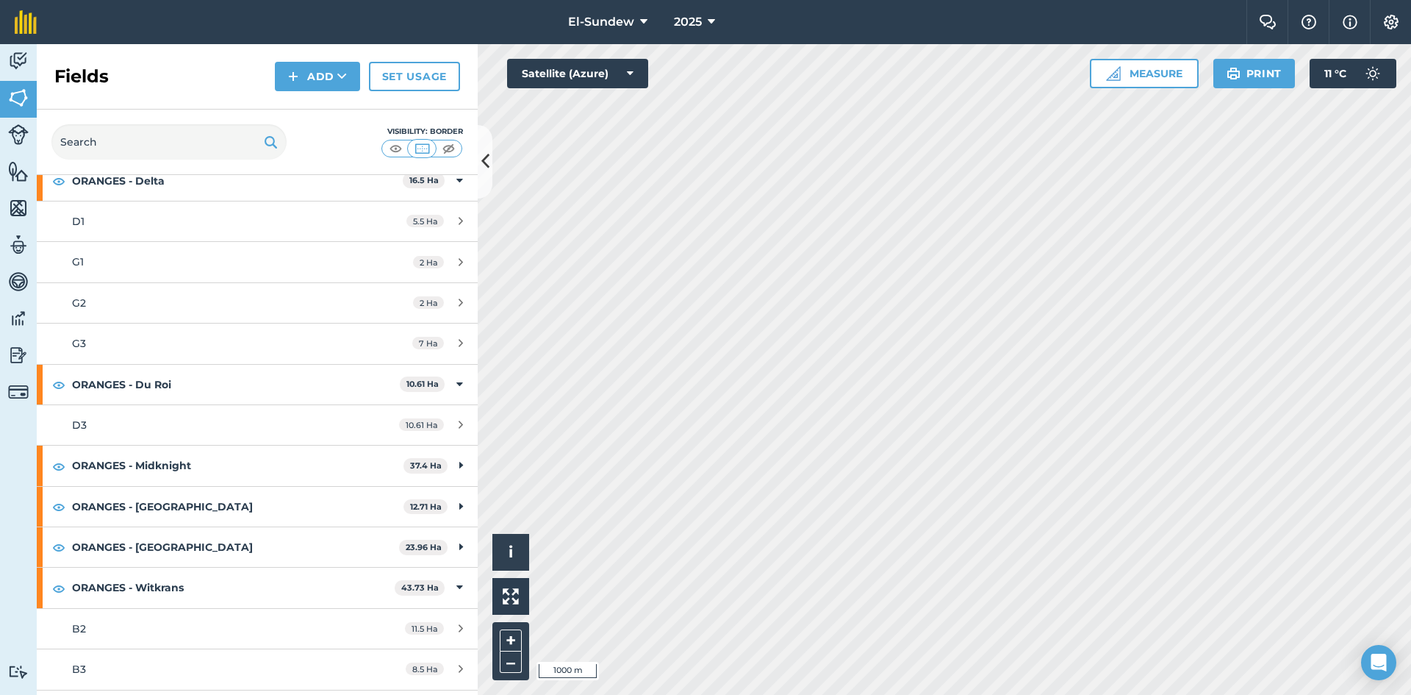
scroll to position [1225, 0]
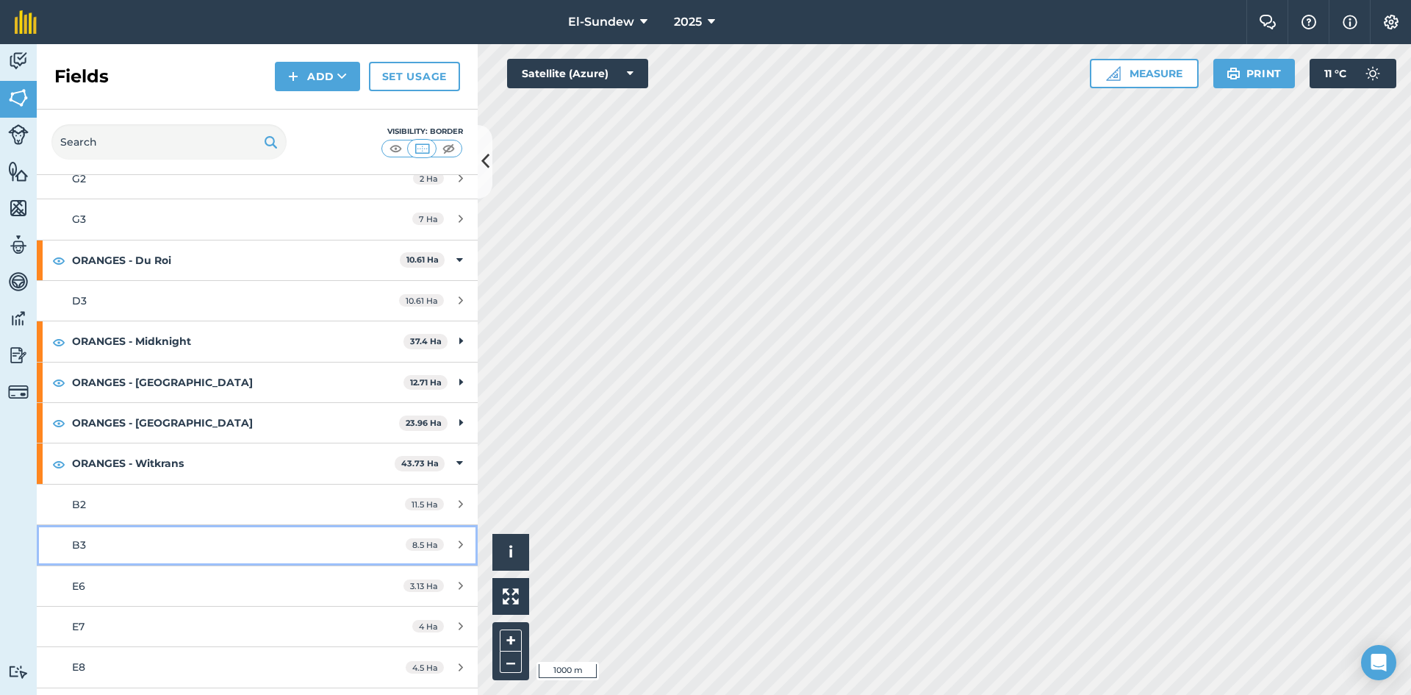
click at [179, 545] on div "B3" at bounding box center [210, 545] width 276 height 16
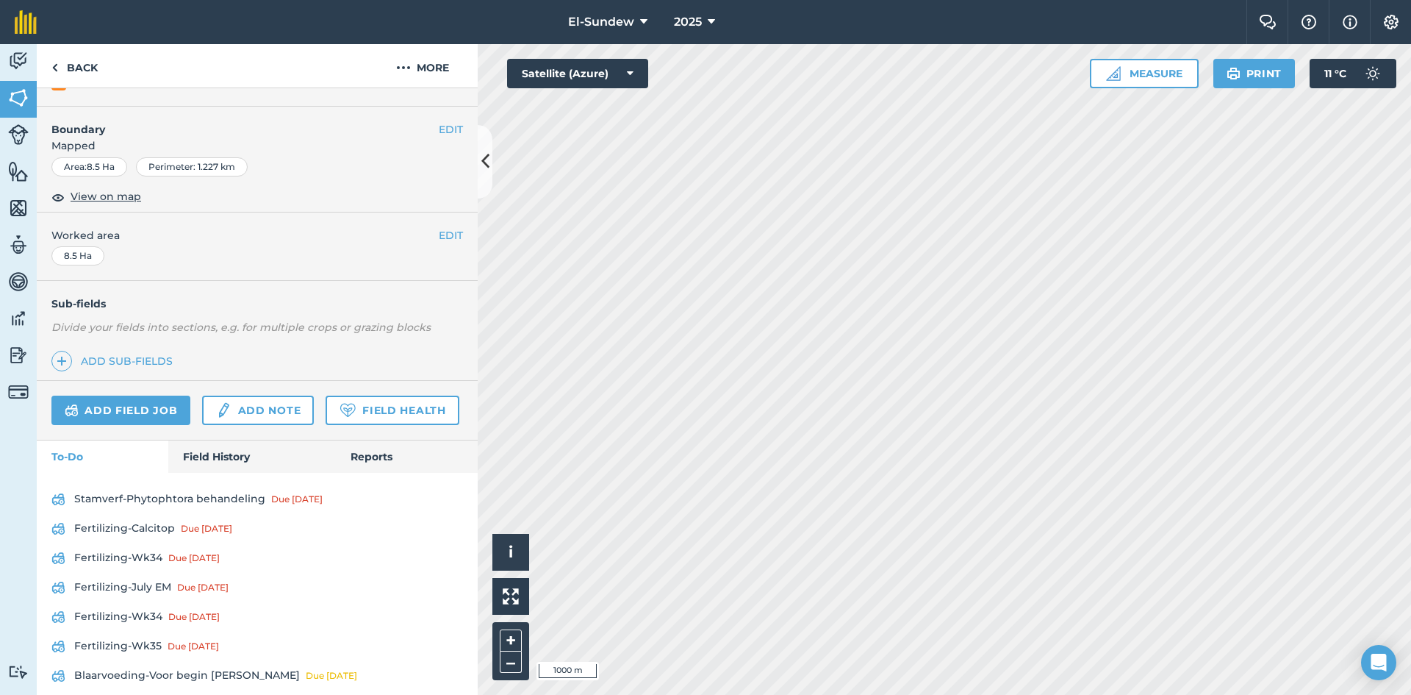
scroll to position [277, 0]
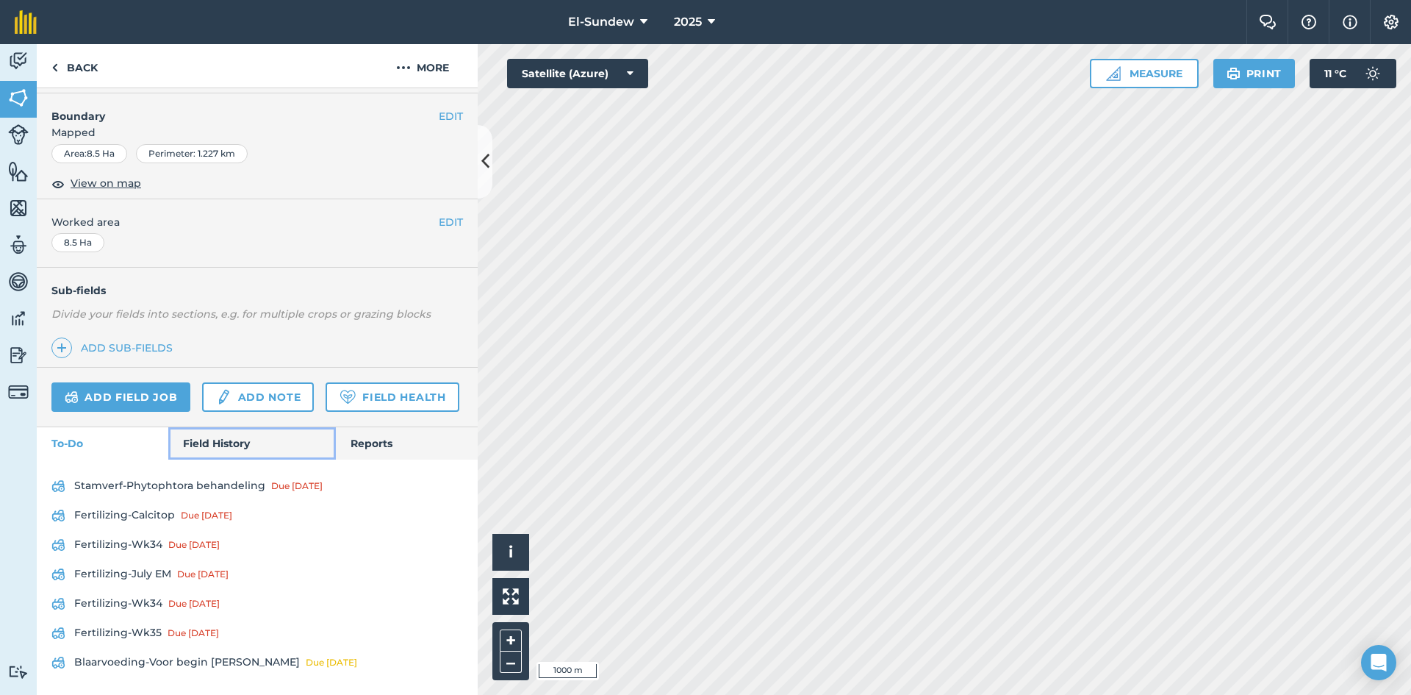
click at [221, 448] on link "Field History" at bounding box center [251, 443] width 167 height 32
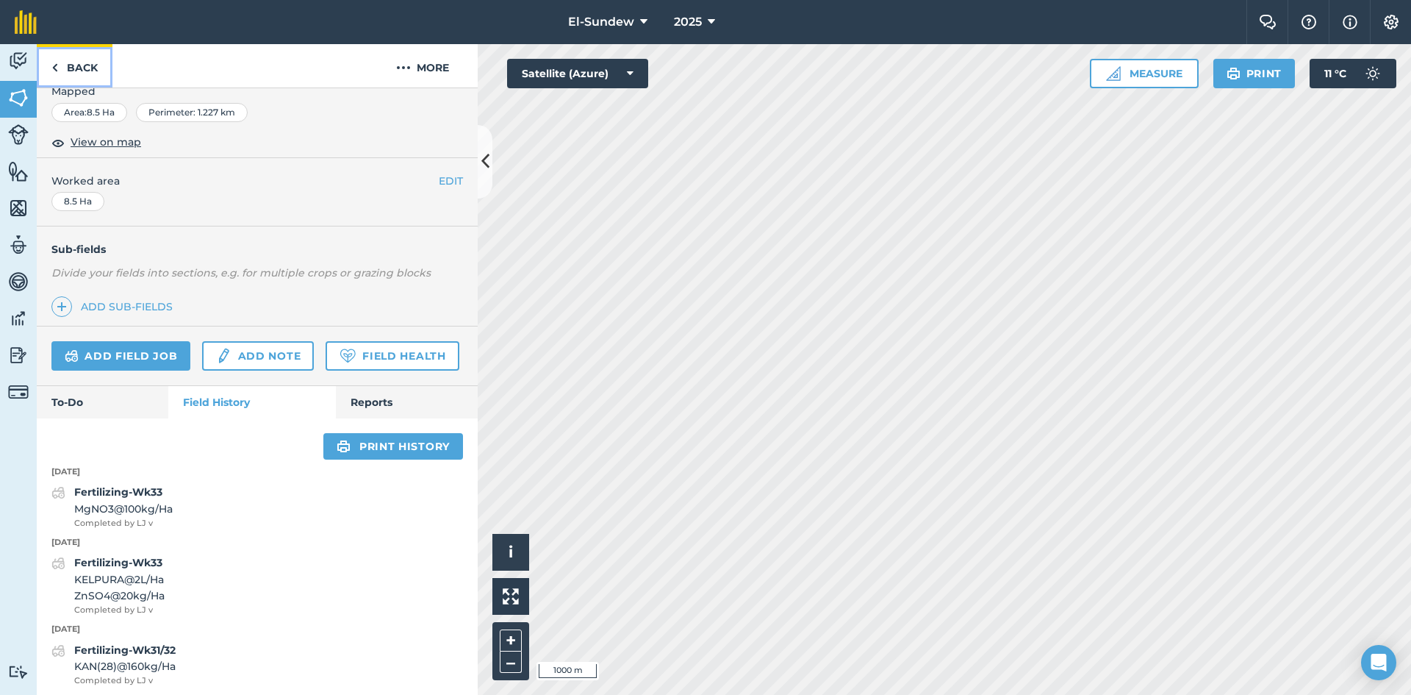
click at [94, 70] on link "Back" at bounding box center [75, 65] width 76 height 43
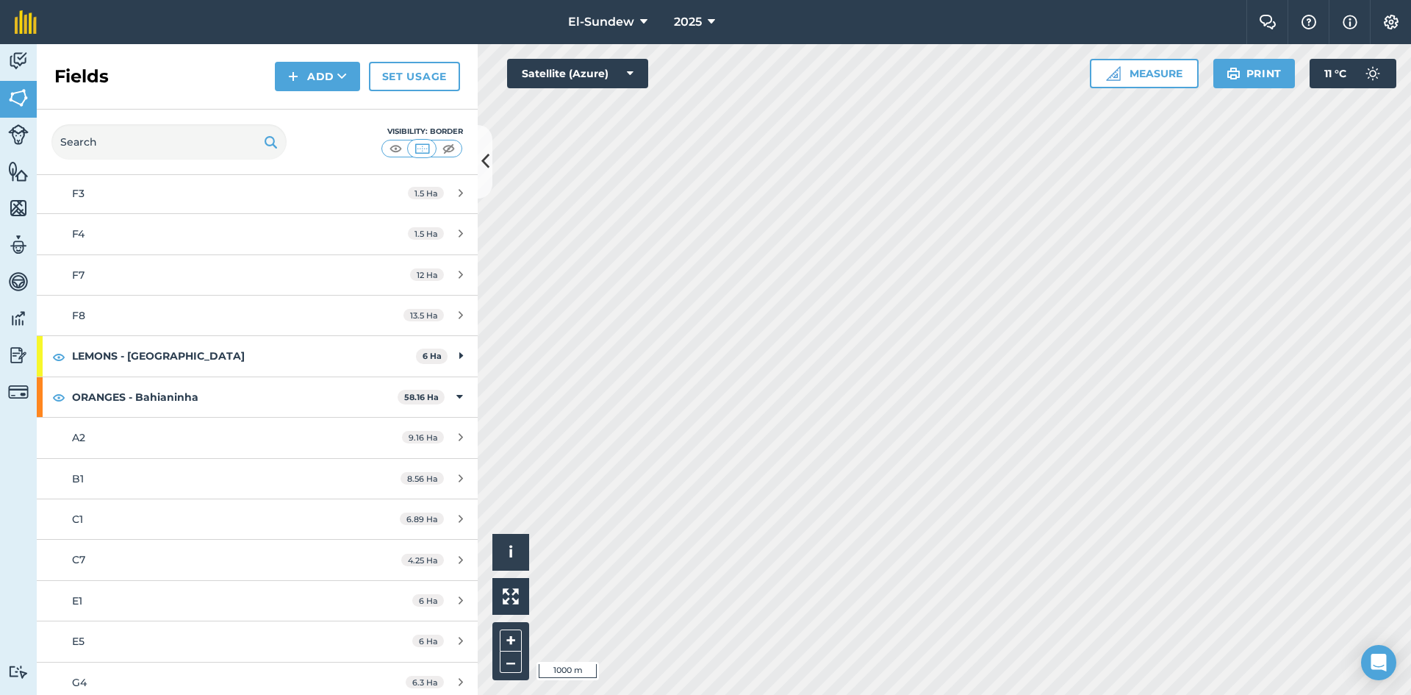
scroll to position [490, 0]
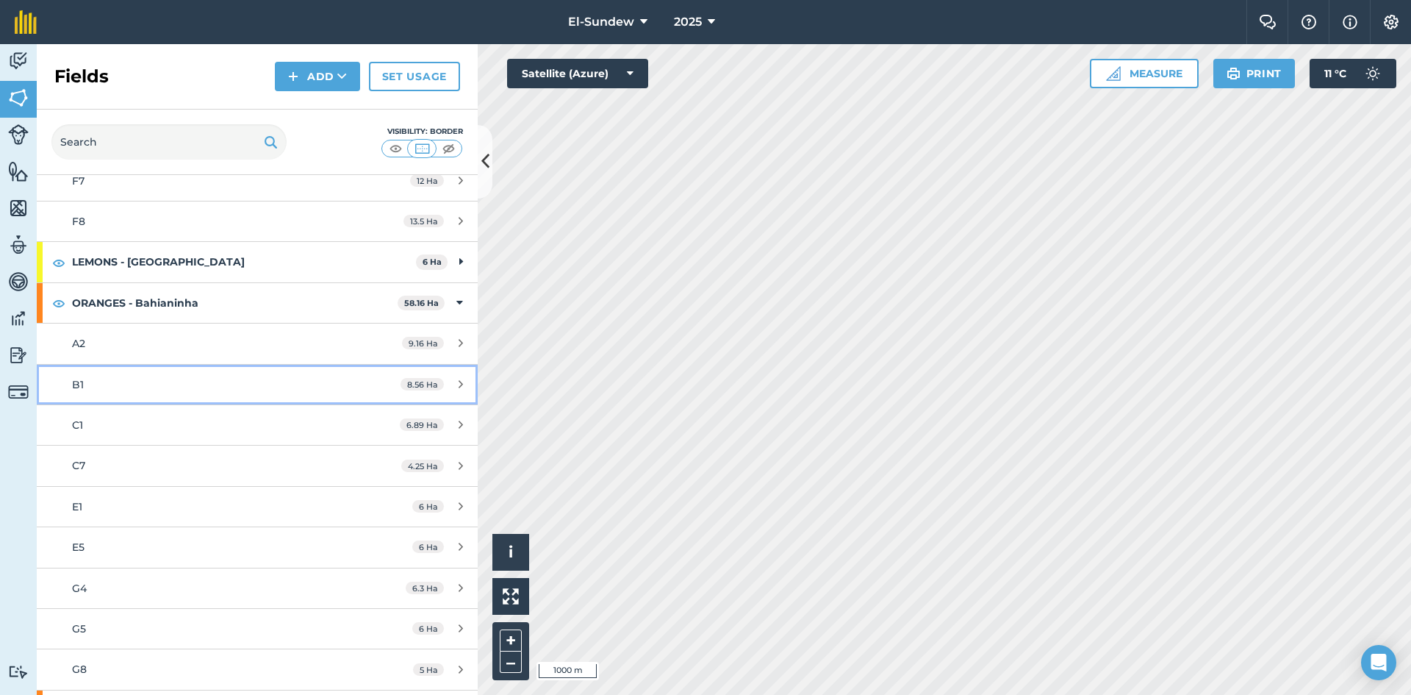
click at [198, 389] on div "B1" at bounding box center [210, 384] width 276 height 16
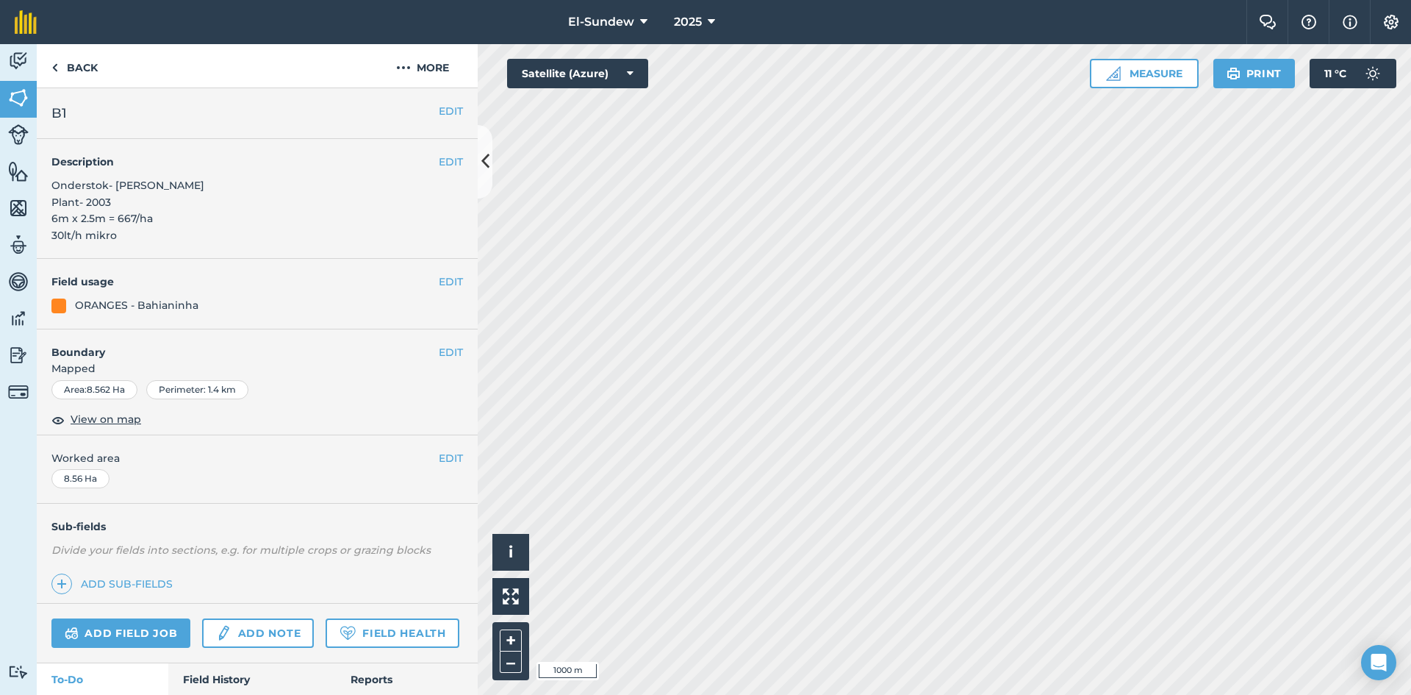
scroll to position [218, 0]
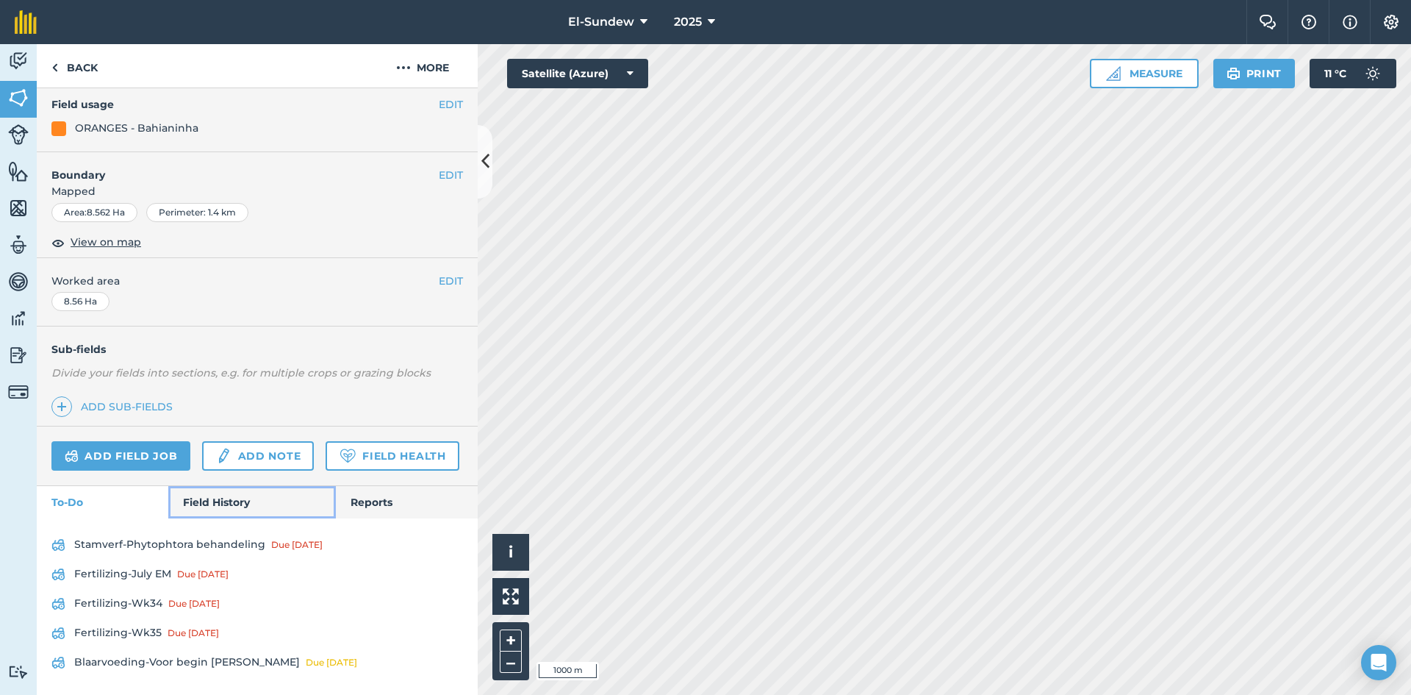
click at [204, 493] on link "Field History" at bounding box center [251, 502] width 167 height 32
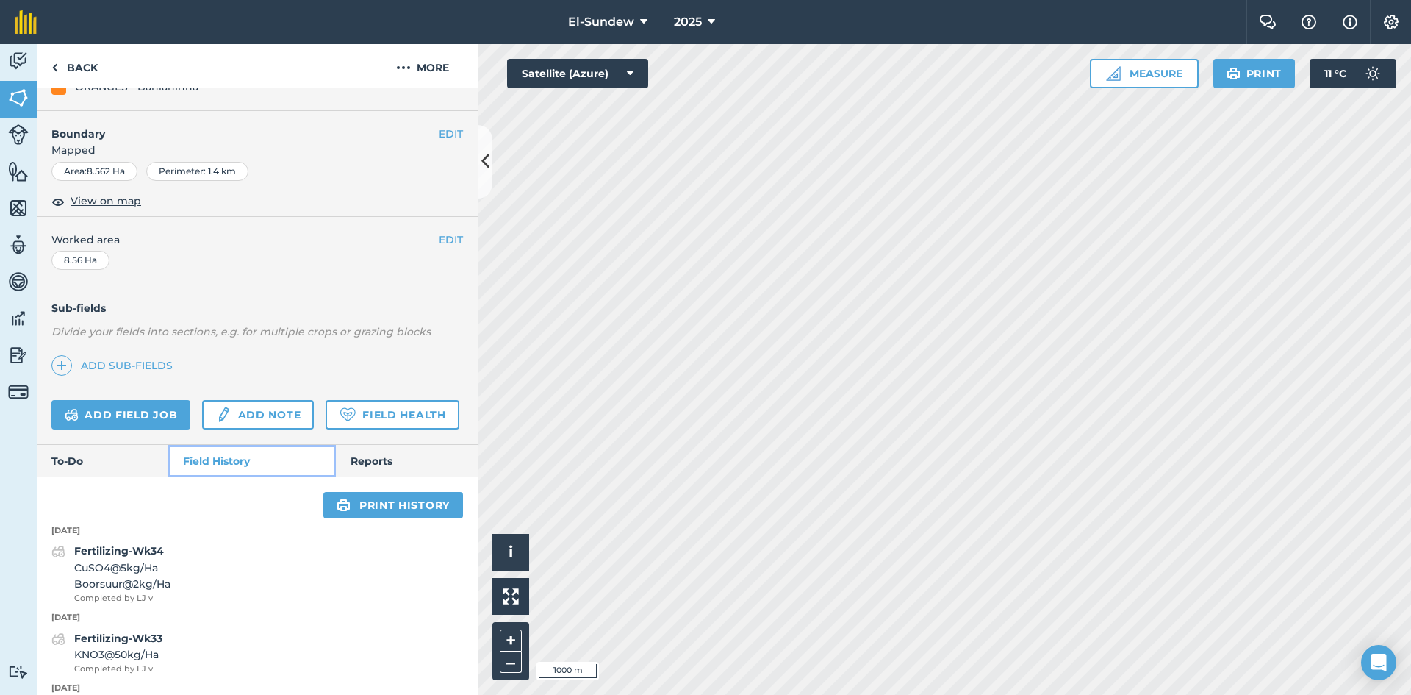
scroll to position [463, 0]
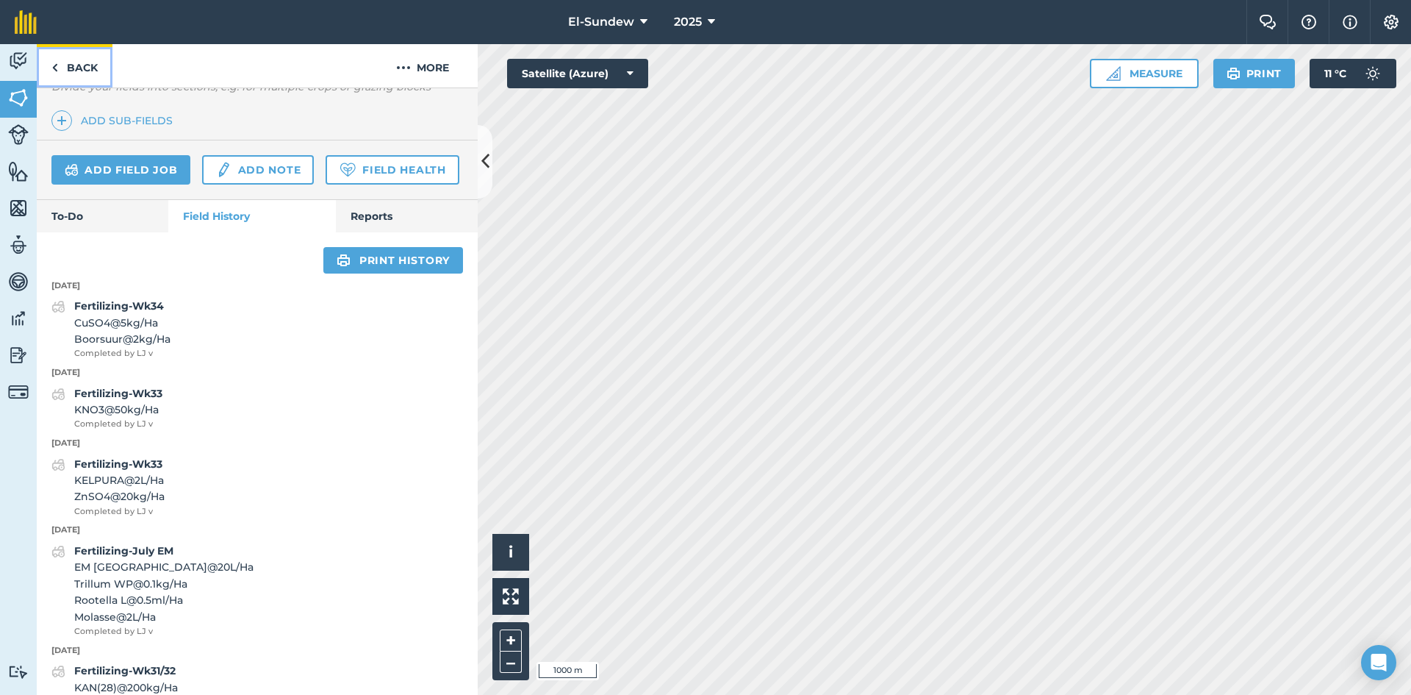
click at [104, 61] on link "Back" at bounding box center [75, 65] width 76 height 43
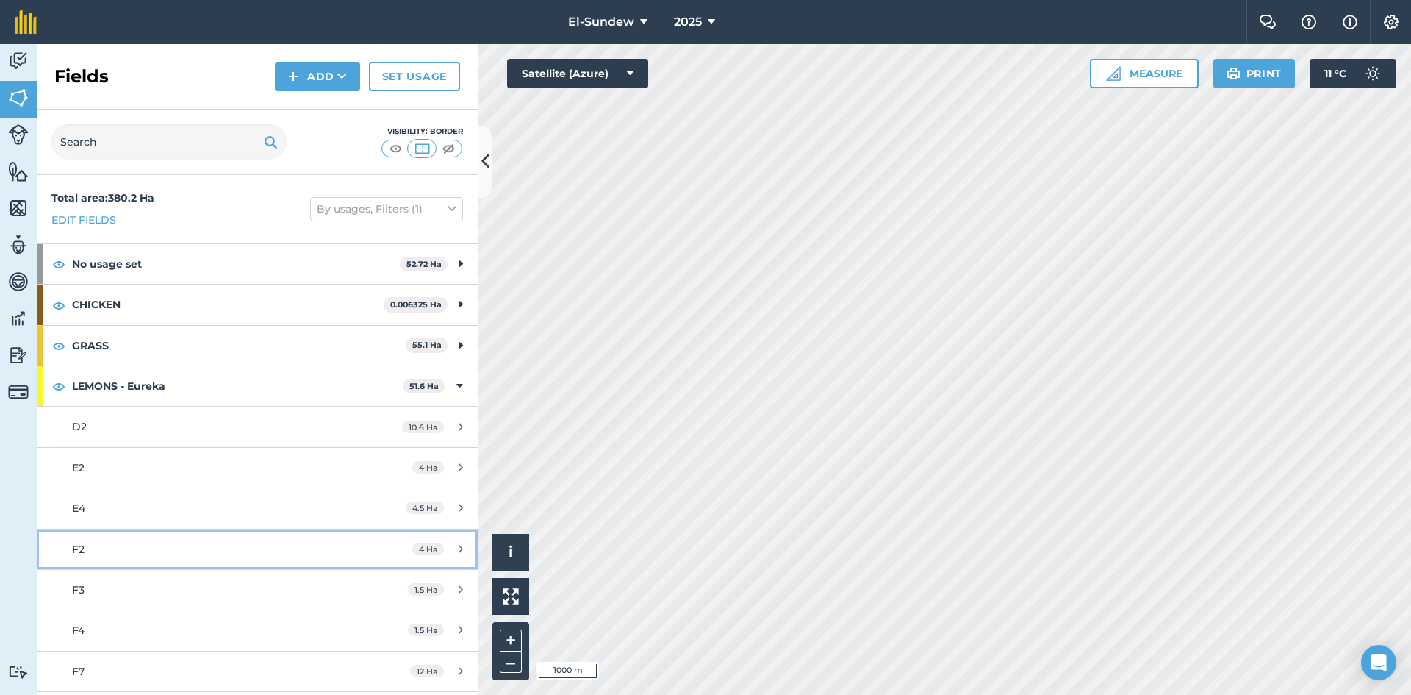
click at [182, 540] on link "F2 4 Ha" at bounding box center [257, 549] width 441 height 40
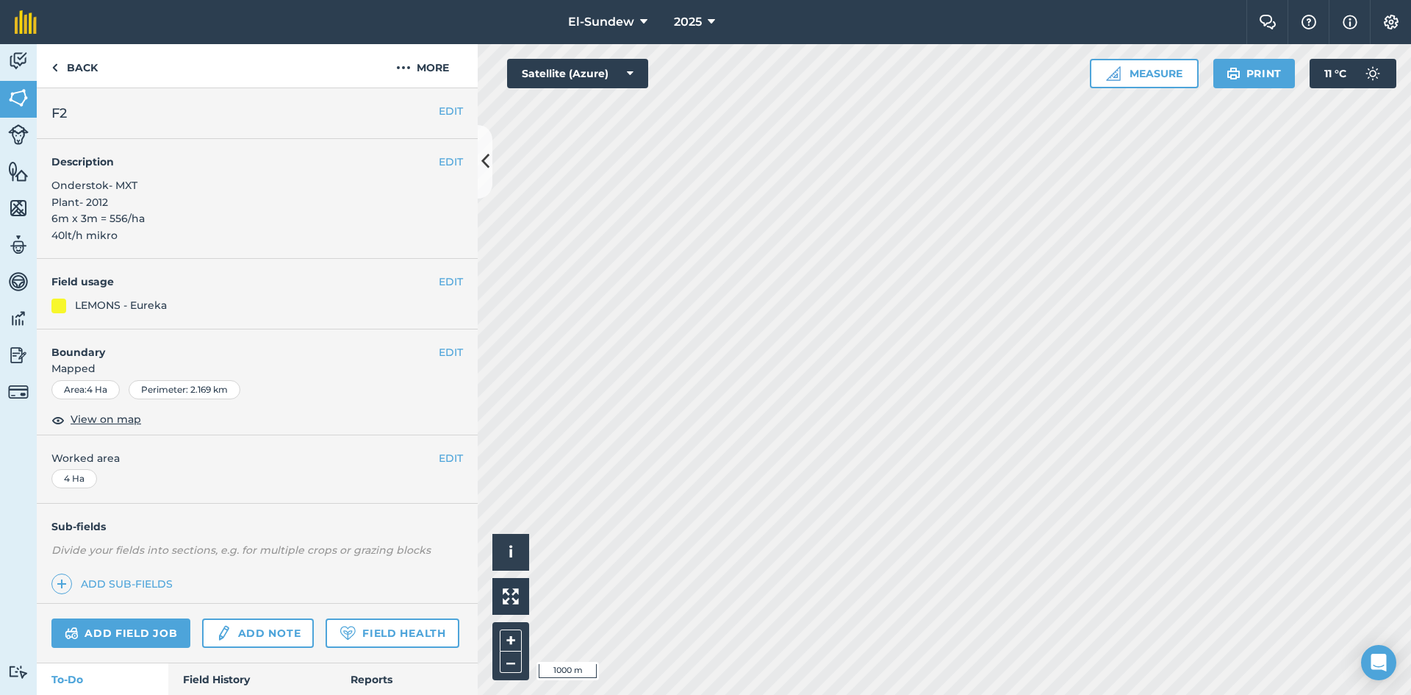
scroll to position [245, 0]
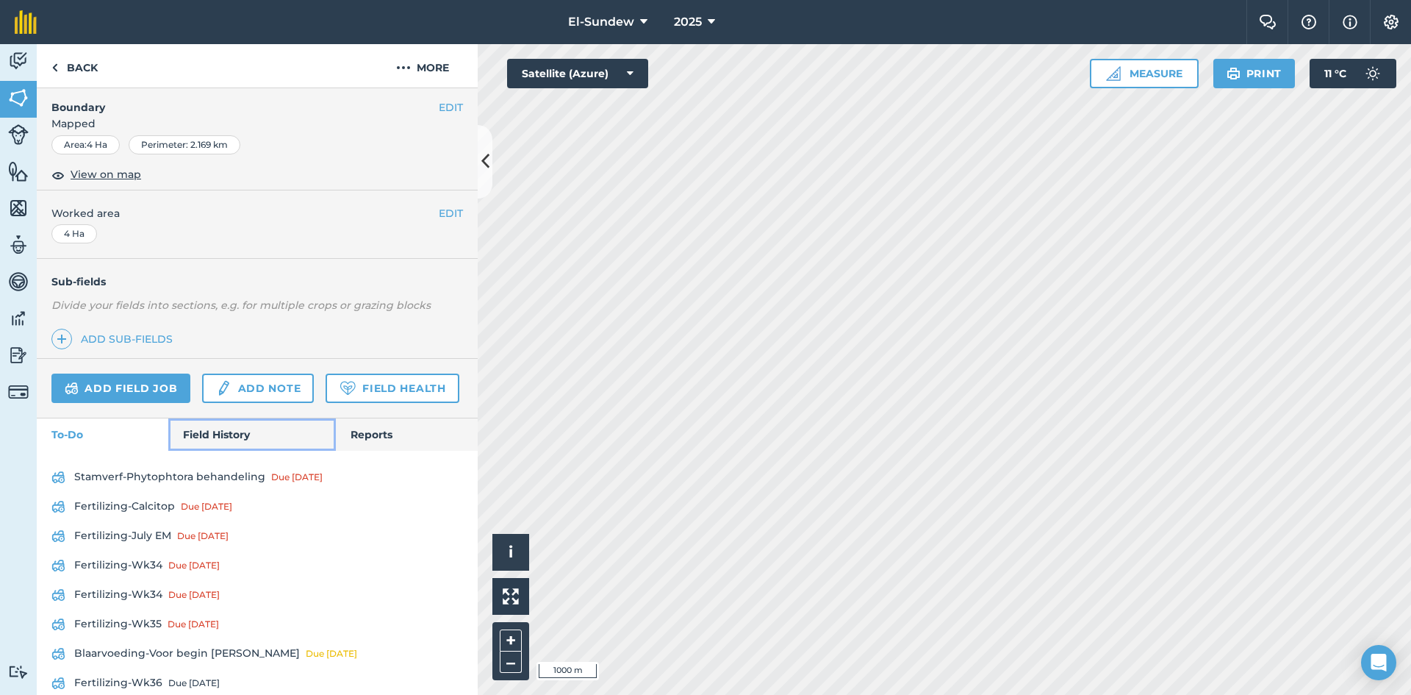
click at [218, 451] on link "Field History" at bounding box center [251, 434] width 167 height 32
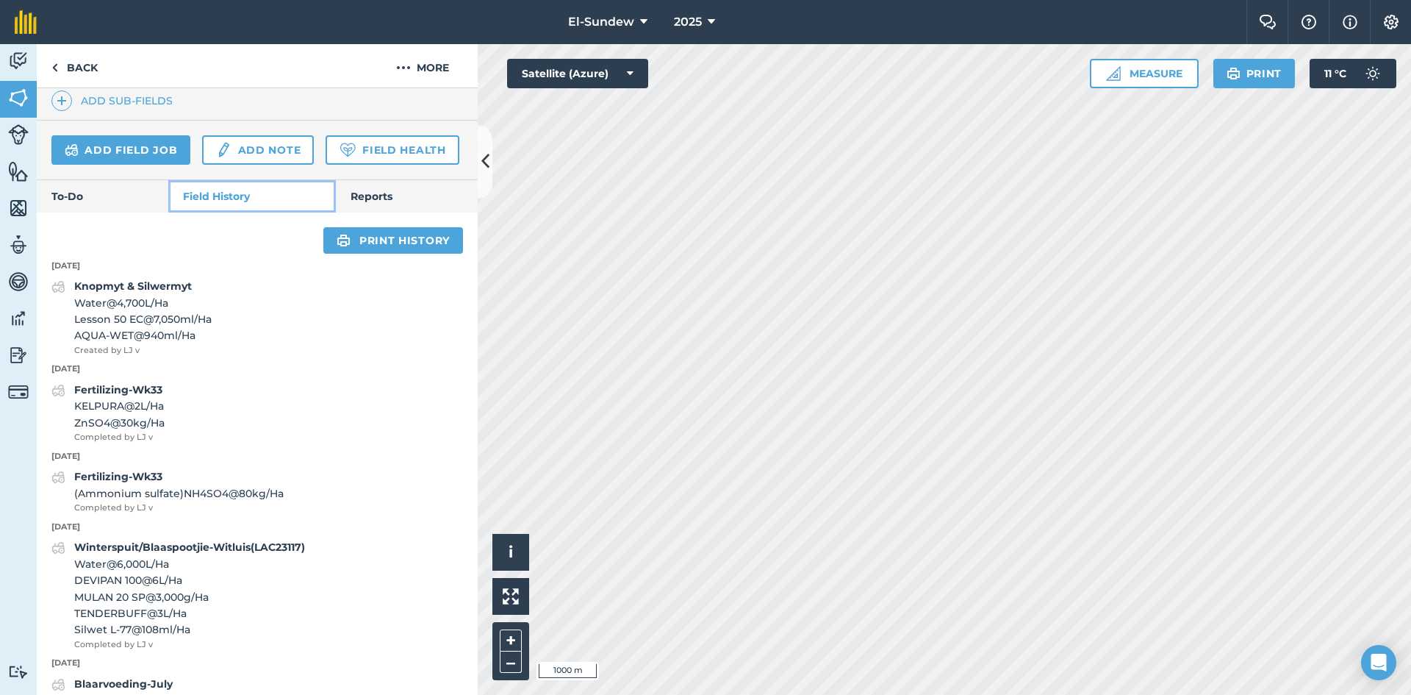
scroll to position [490, 0]
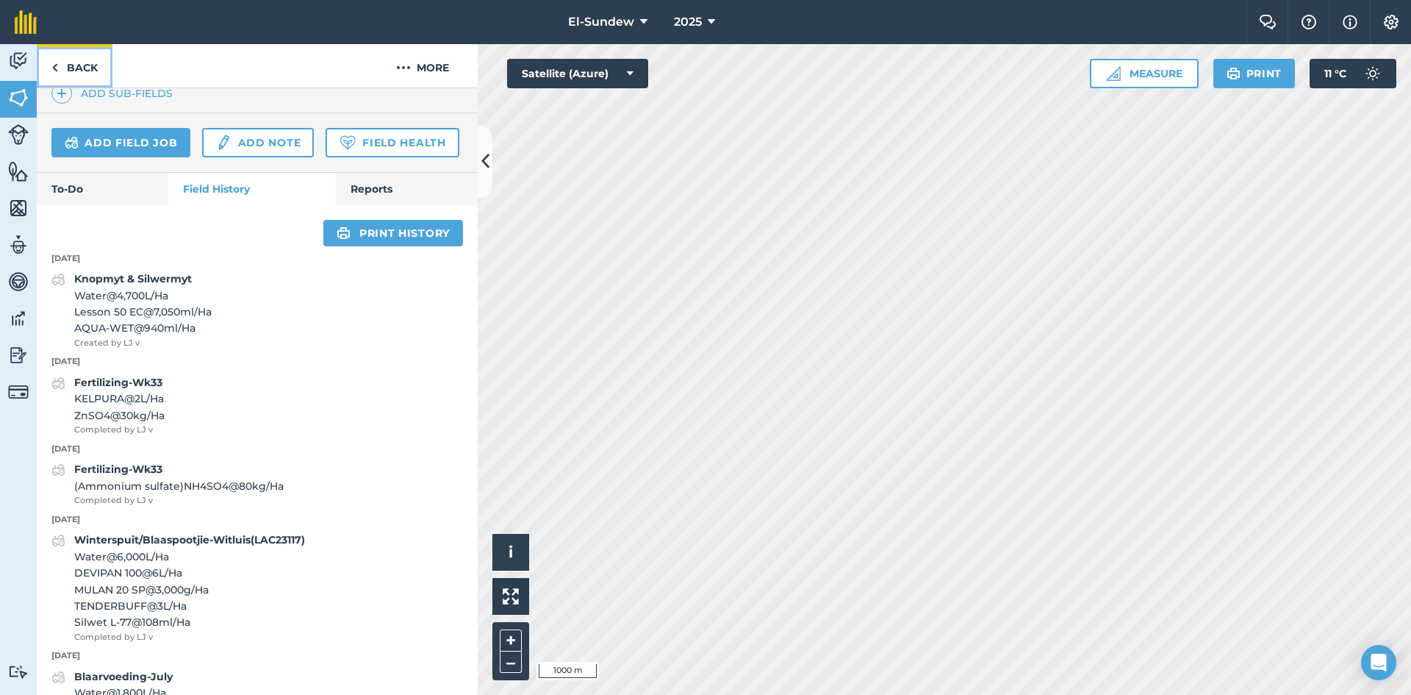
click at [96, 80] on link "Back" at bounding box center [75, 65] width 76 height 43
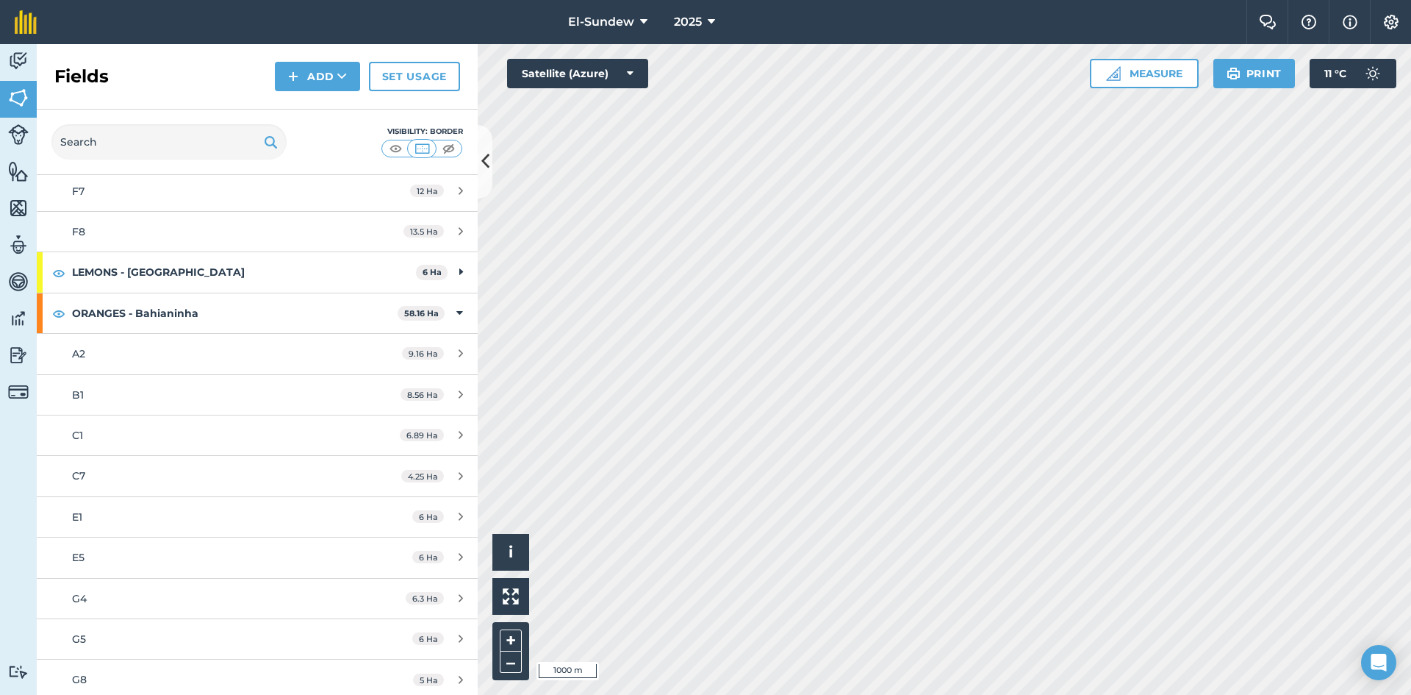
scroll to position [490, 0]
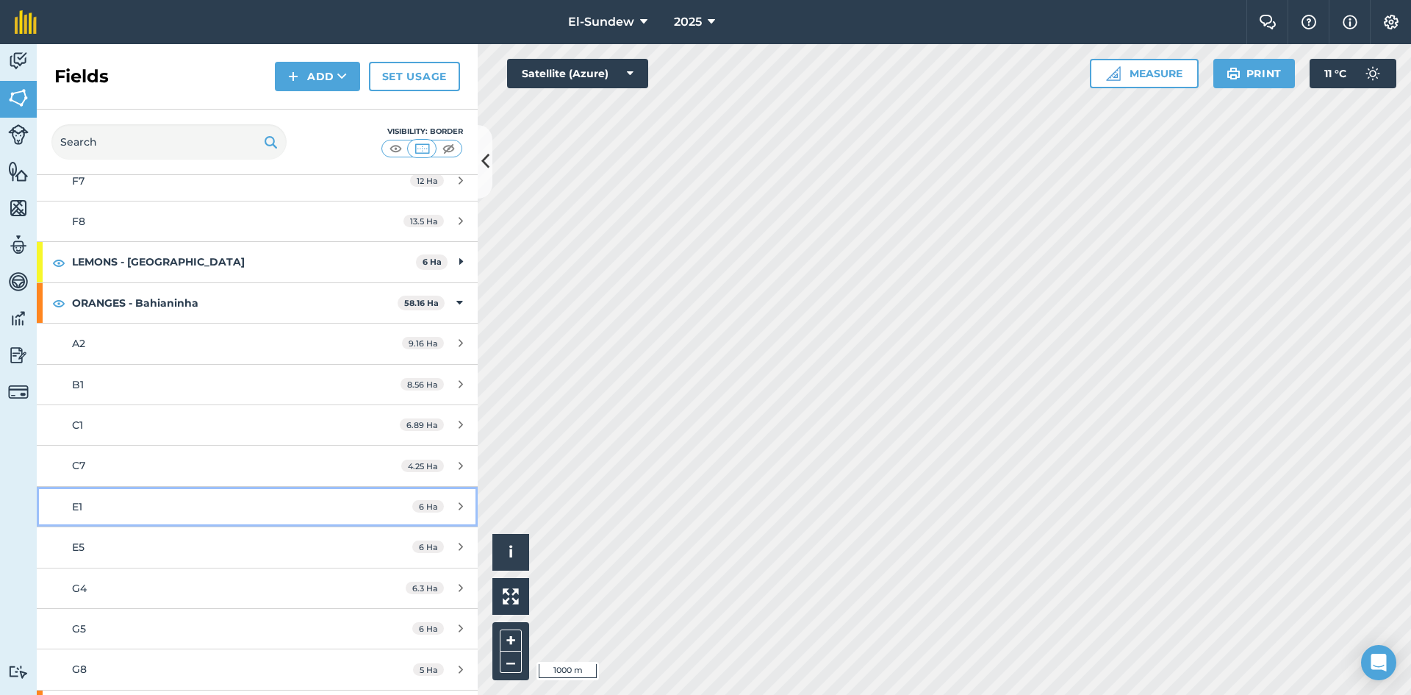
click at [189, 511] on div "E1" at bounding box center [210, 506] width 276 height 16
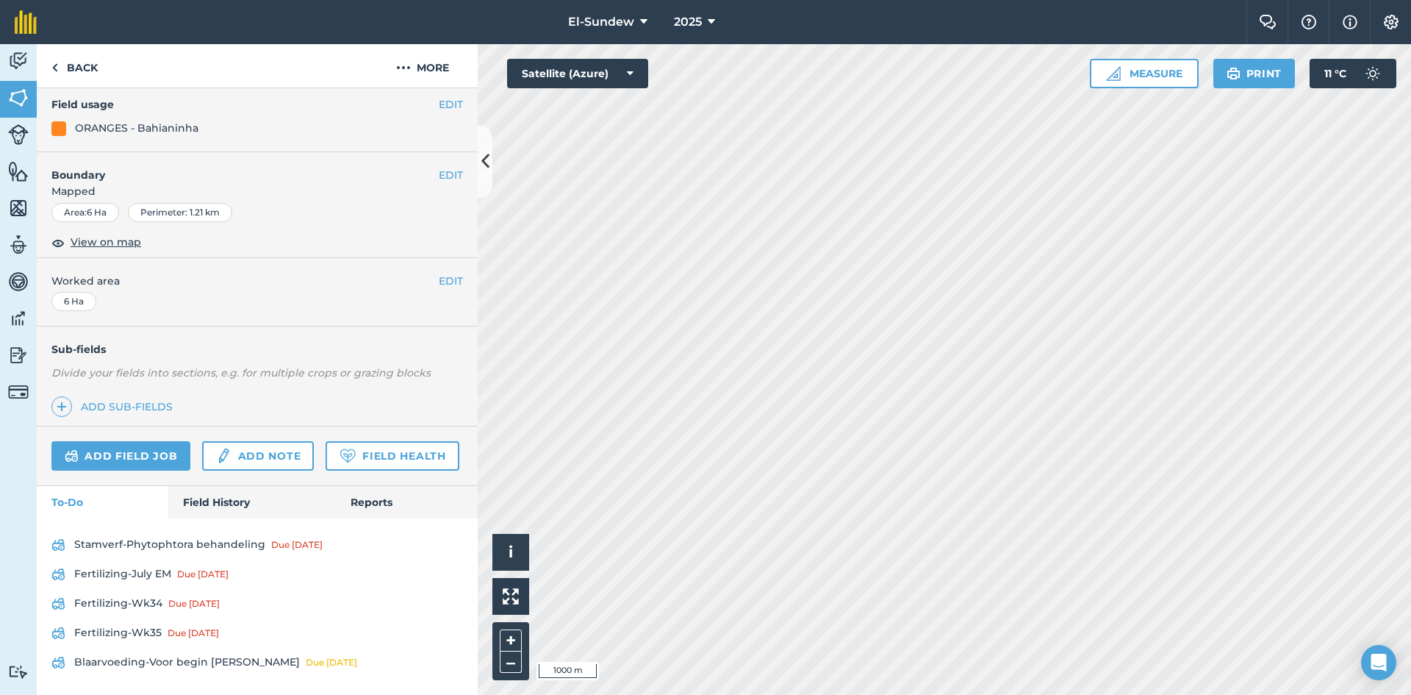
scroll to position [218, 0]
click at [216, 499] on link "Field History" at bounding box center [251, 502] width 167 height 32
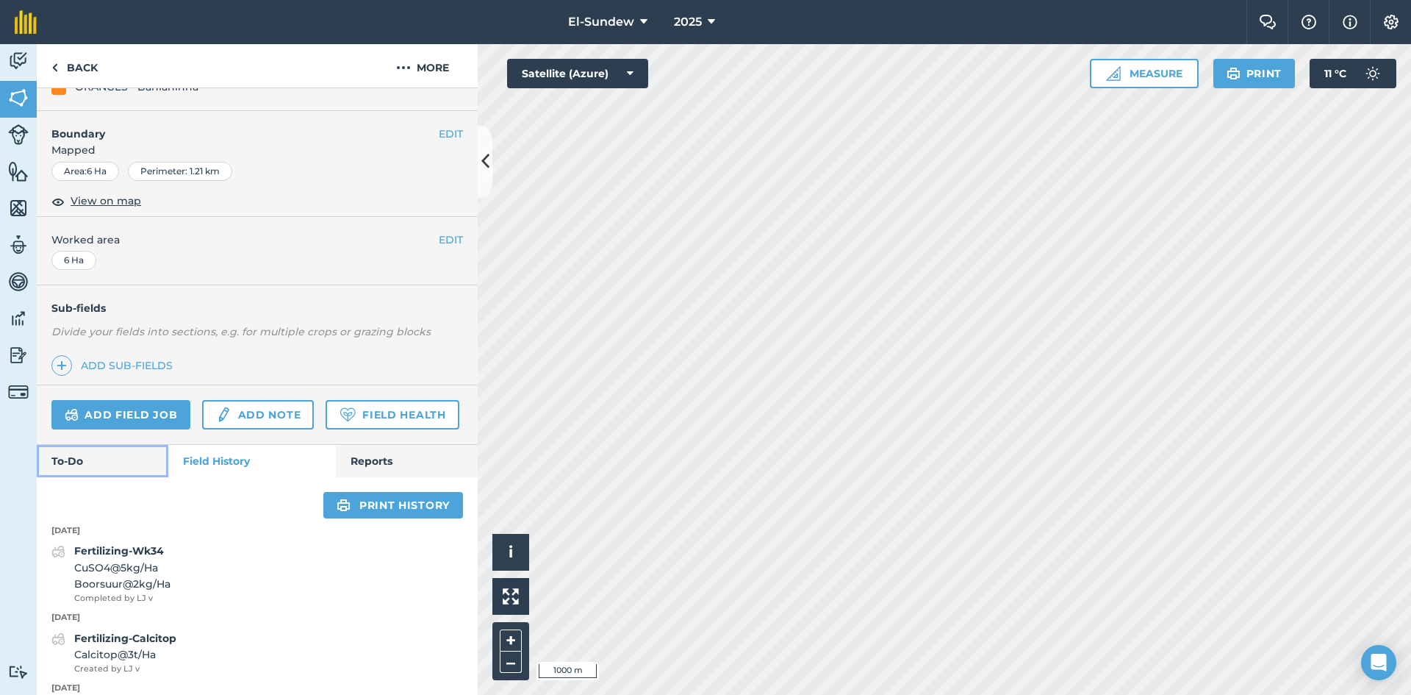
click at [85, 477] on link "To-Do" at bounding box center [103, 461] width 132 height 32
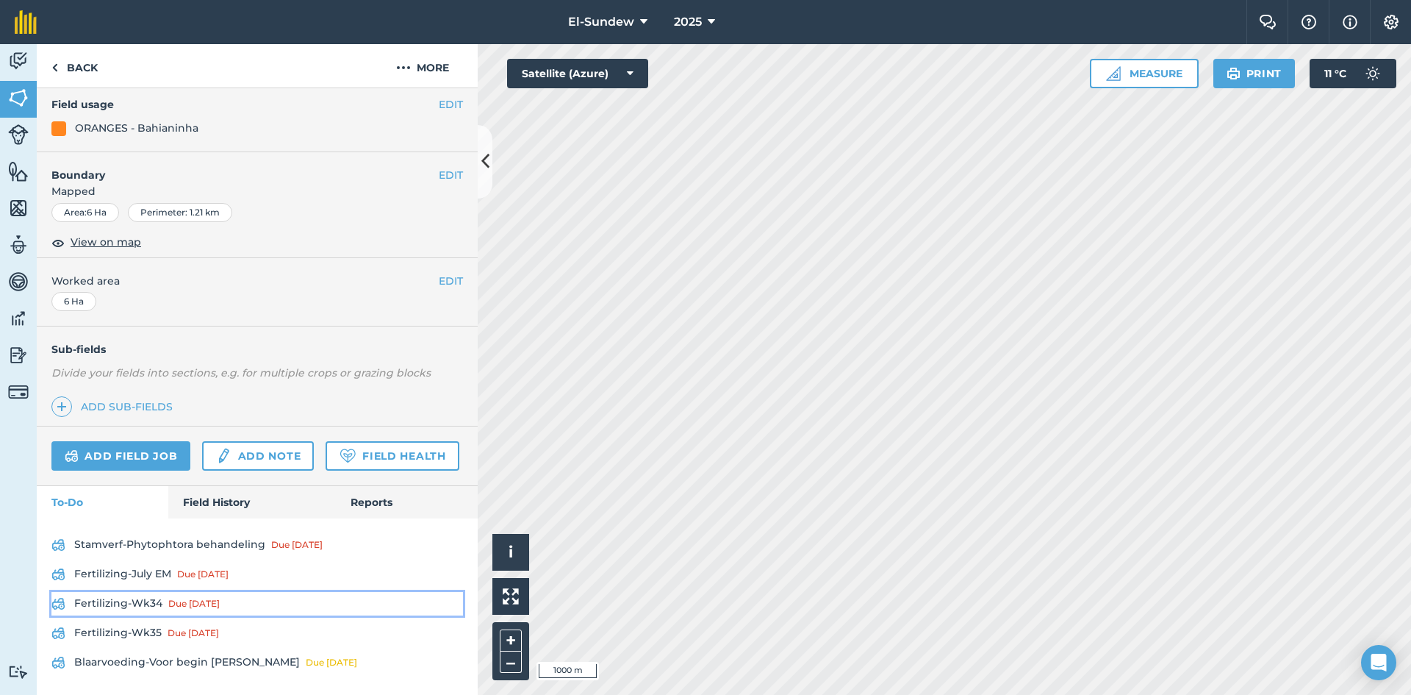
click at [168, 603] on div "Due [DATE]" at bounding box center [193, 604] width 51 height 12
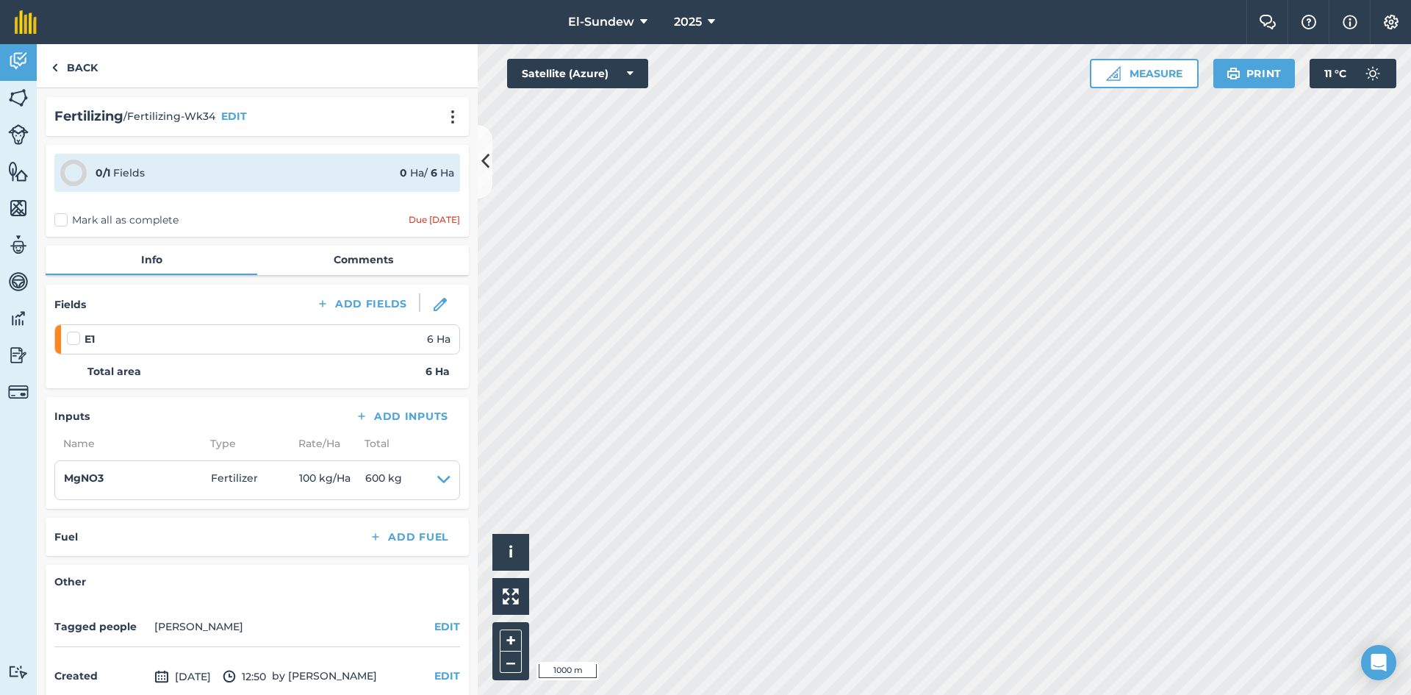
click at [74, 331] on label at bounding box center [76, 331] width 18 height 0
click at [74, 340] on input "checkbox" at bounding box center [72, 336] width 10 height 10
checkbox input "false"
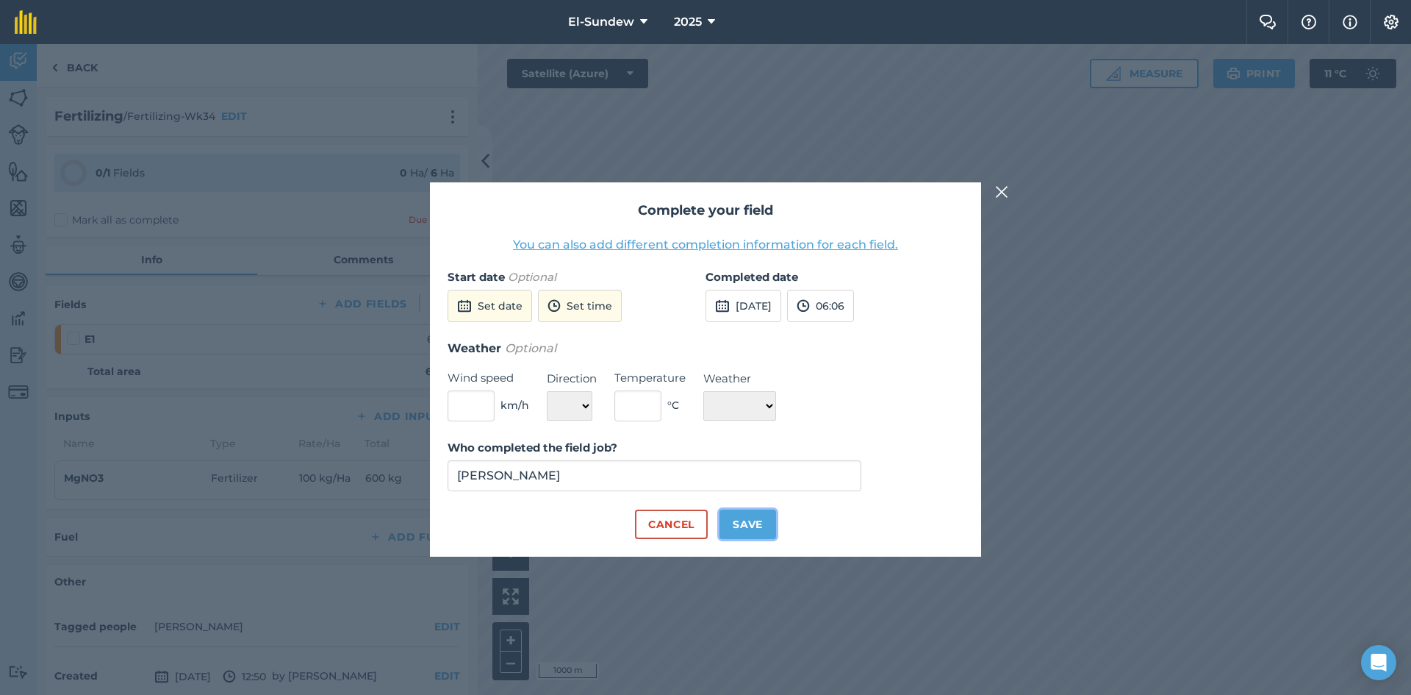
click at [735, 528] on button "Save" at bounding box center [748, 523] width 57 height 29
checkbox input "true"
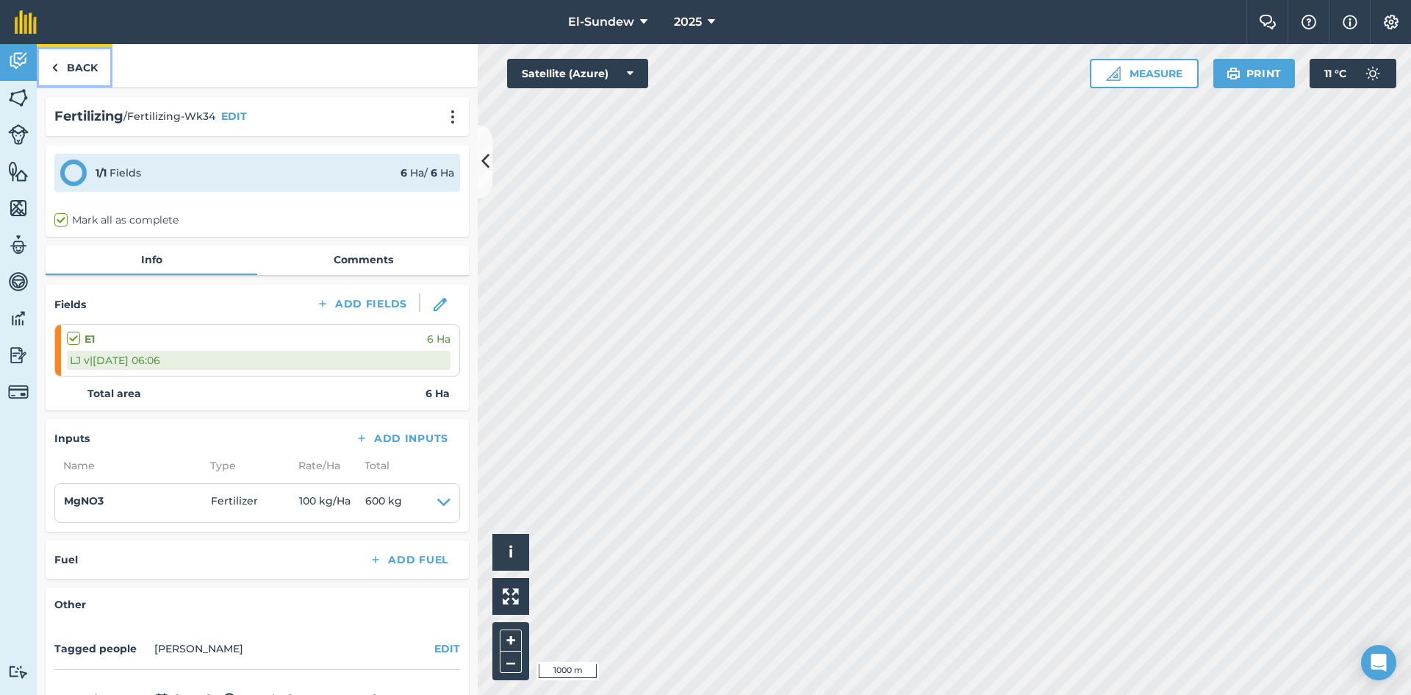
click at [73, 71] on link "Back" at bounding box center [75, 65] width 76 height 43
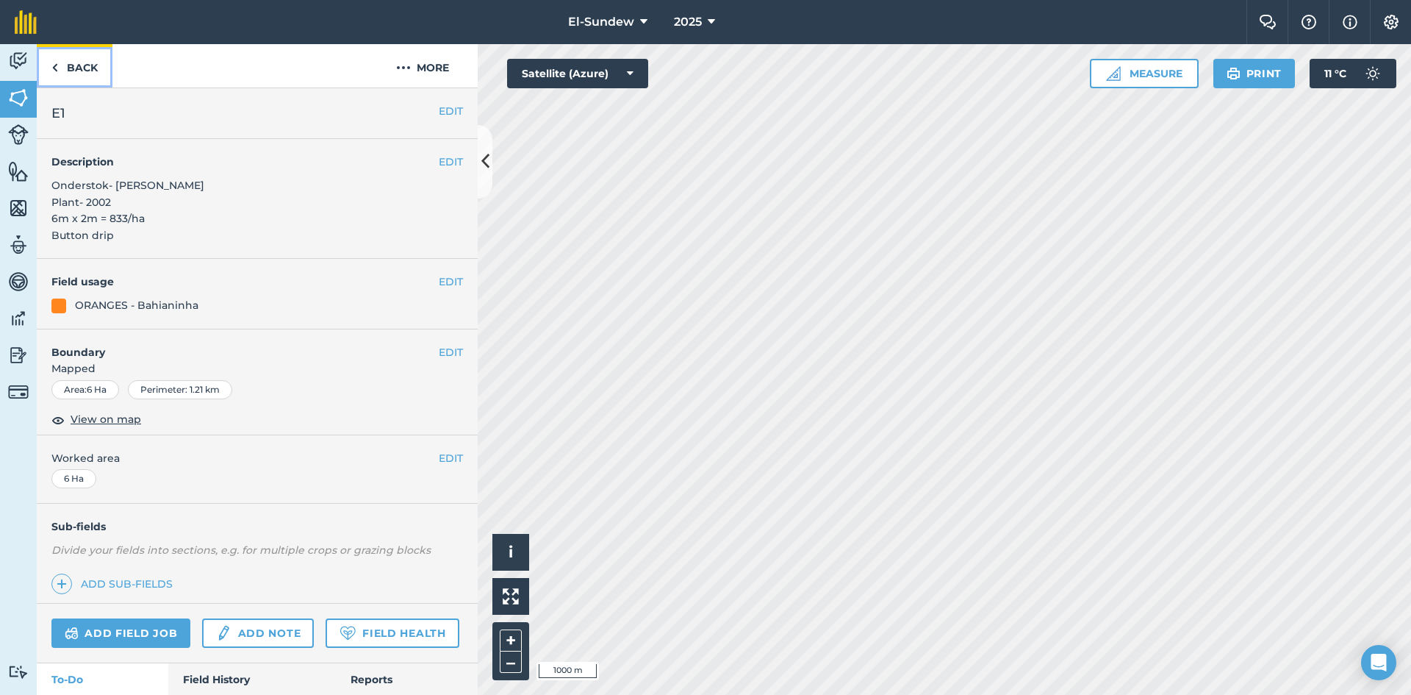
click at [68, 81] on link "Back" at bounding box center [75, 65] width 76 height 43
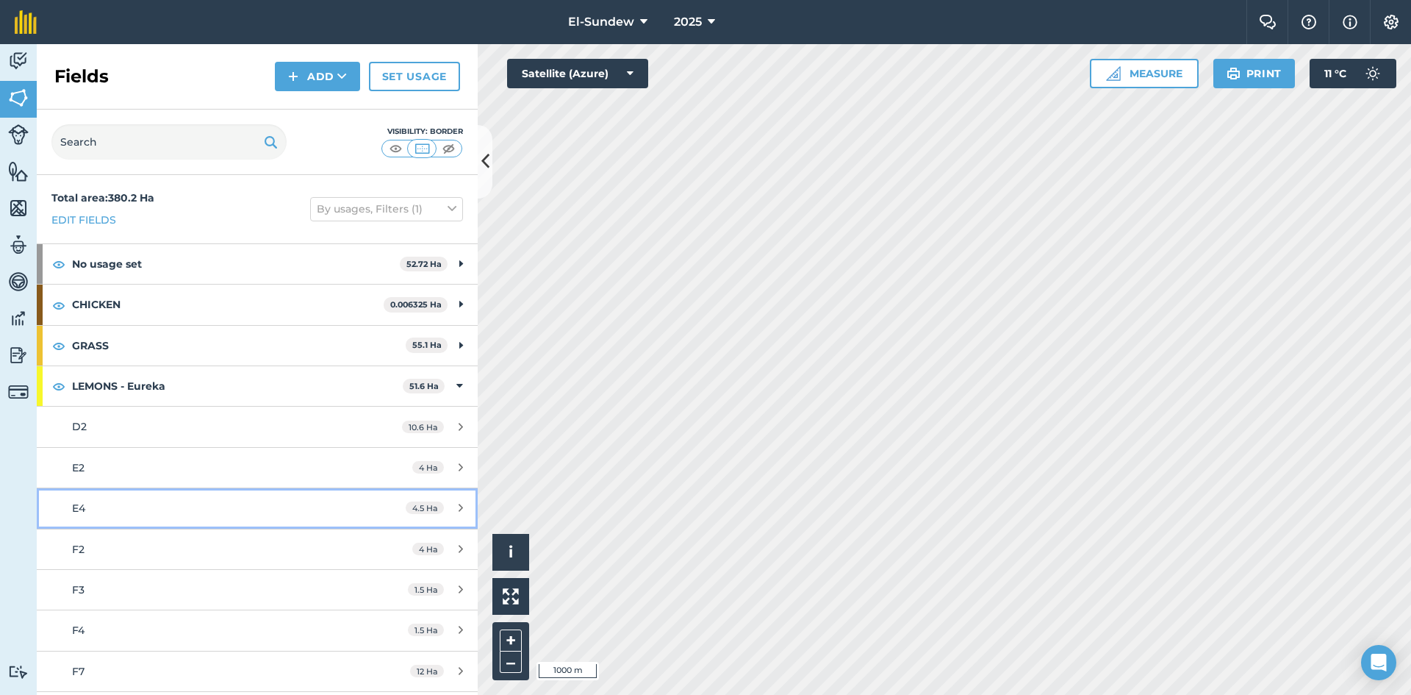
click at [168, 494] on link "E4 4.5 Ha" at bounding box center [257, 508] width 441 height 40
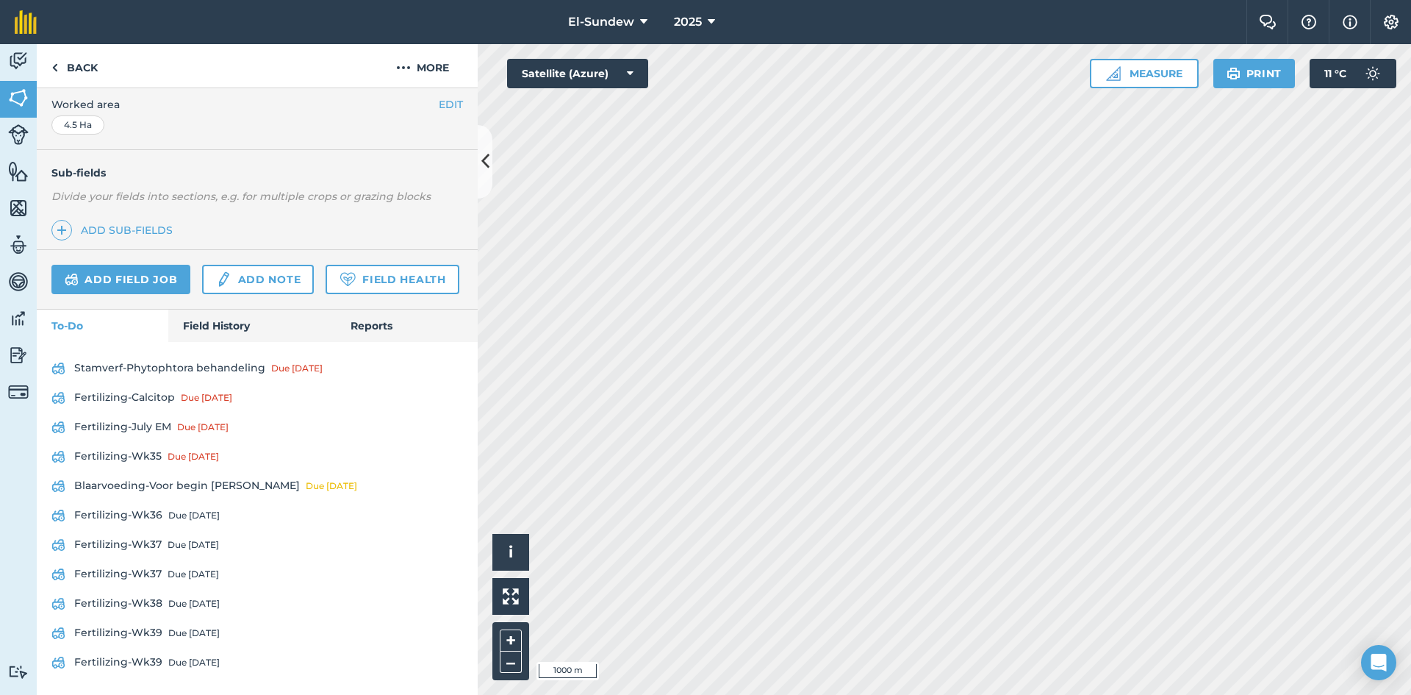
scroll to position [395, 0]
click at [212, 326] on link "Field History" at bounding box center [251, 325] width 167 height 32
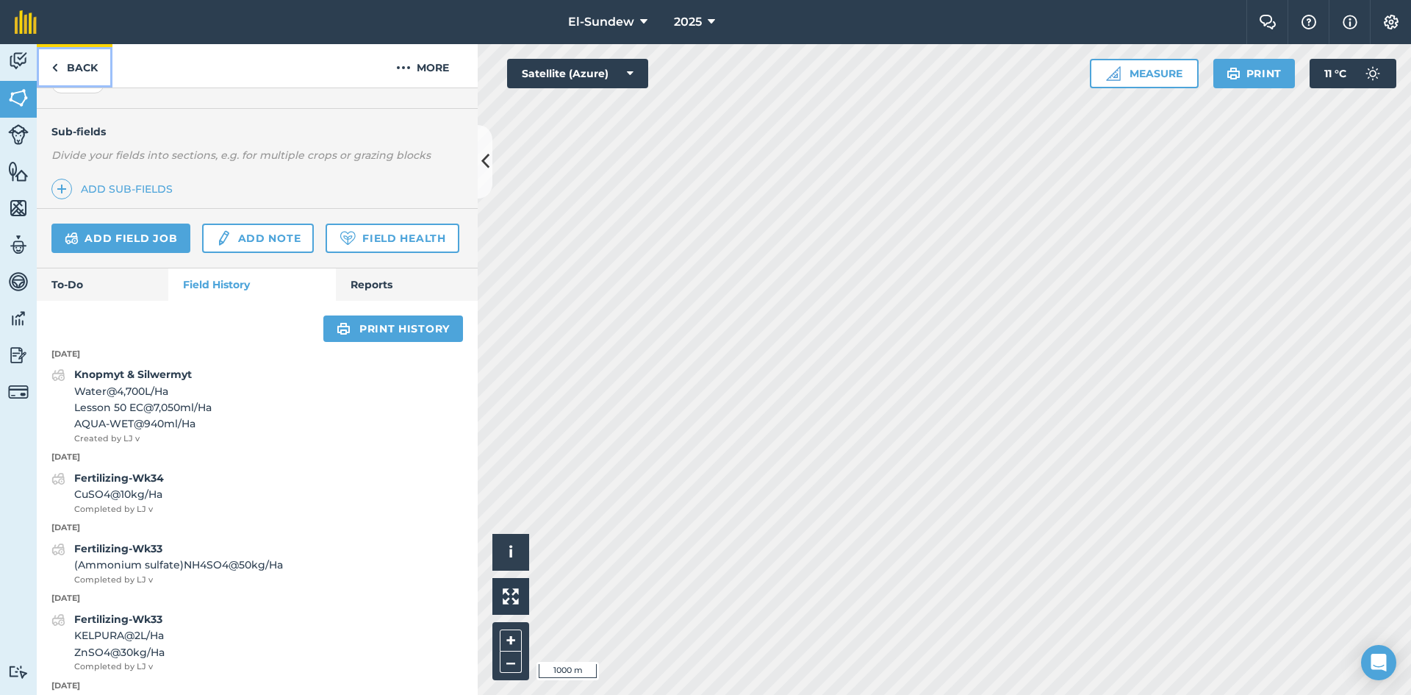
click at [79, 62] on link "Back" at bounding box center [75, 65] width 76 height 43
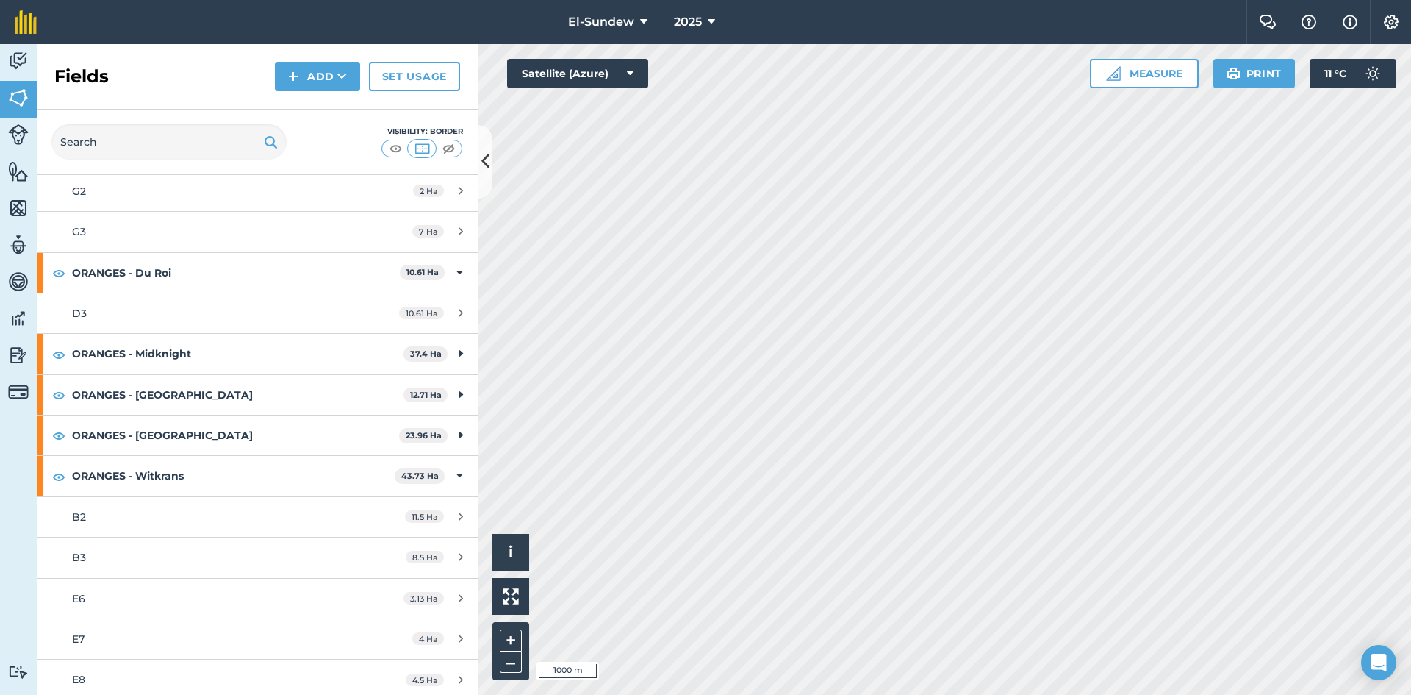
scroll to position [1225, 0]
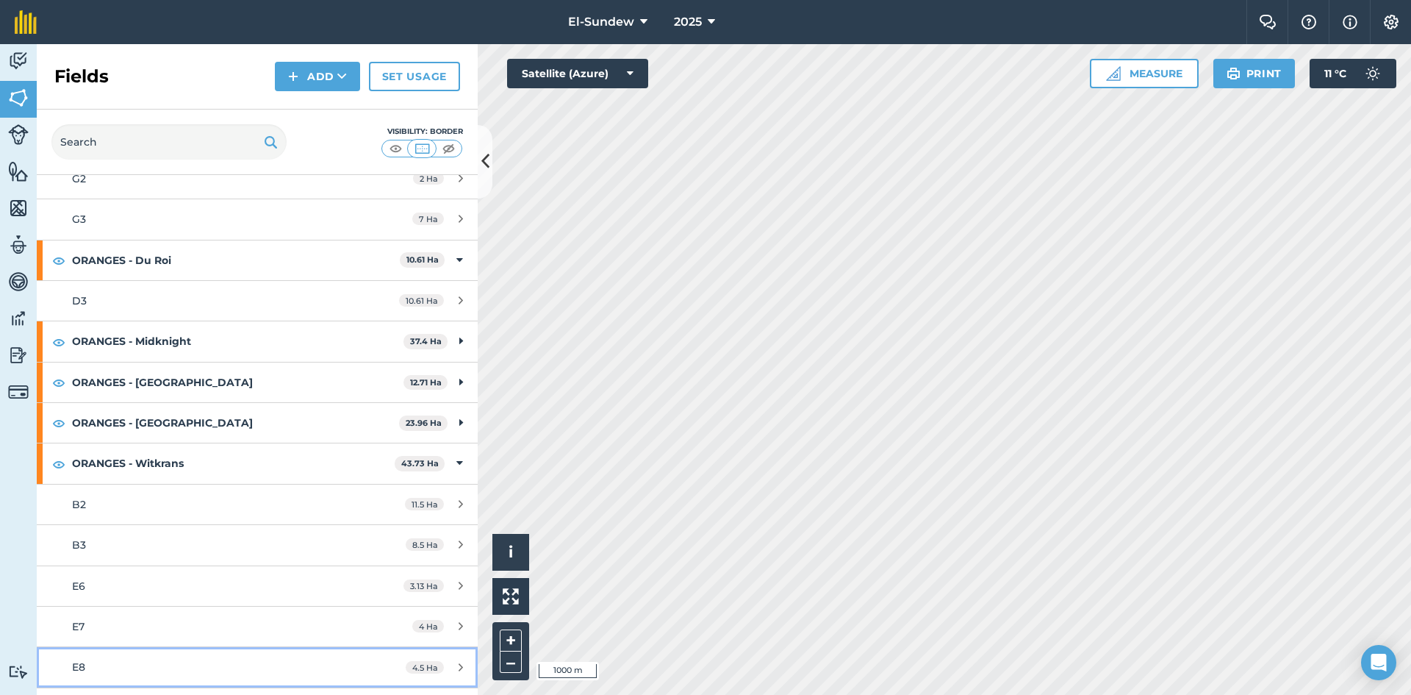
click at [118, 669] on div "E8" at bounding box center [210, 667] width 276 height 16
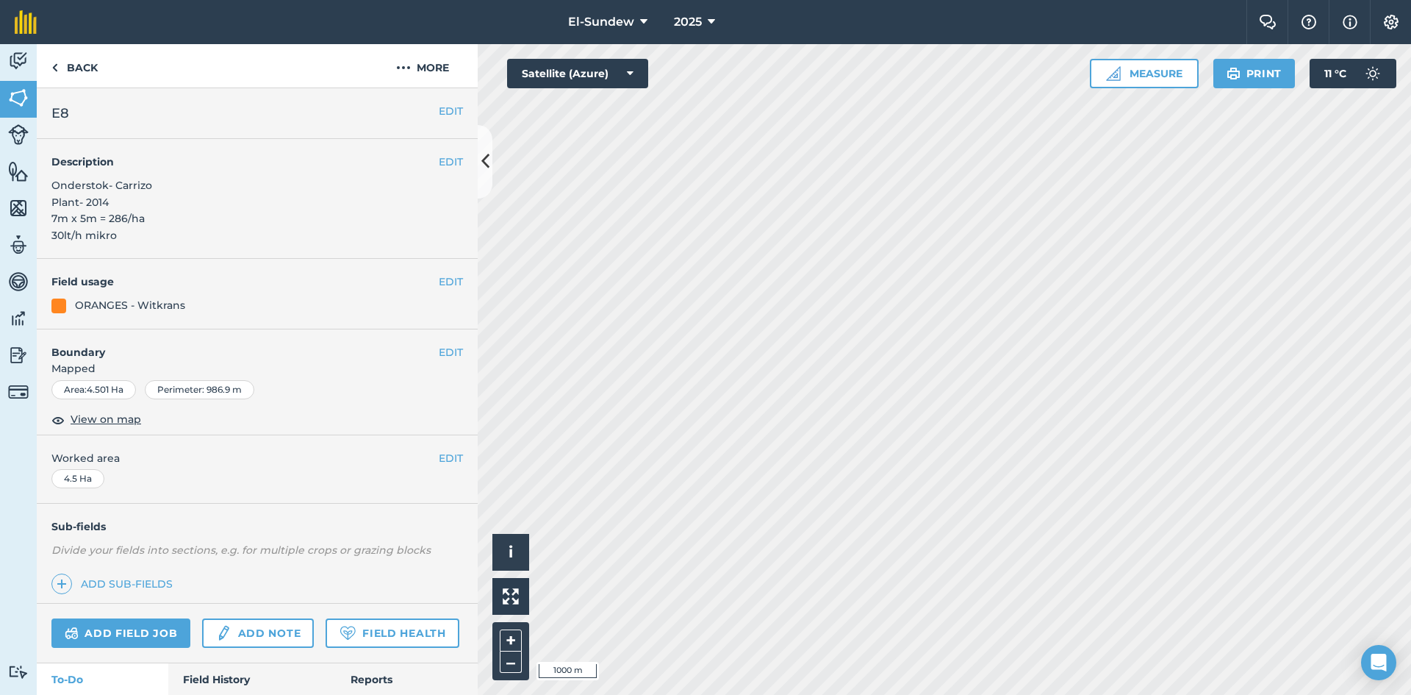
scroll to position [248, 0]
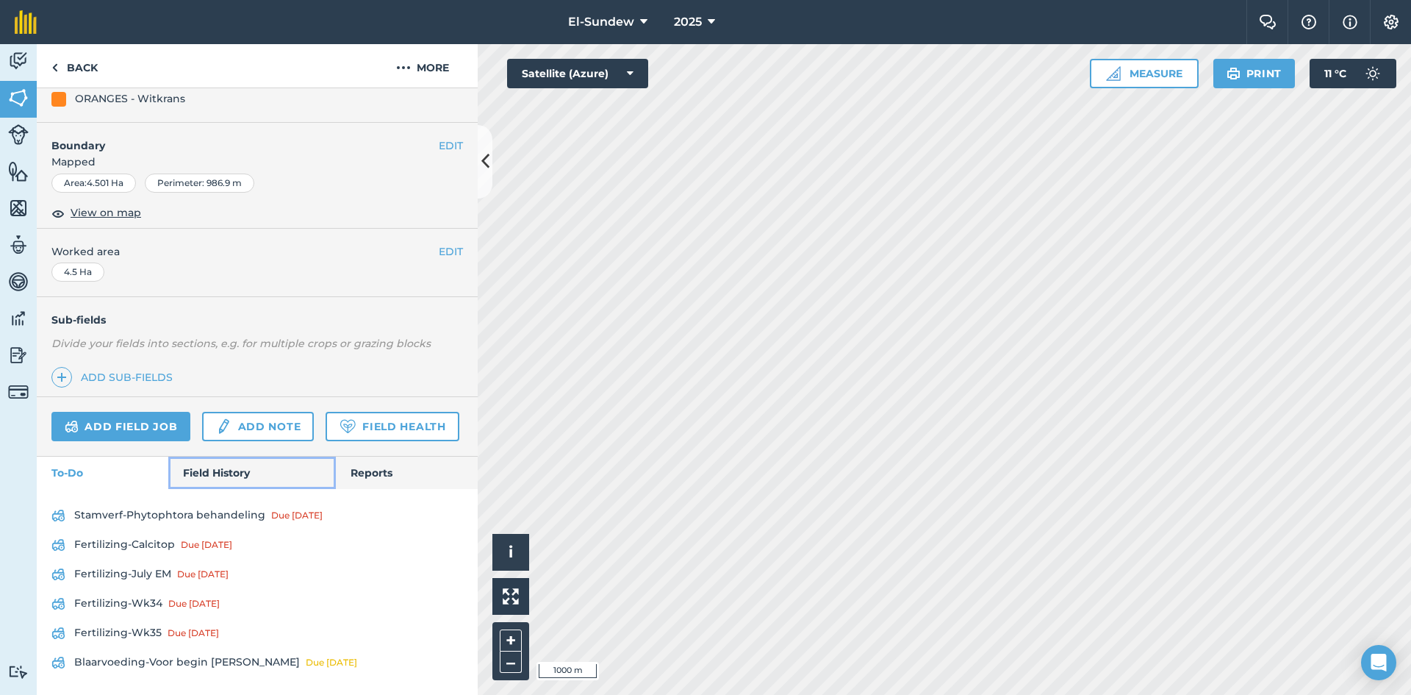
click at [221, 477] on link "Field History" at bounding box center [251, 472] width 167 height 32
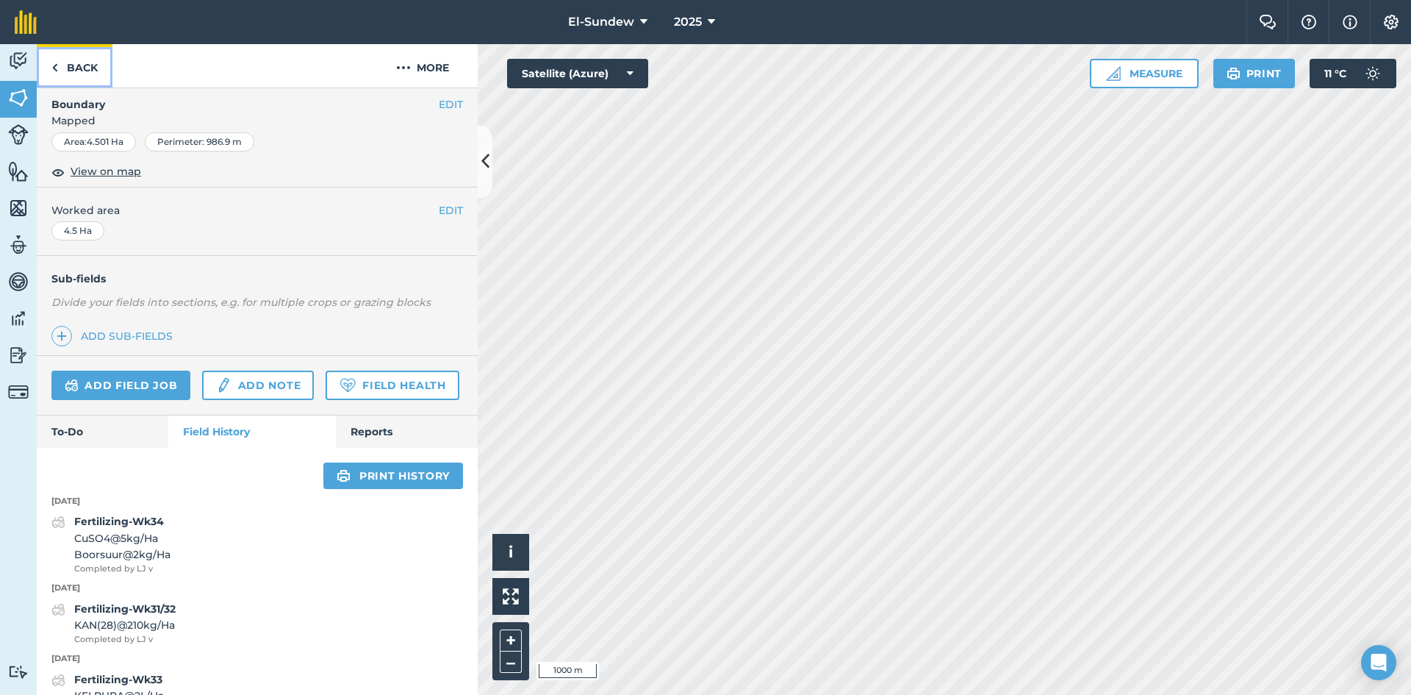
click at [79, 80] on link "Back" at bounding box center [75, 65] width 76 height 43
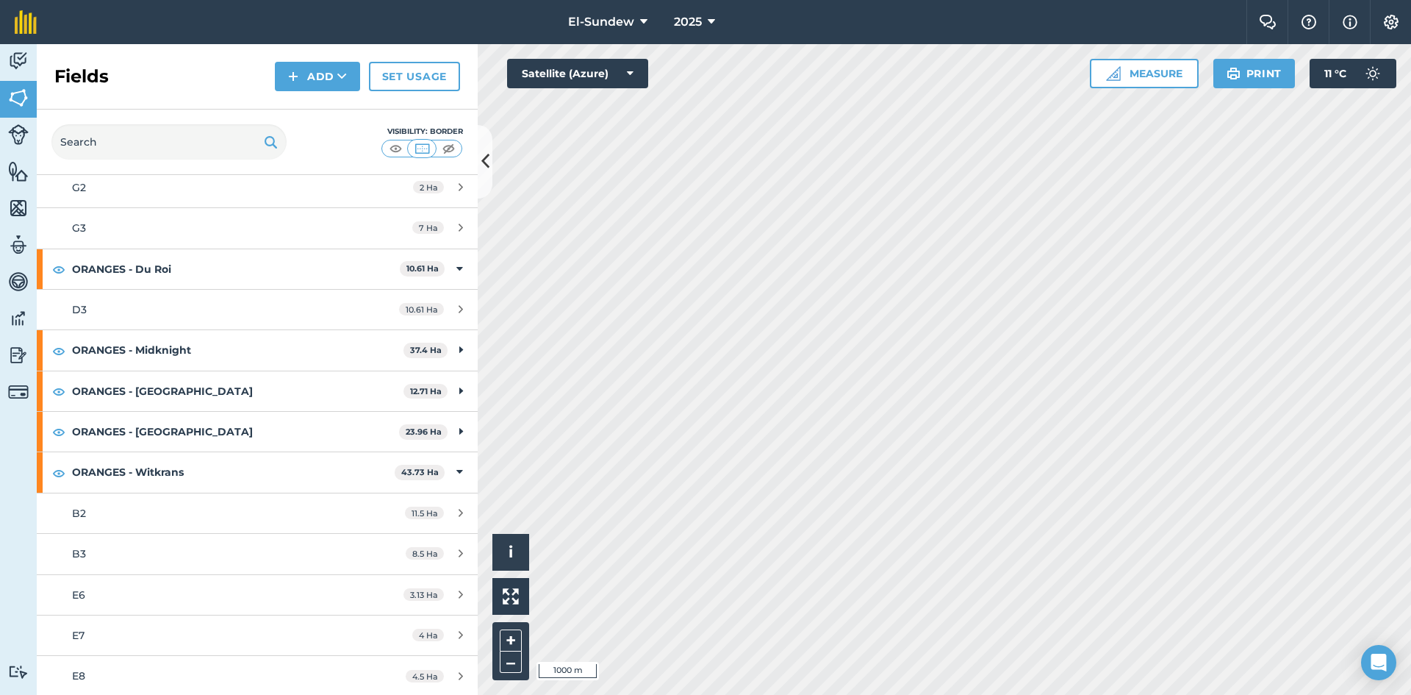
scroll to position [1225, 0]
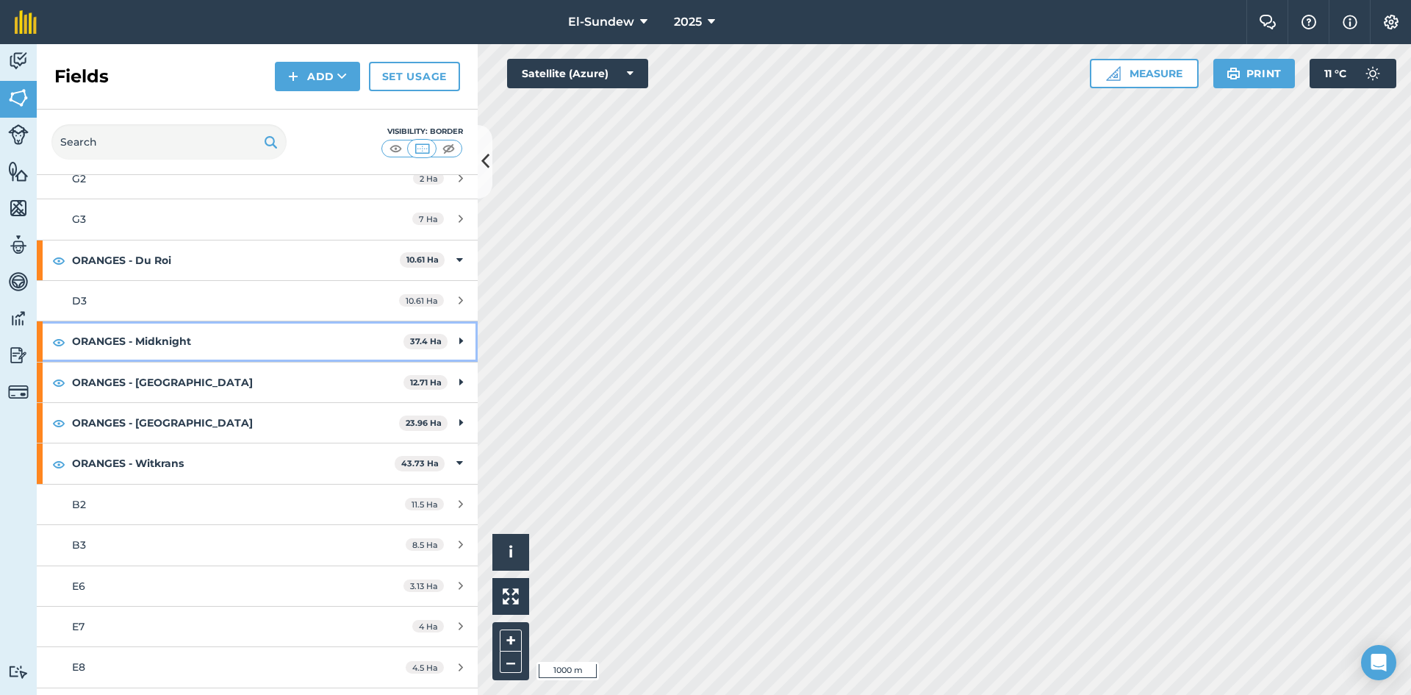
click at [192, 349] on strong "ORANGES - Midknight" at bounding box center [238, 341] width 332 height 40
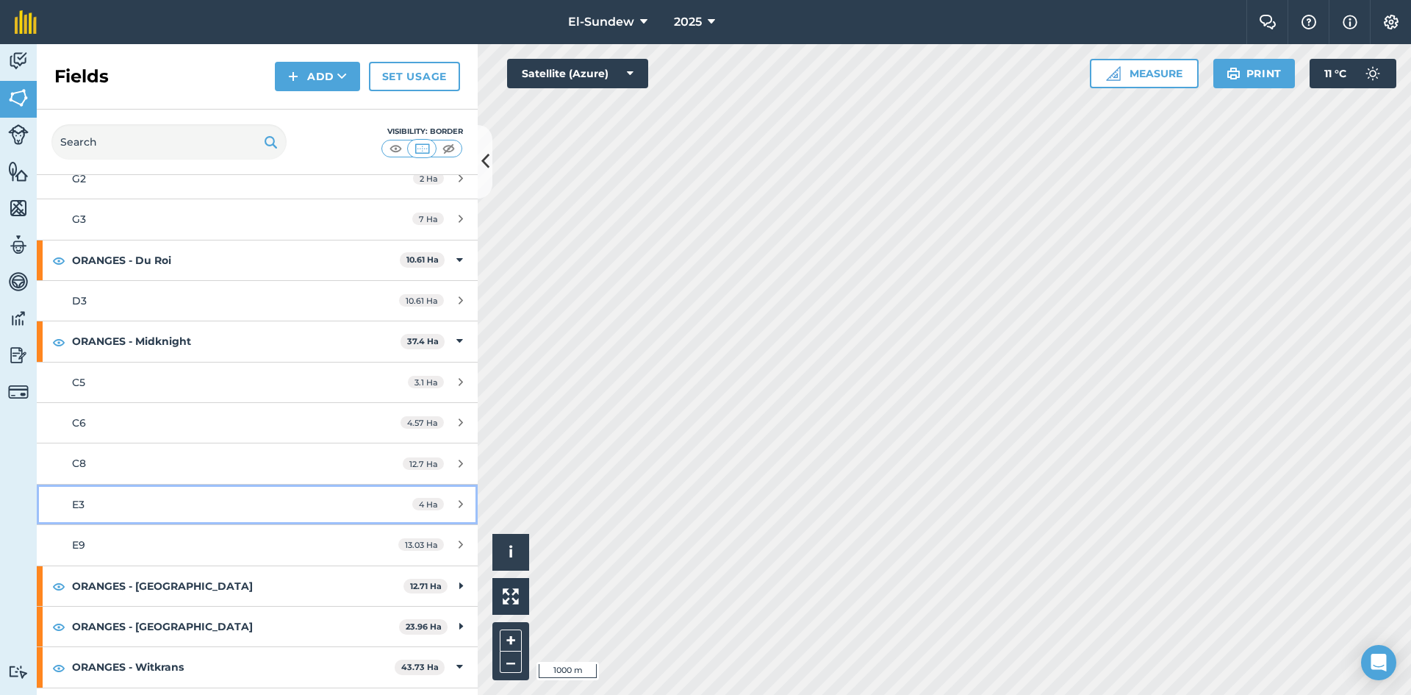
click at [159, 497] on div "E3" at bounding box center [210, 504] width 276 height 16
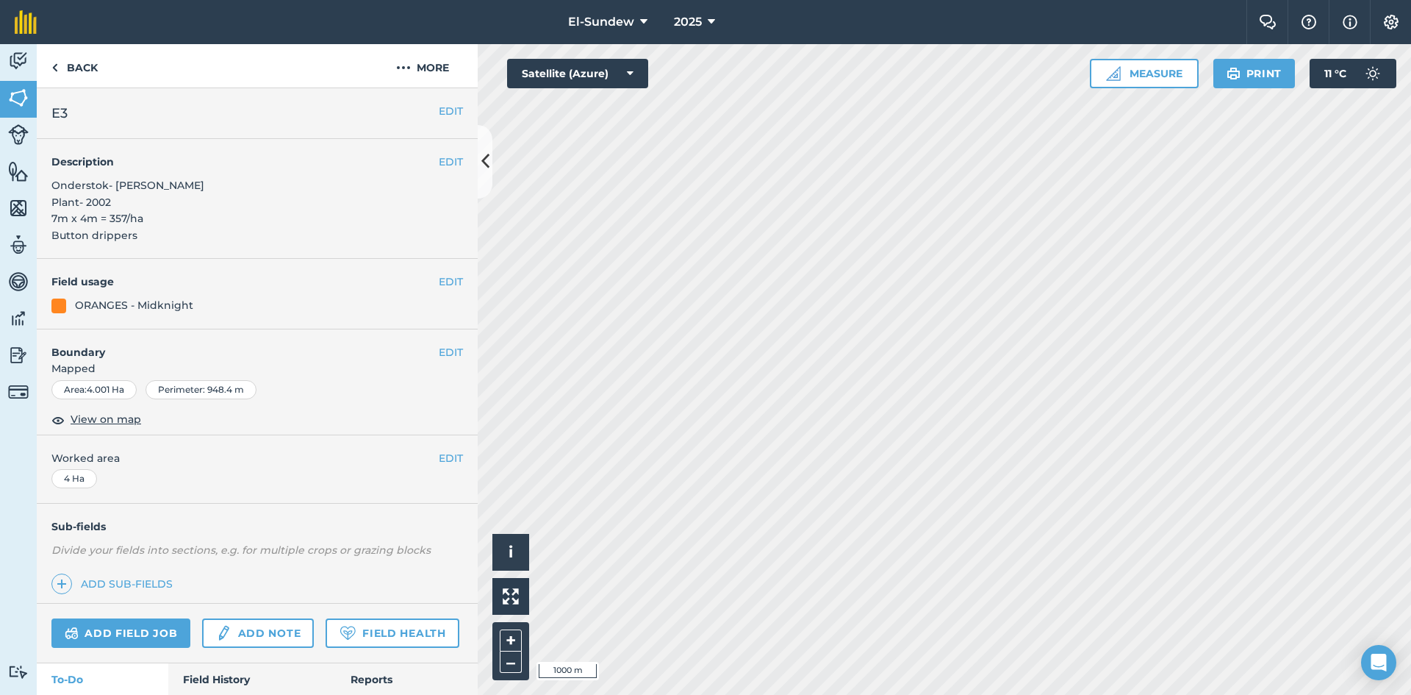
scroll to position [218, 0]
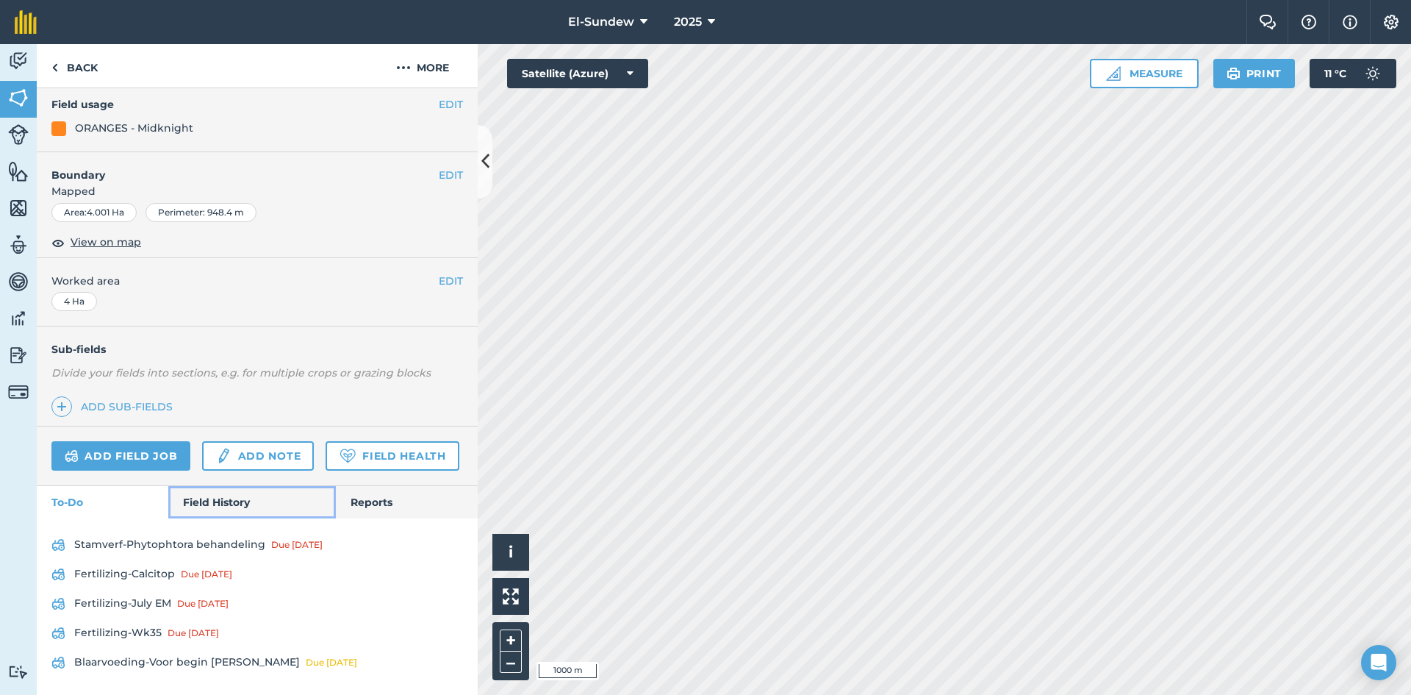
click at [210, 501] on link "Field History" at bounding box center [251, 502] width 167 height 32
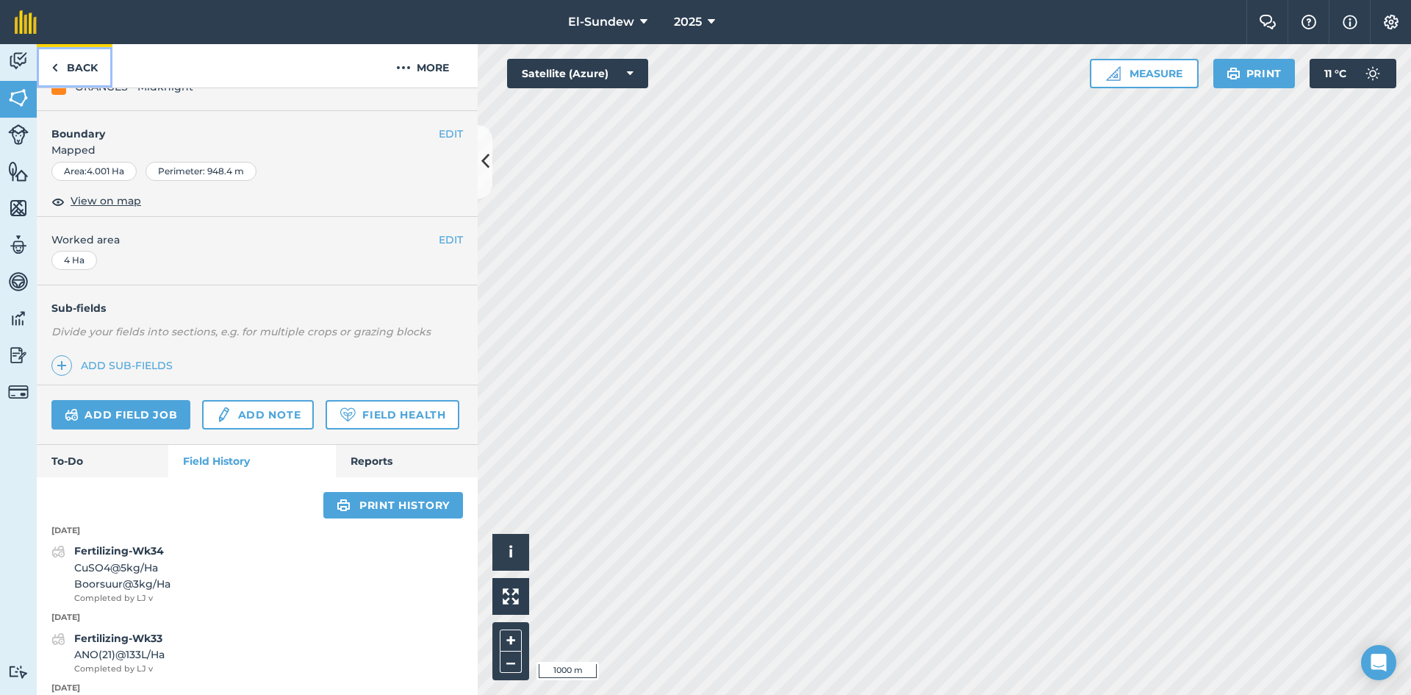
click at [82, 70] on link "Back" at bounding box center [75, 65] width 76 height 43
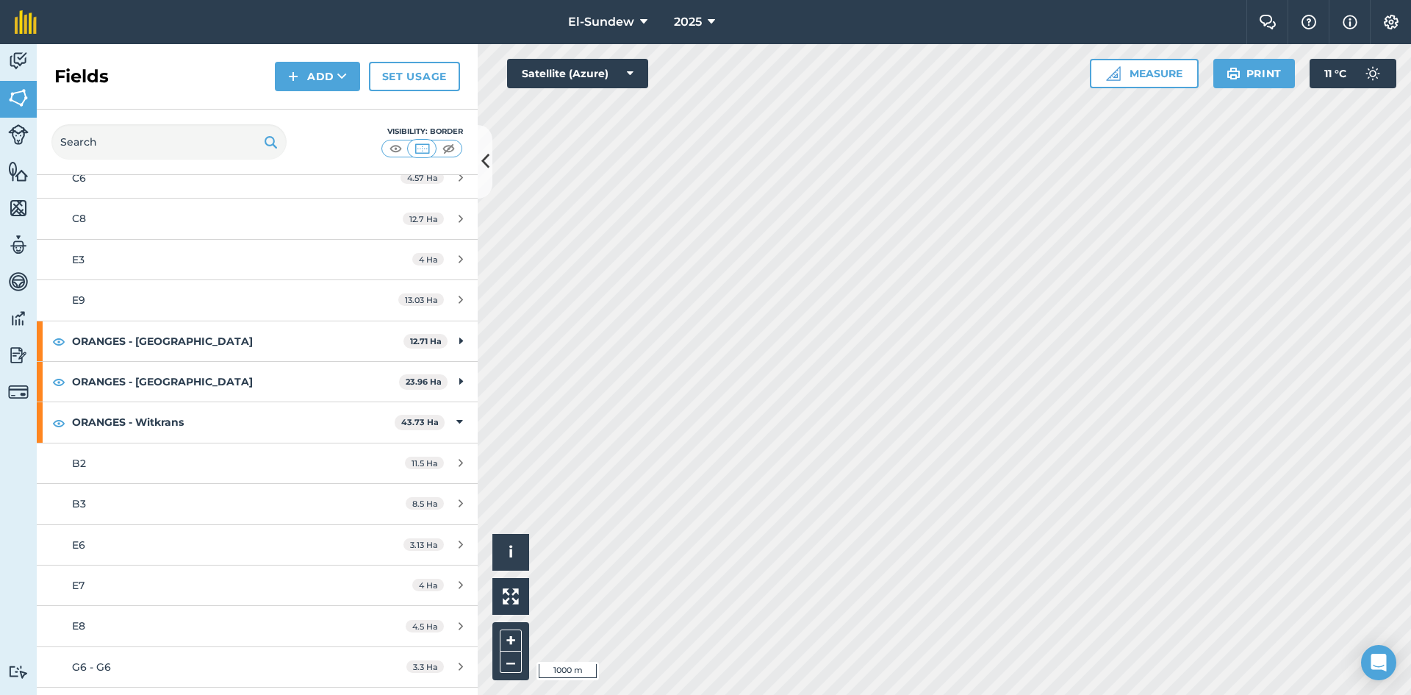
scroll to position [1666, 0]
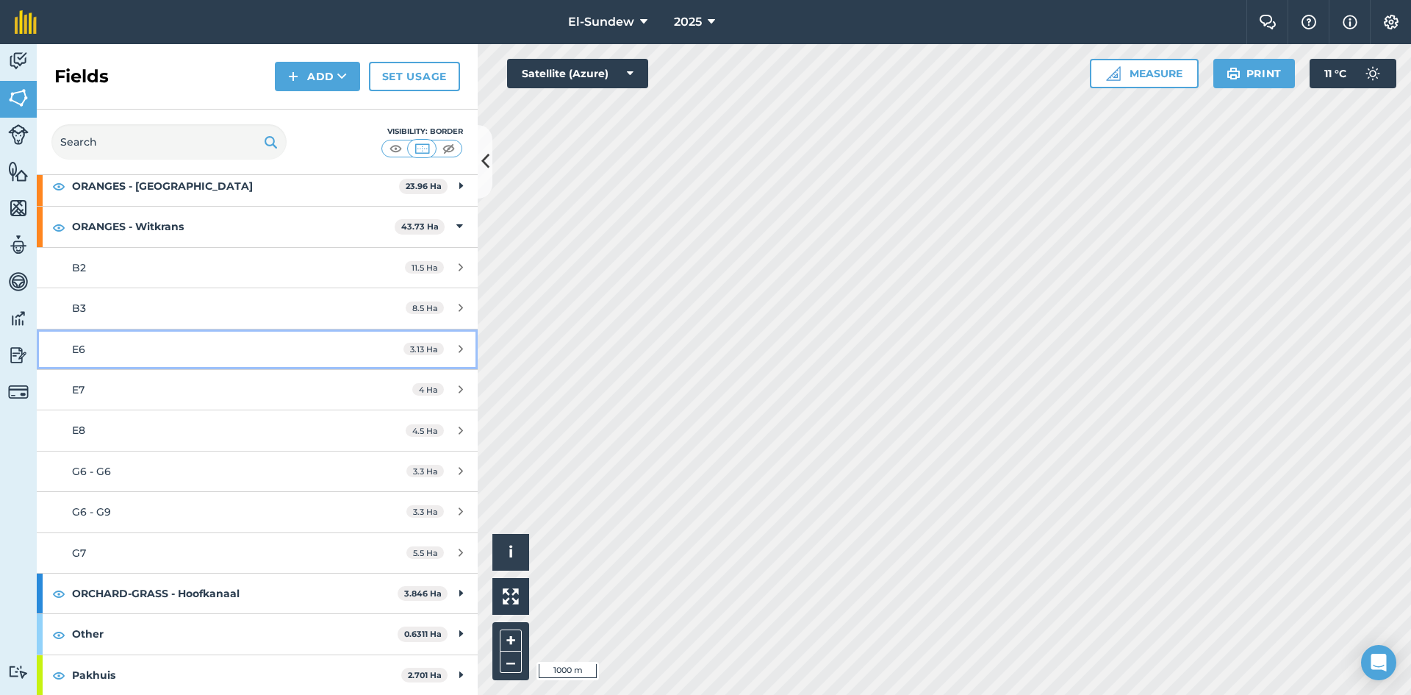
click at [220, 343] on div "E6" at bounding box center [210, 349] width 276 height 16
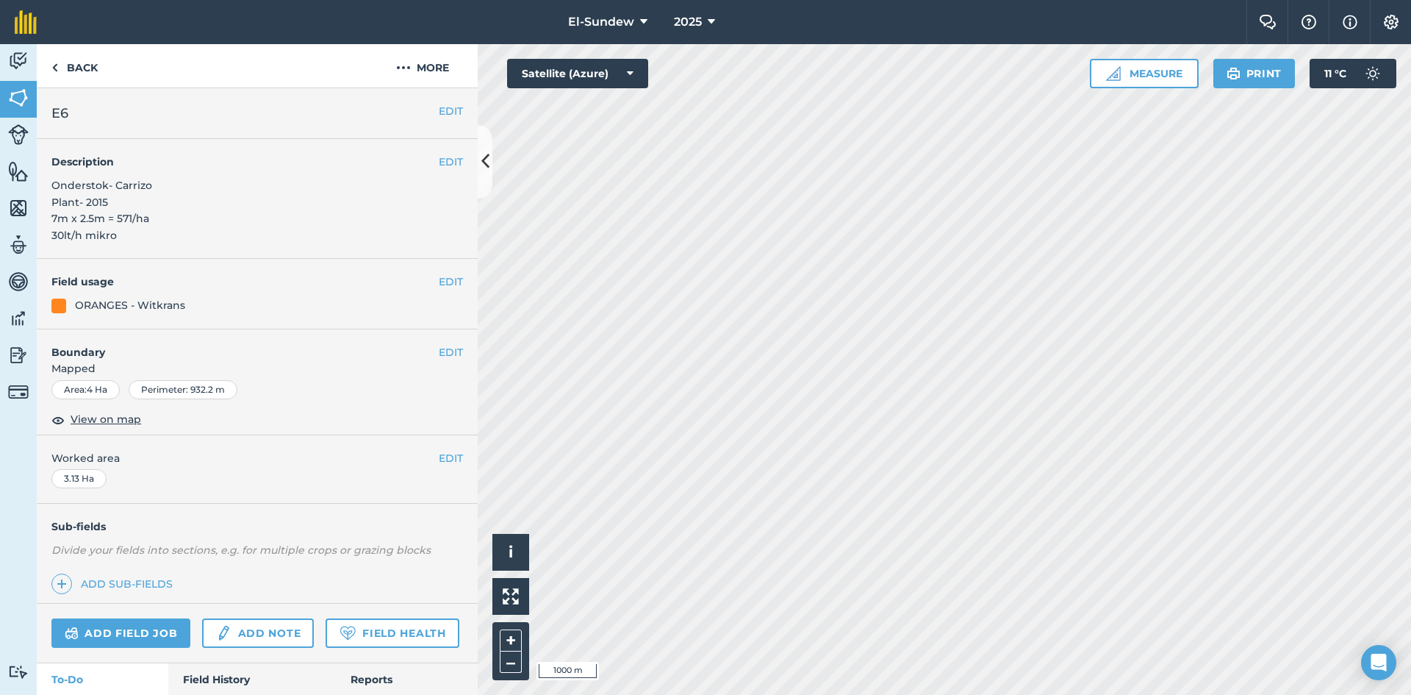
scroll to position [218, 0]
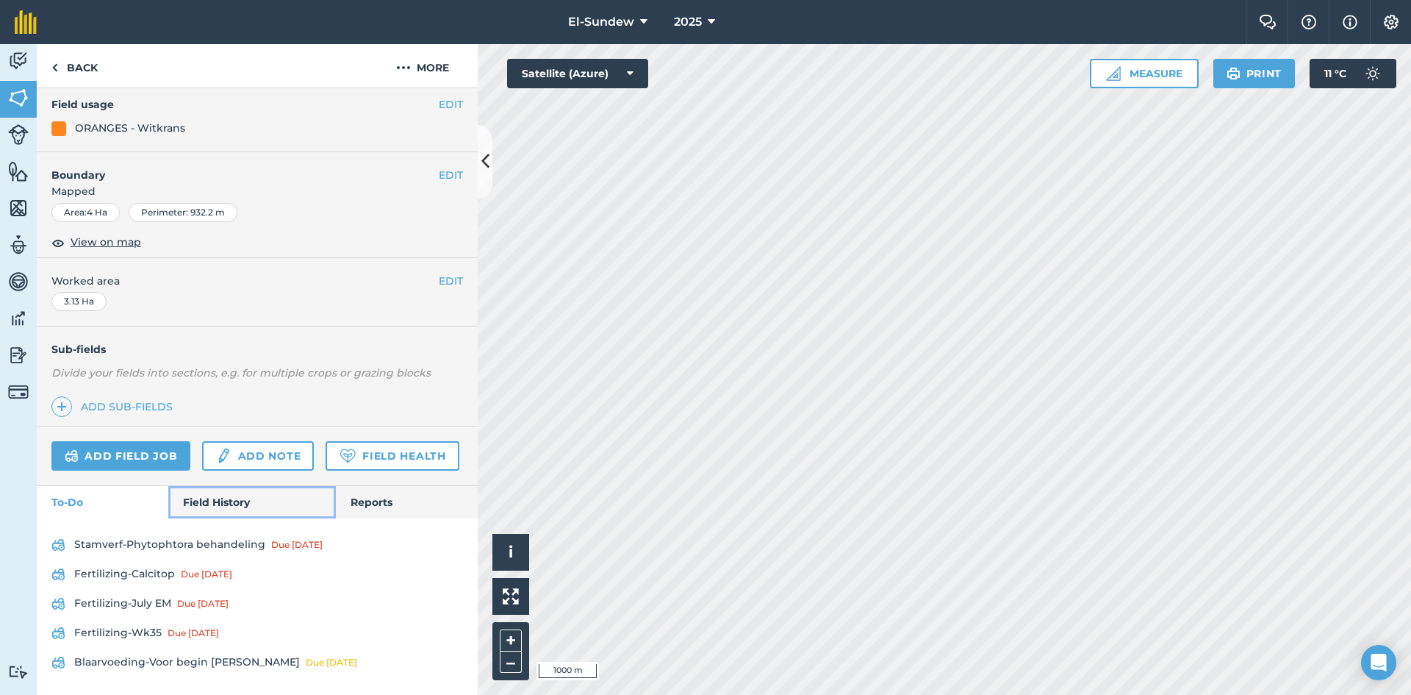
click at [218, 501] on link "Field History" at bounding box center [251, 502] width 167 height 32
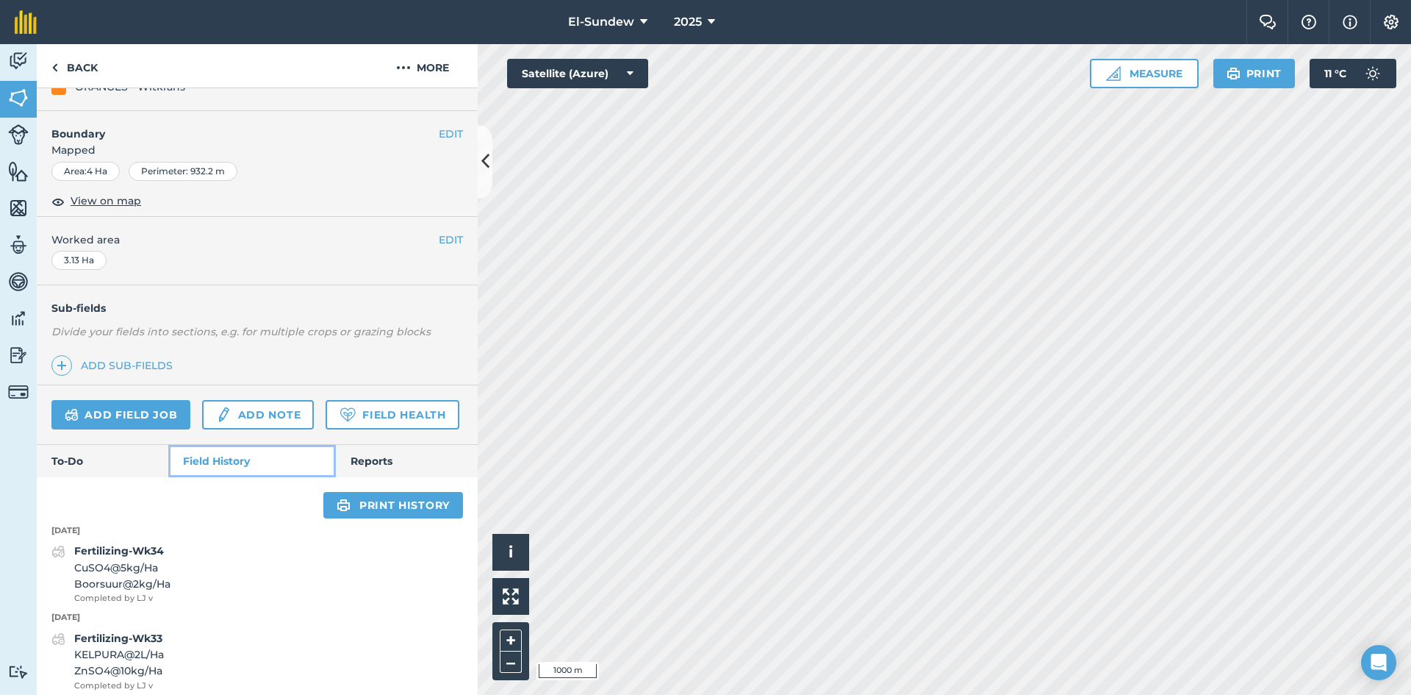
scroll to position [463, 0]
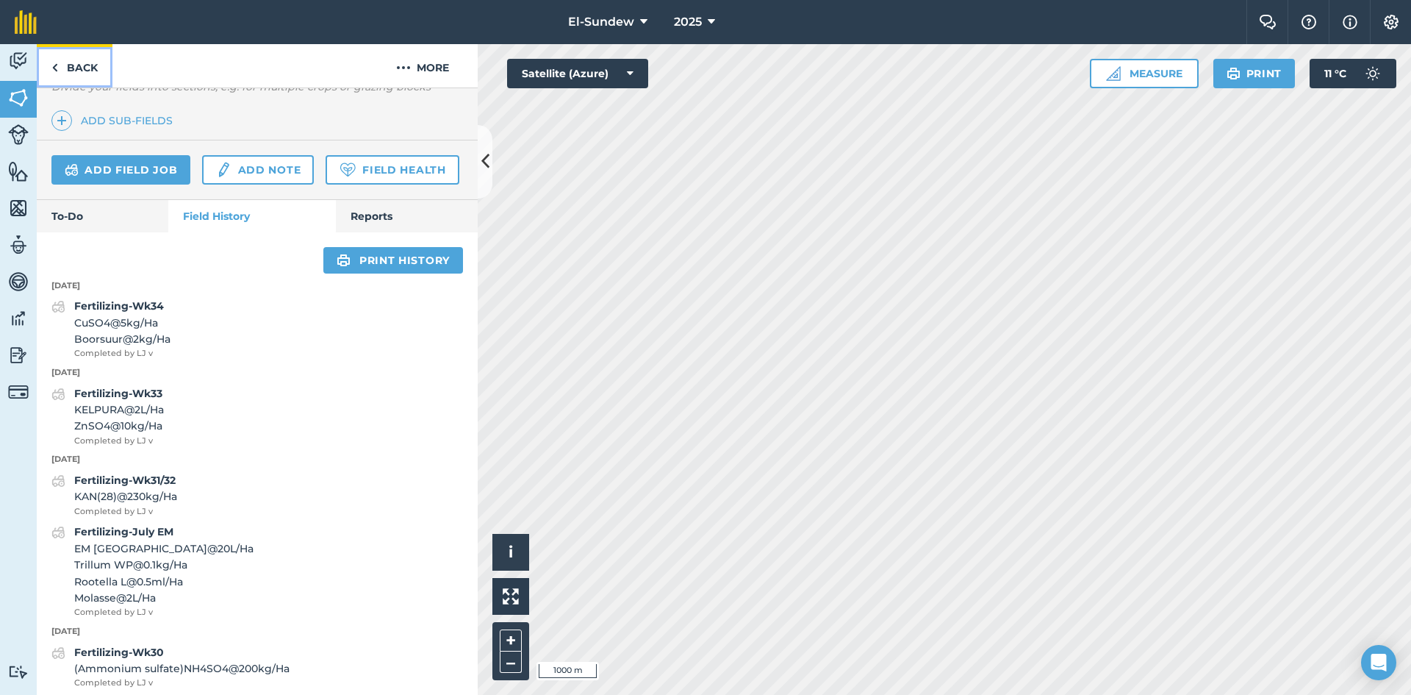
click at [71, 74] on link "Back" at bounding box center [75, 65] width 76 height 43
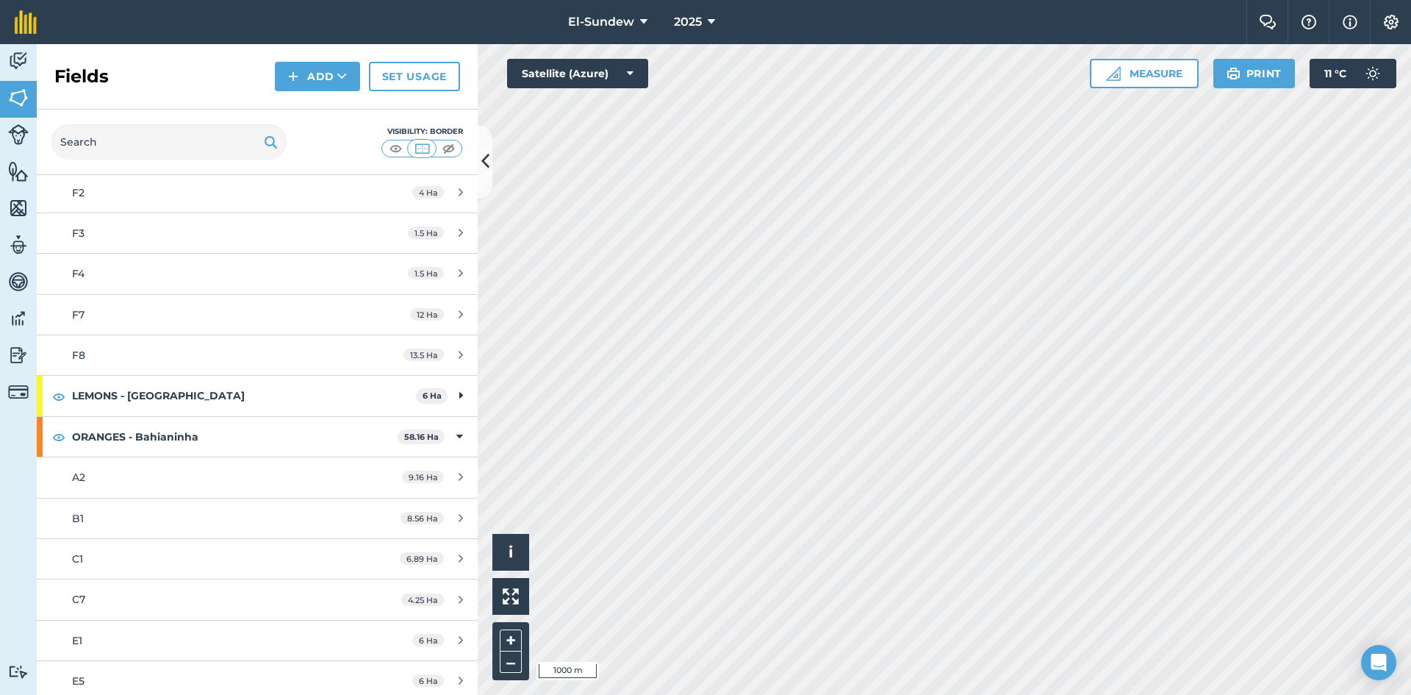
scroll to position [490, 0]
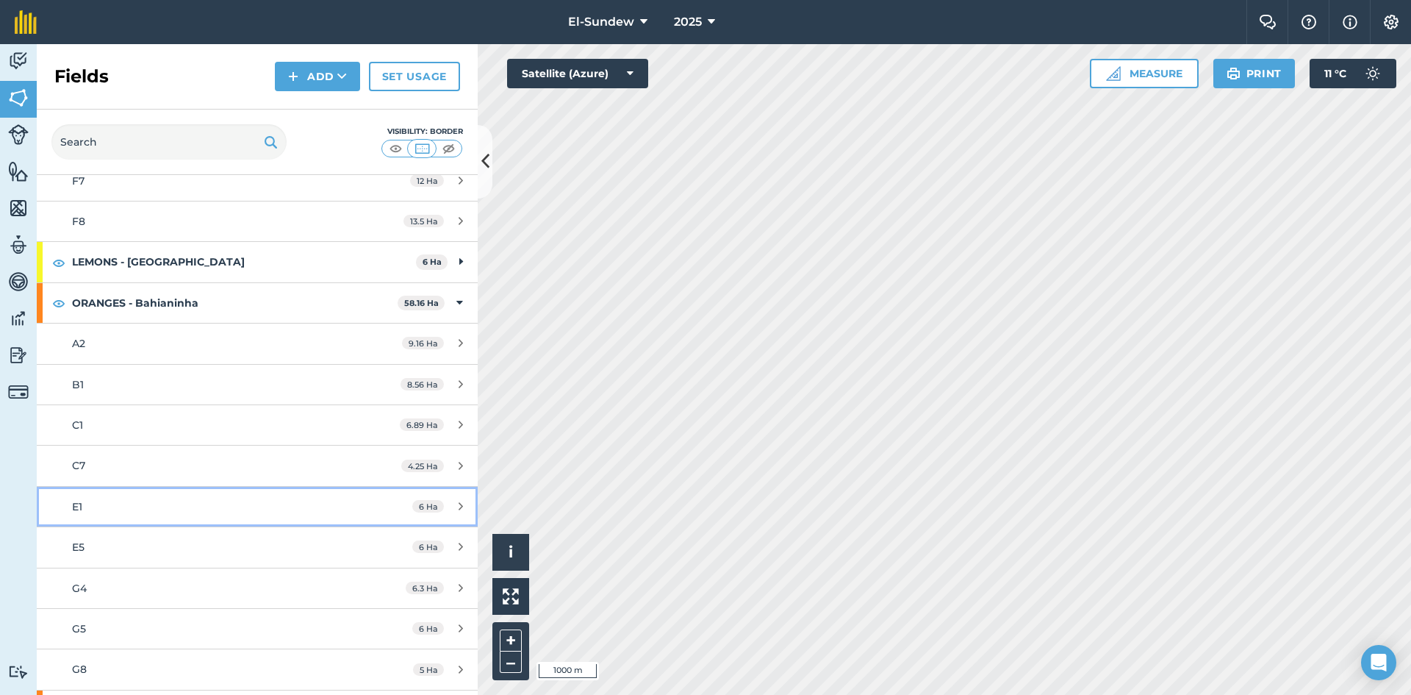
click at [176, 496] on link "E1 6 Ha" at bounding box center [257, 507] width 441 height 40
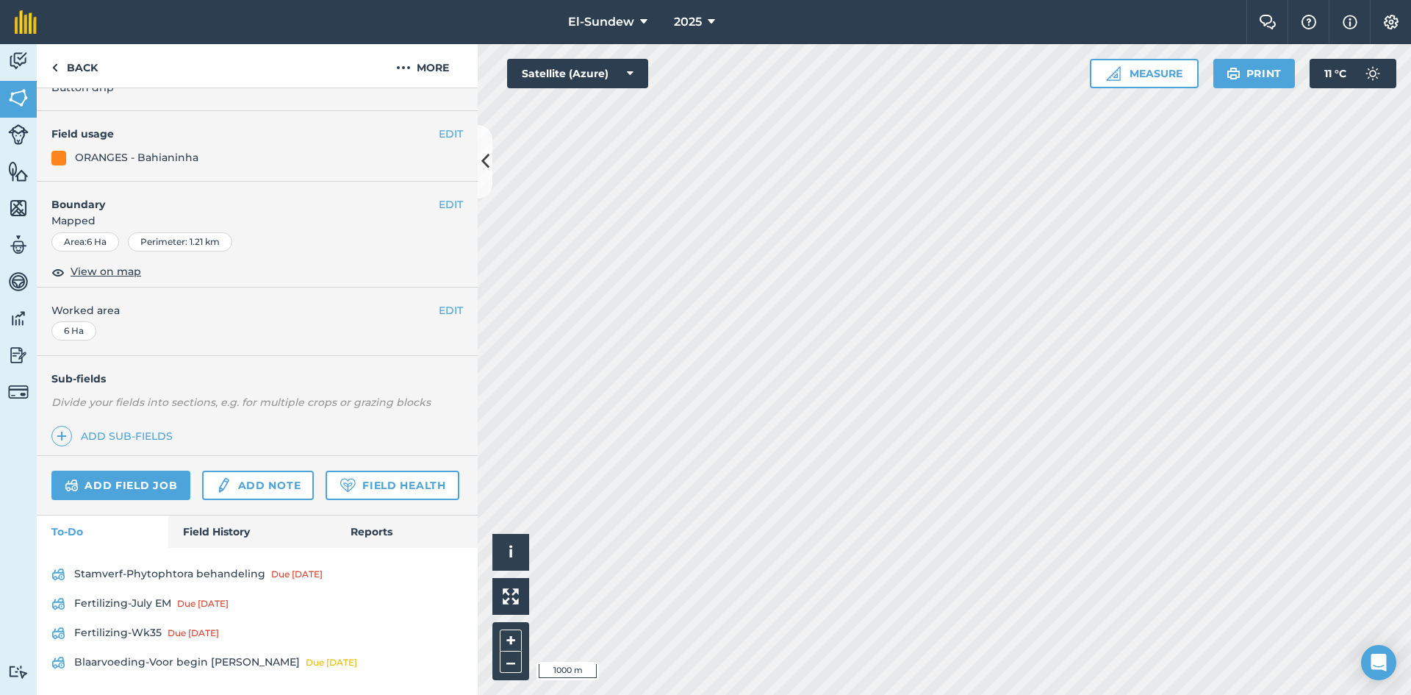
scroll to position [189, 0]
click at [193, 531] on link "Field History" at bounding box center [251, 531] width 167 height 32
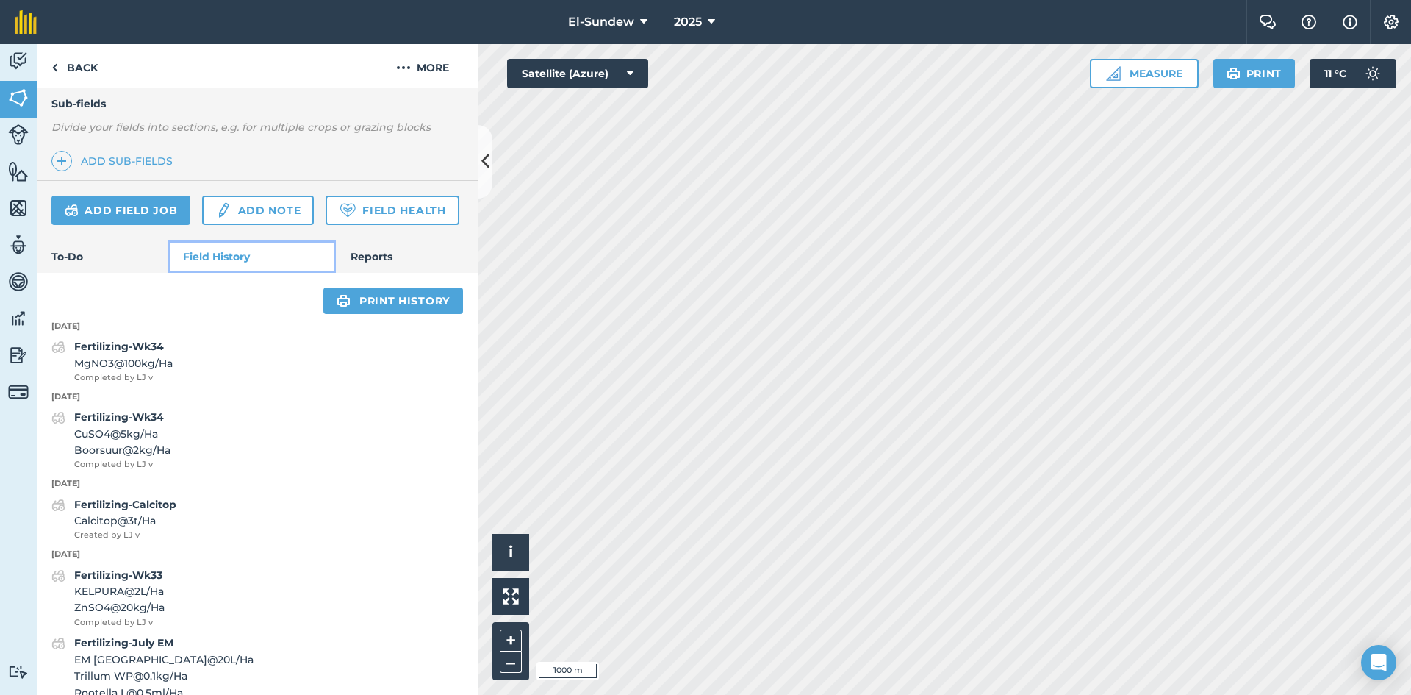
scroll to position [434, 0]
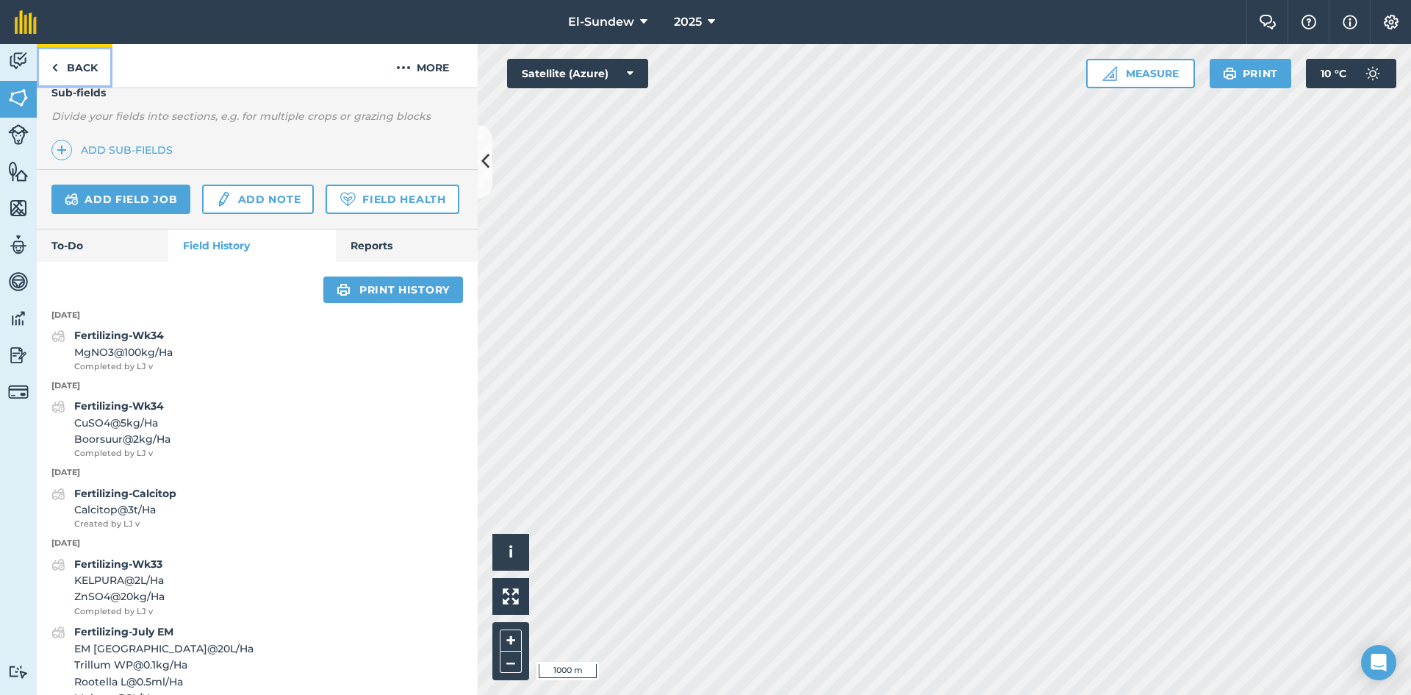
click at [87, 79] on link "Back" at bounding box center [75, 65] width 76 height 43
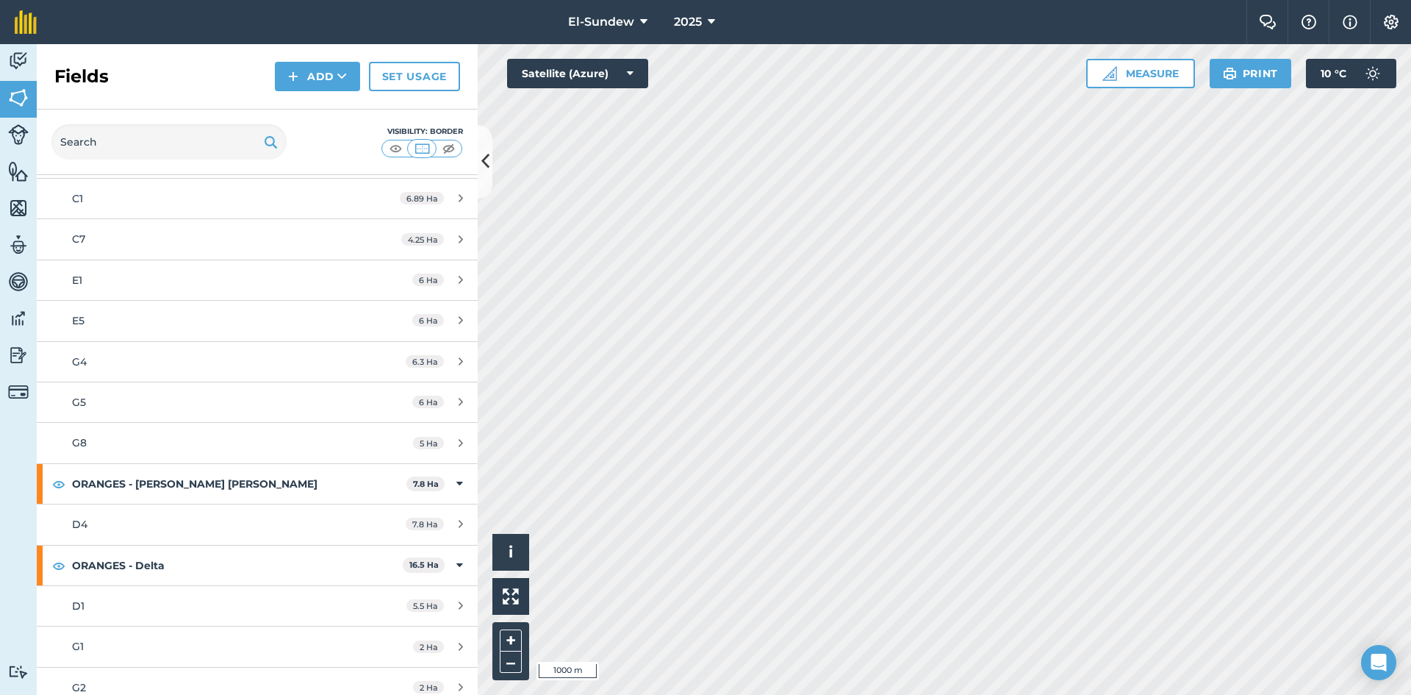
scroll to position [735, 0]
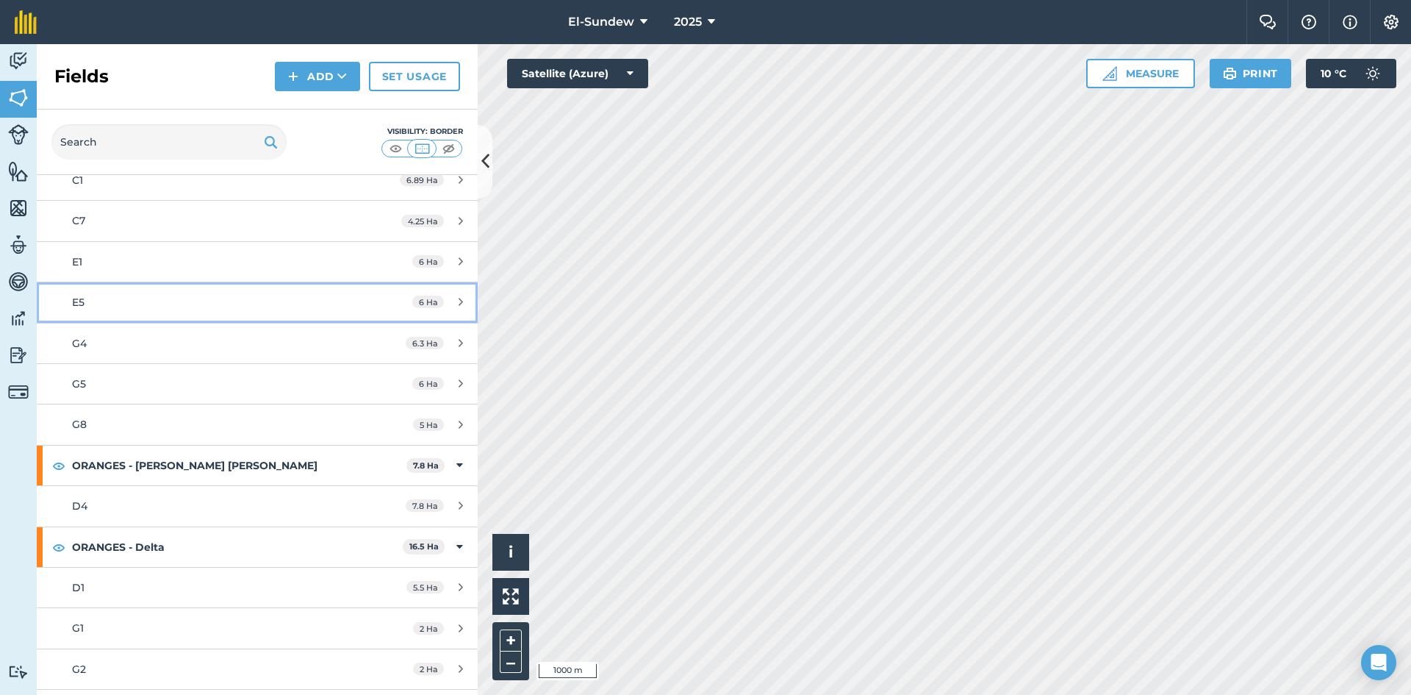
click at [216, 292] on link "E5 6 Ha" at bounding box center [257, 302] width 441 height 40
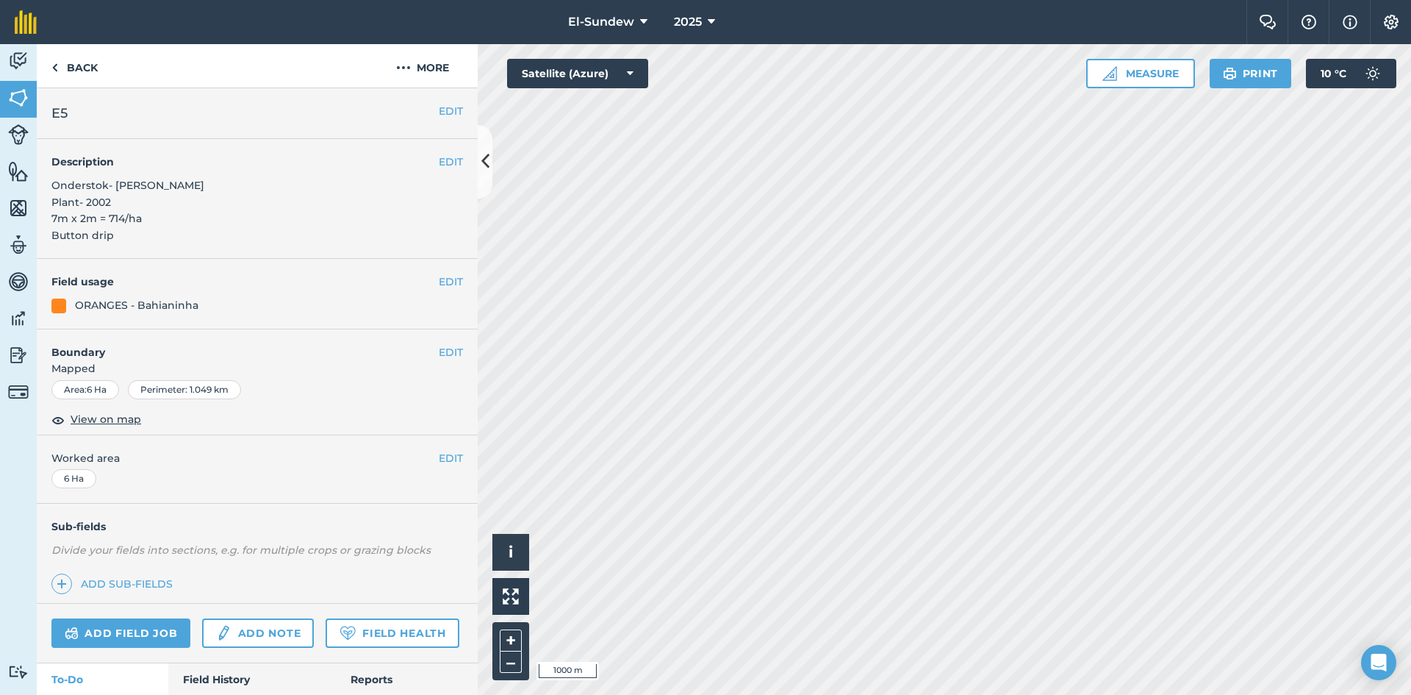
scroll to position [189, 0]
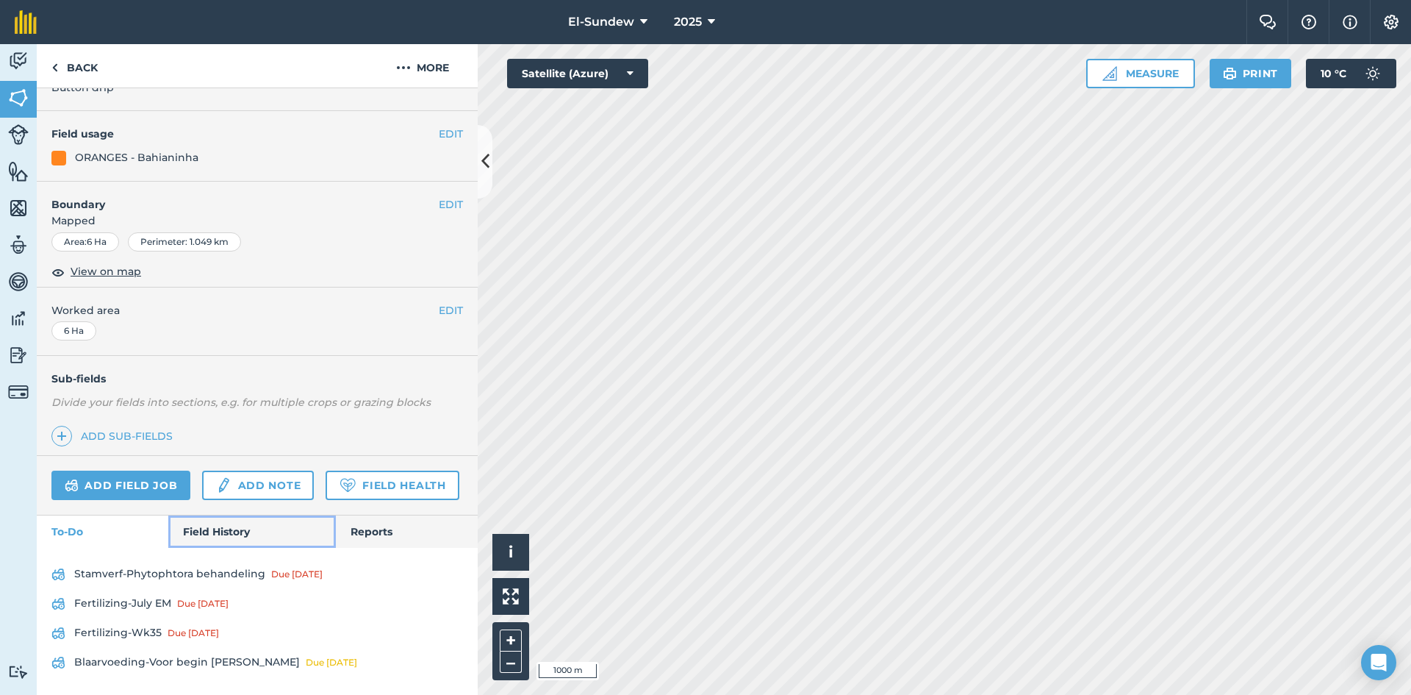
click at [219, 526] on link "Field History" at bounding box center [251, 531] width 167 height 32
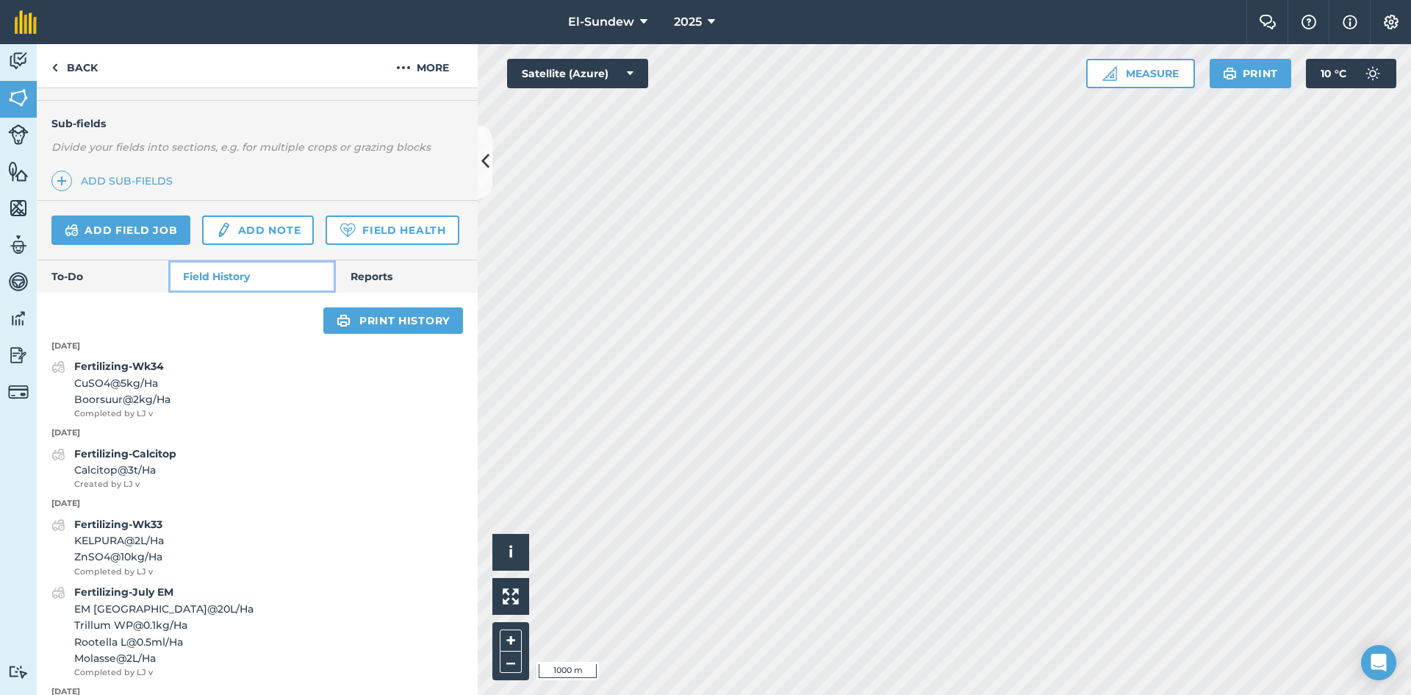
scroll to position [434, 0]
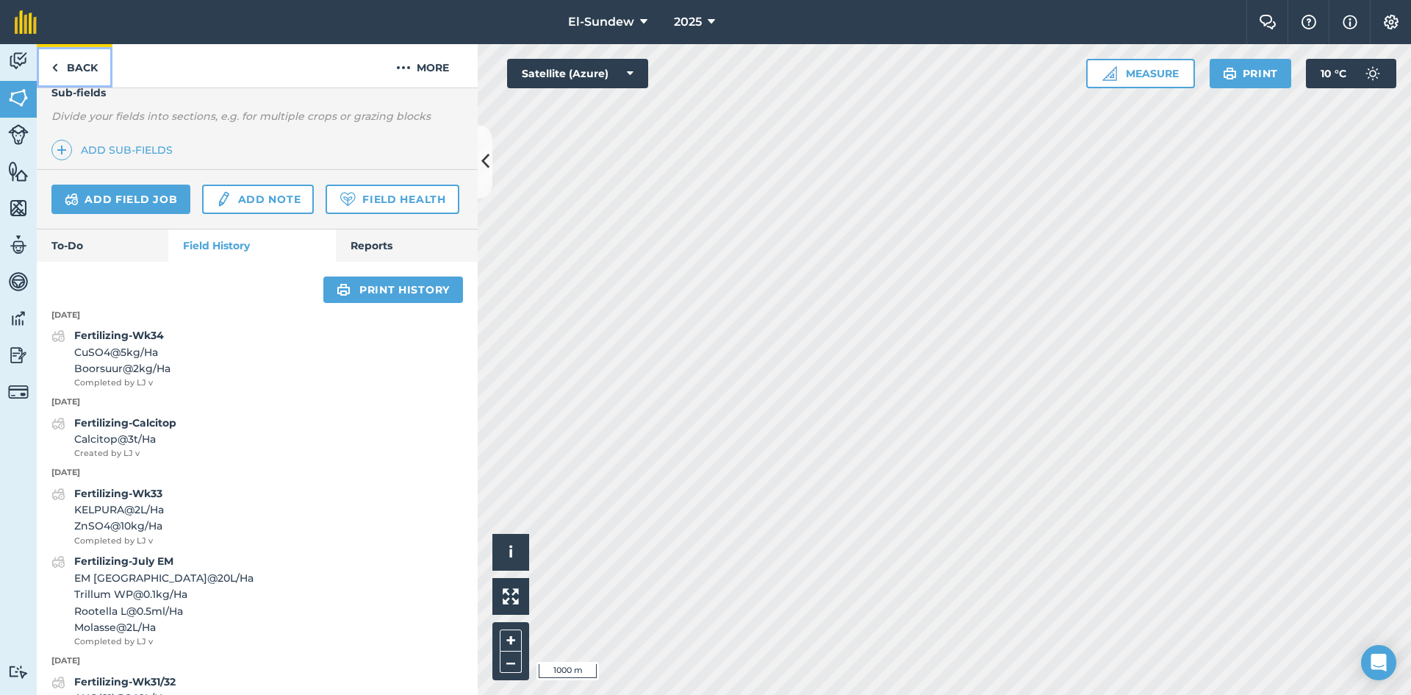
click at [82, 79] on link "Back" at bounding box center [75, 65] width 76 height 43
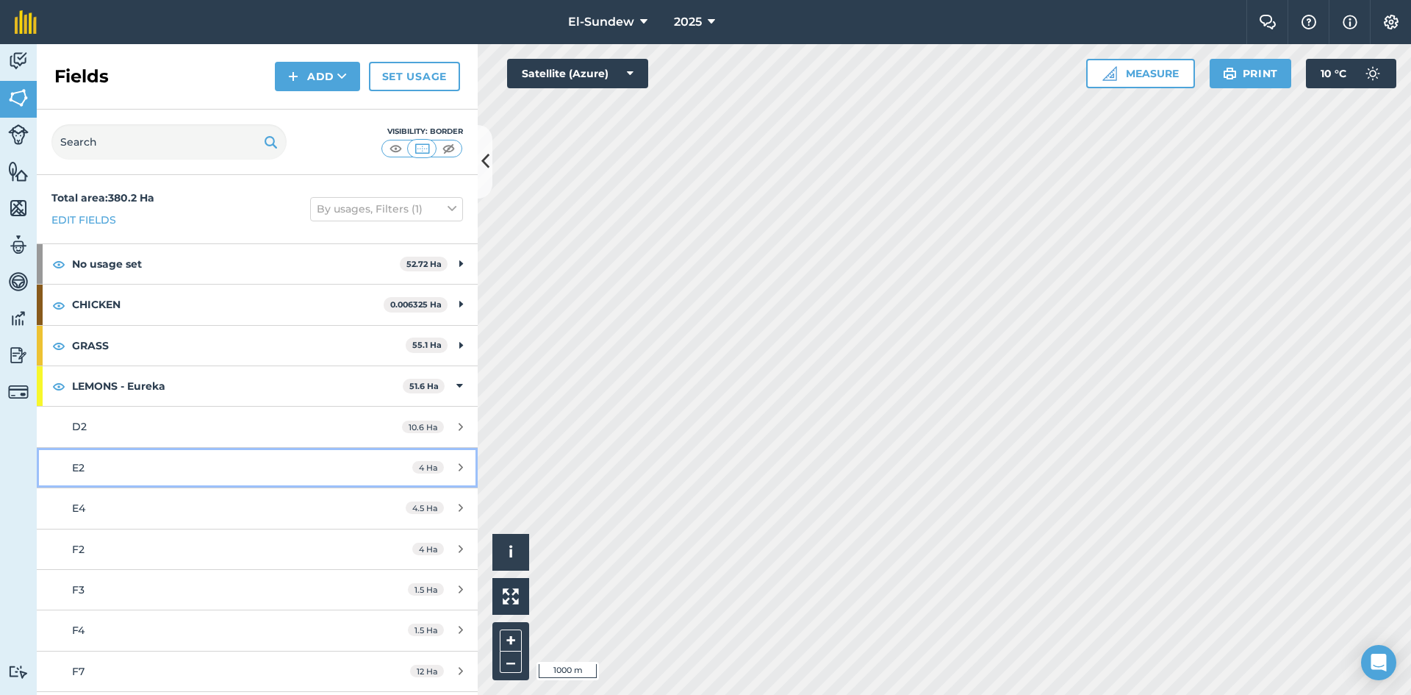
click at [218, 464] on div "E2" at bounding box center [210, 467] width 276 height 16
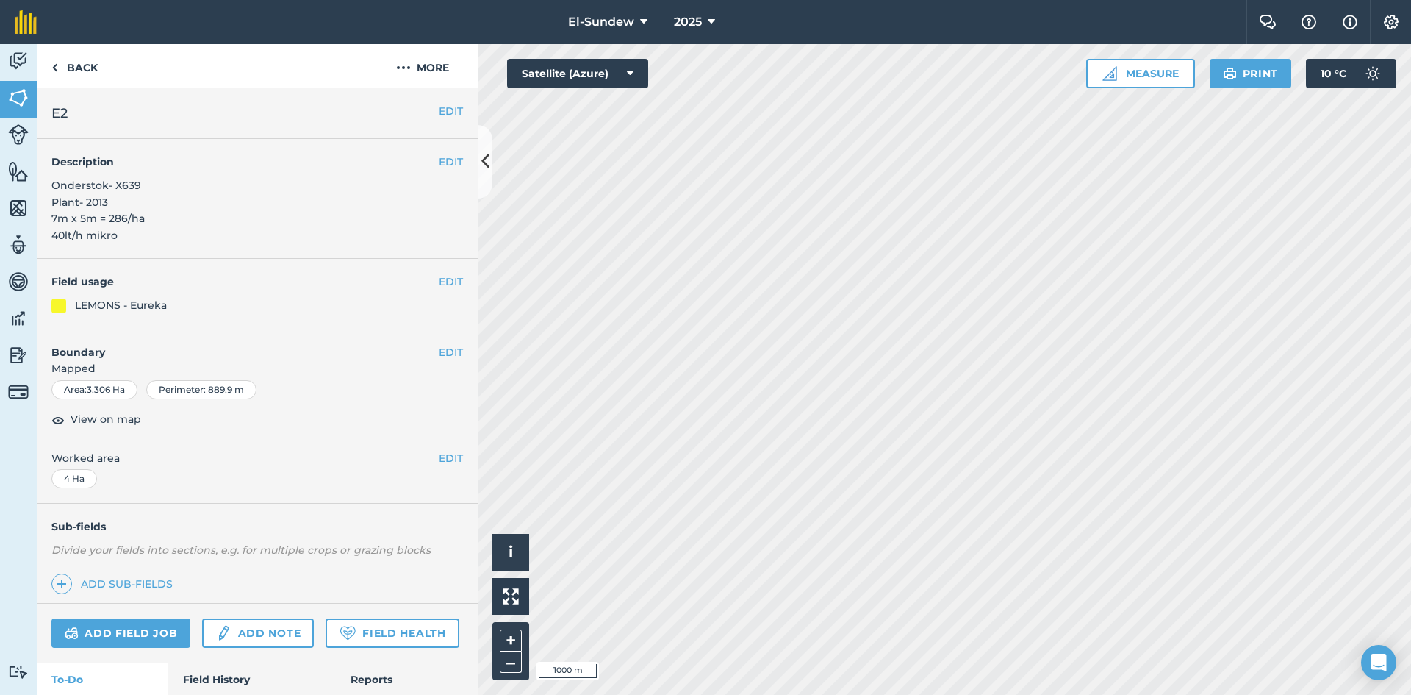
scroll to position [245, 0]
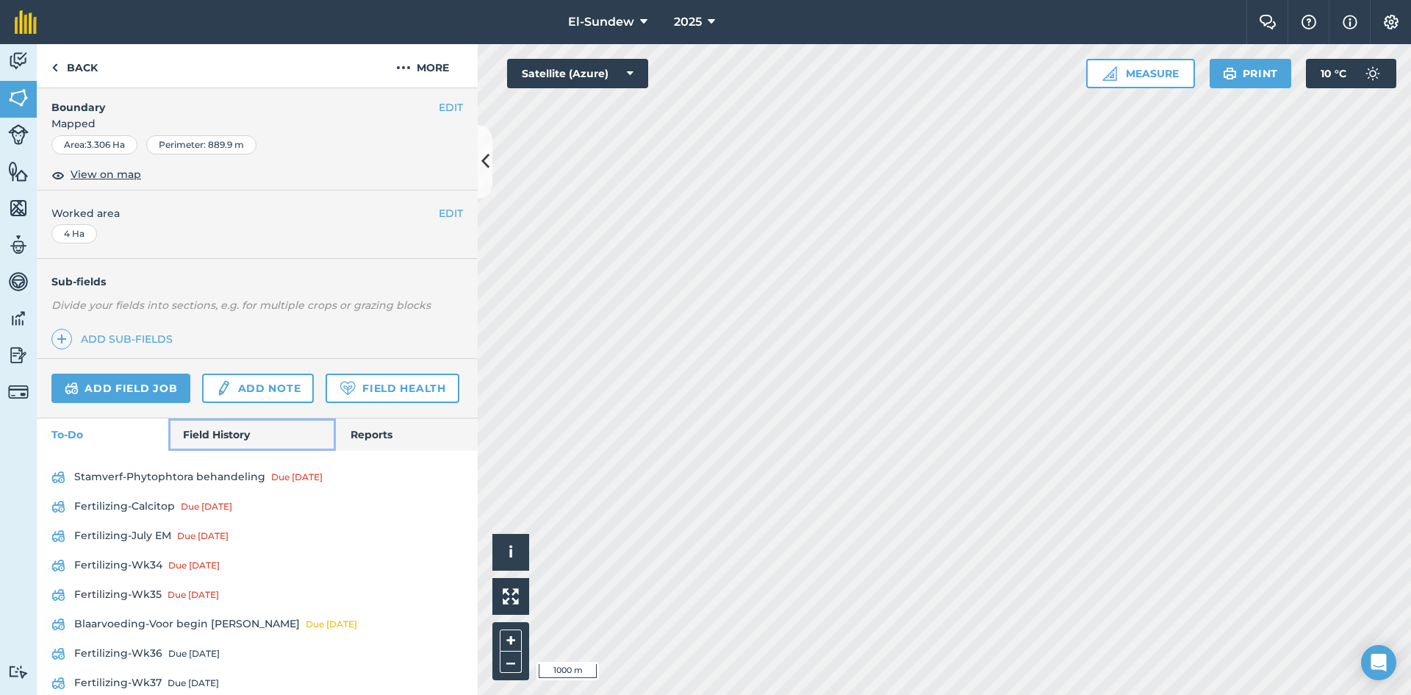
click at [220, 451] on link "Field History" at bounding box center [251, 434] width 167 height 32
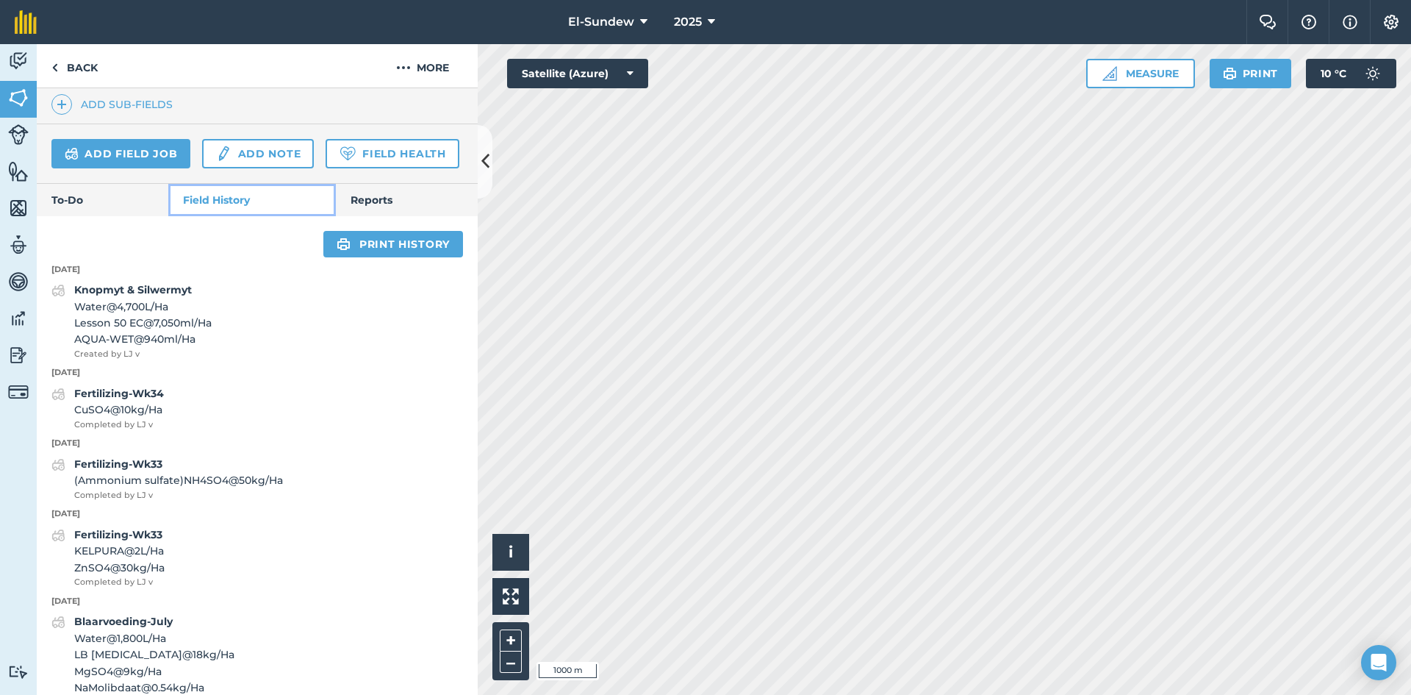
scroll to position [490, 0]
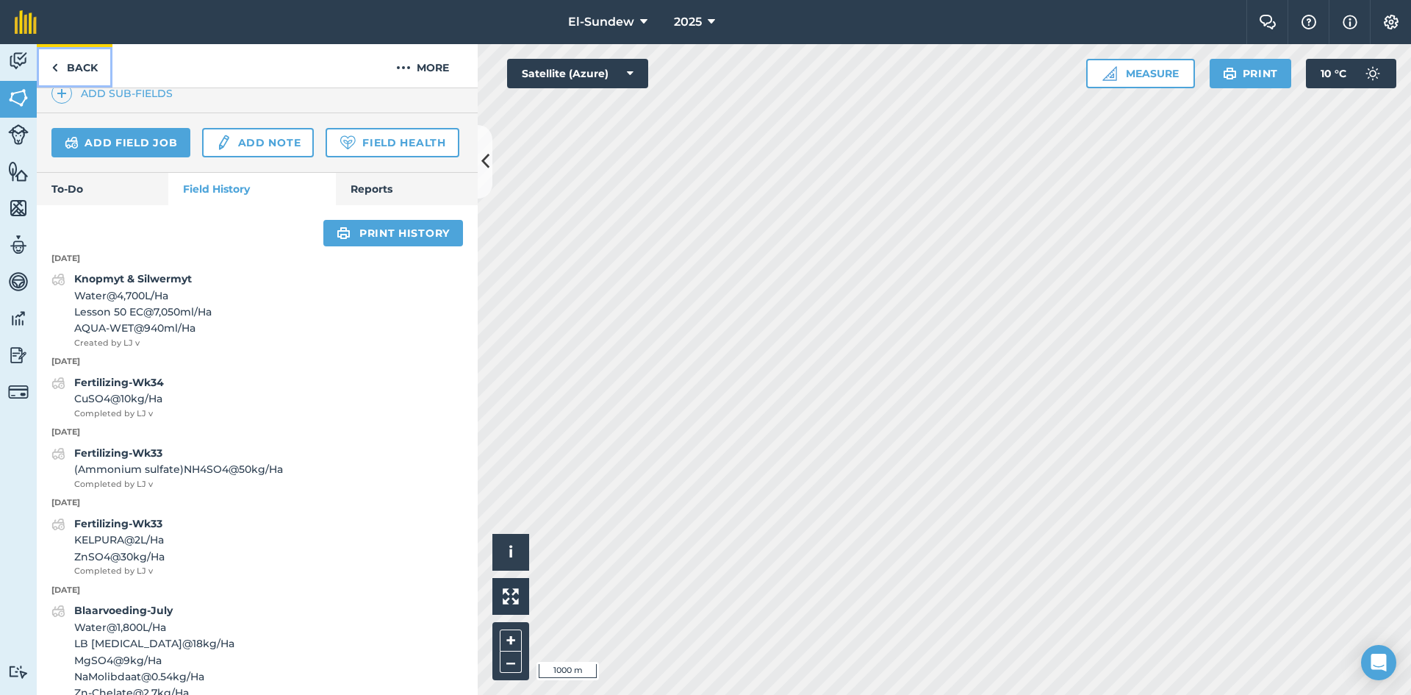
click at [102, 74] on link "Back" at bounding box center [75, 65] width 76 height 43
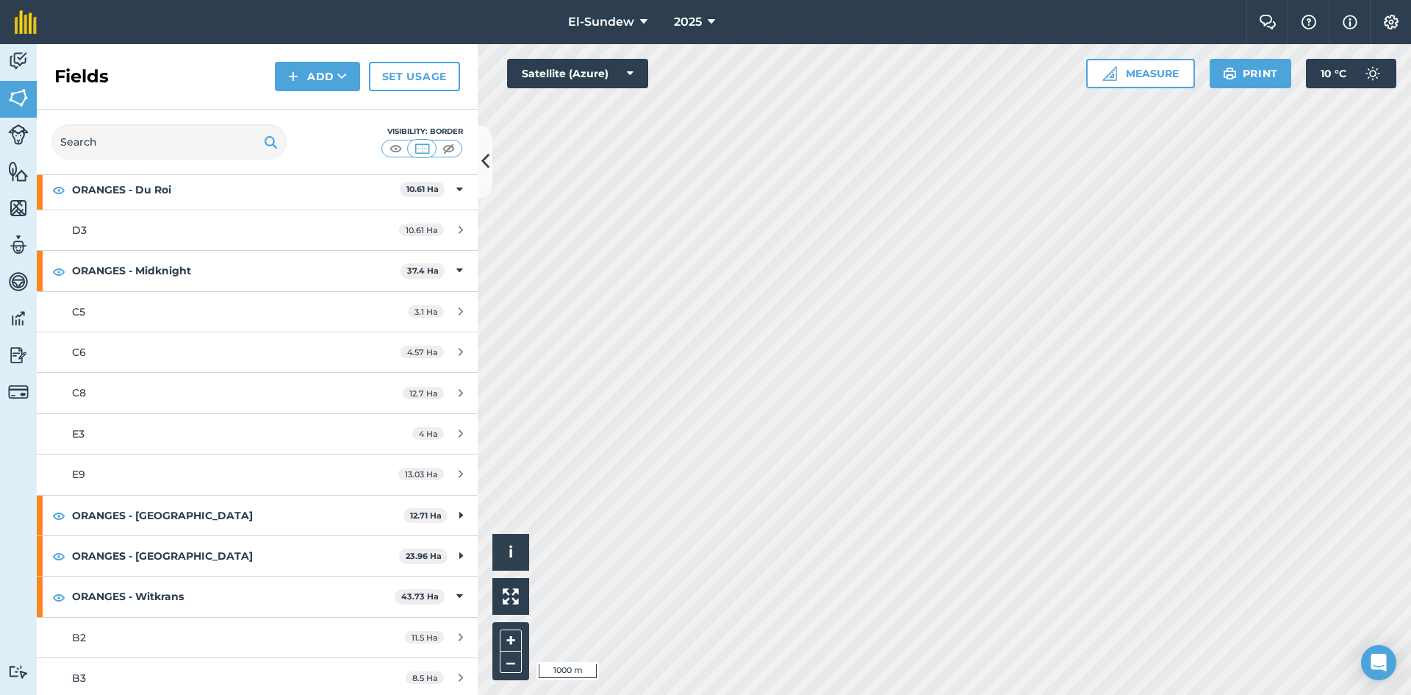
scroll to position [1470, 0]
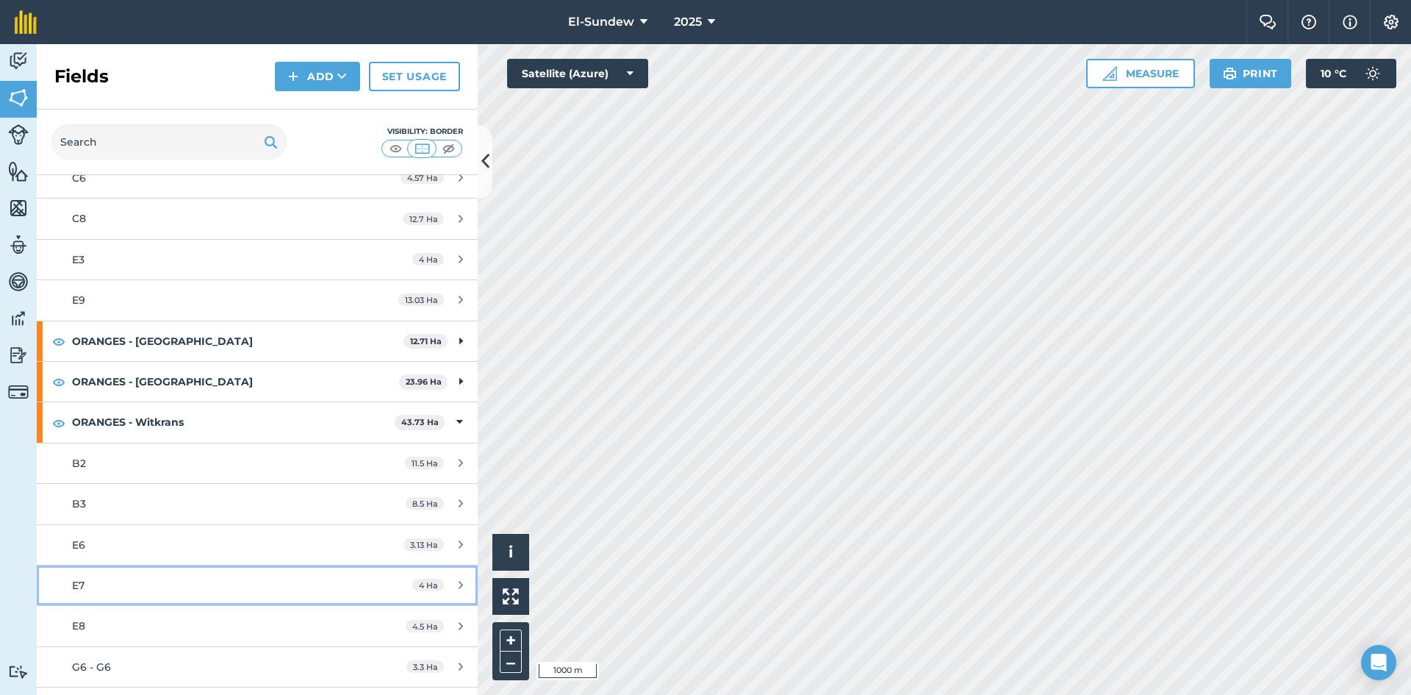
click at [231, 586] on div "E7" at bounding box center [210, 585] width 276 height 16
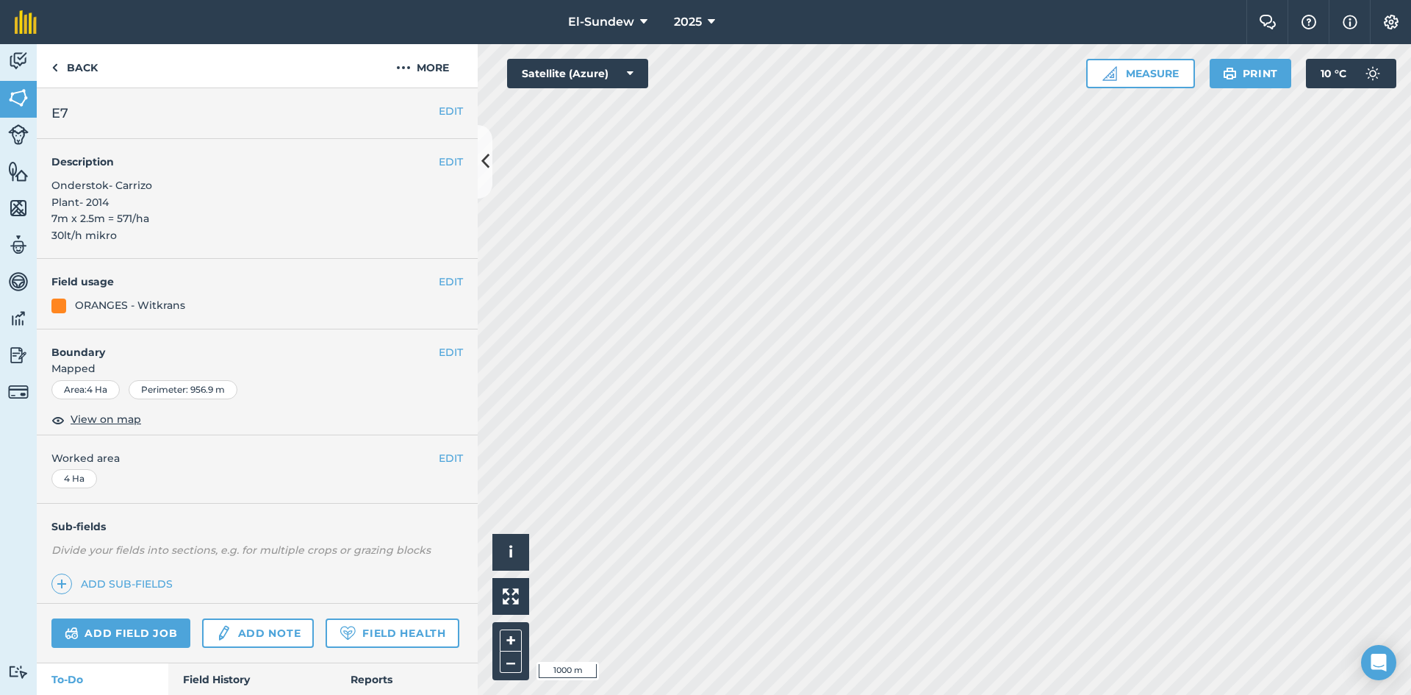
scroll to position [218, 0]
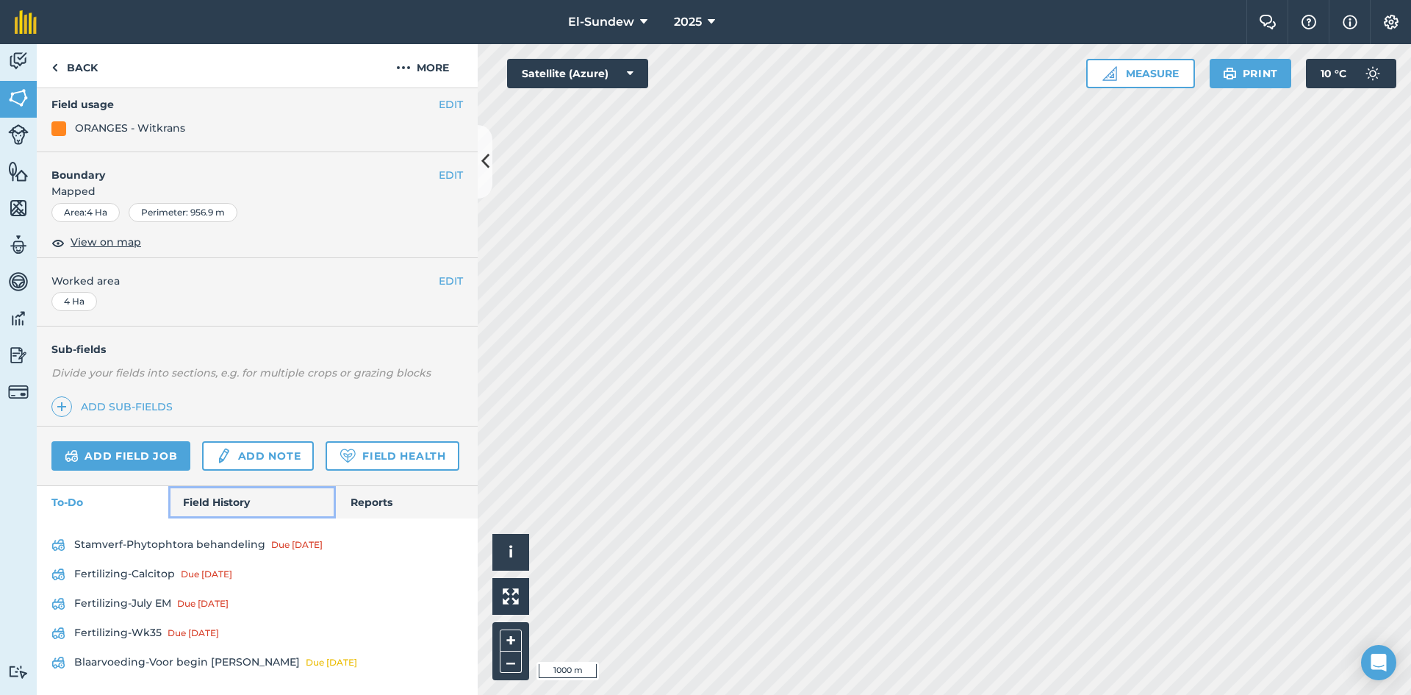
click at [223, 505] on link "Field History" at bounding box center [251, 502] width 167 height 32
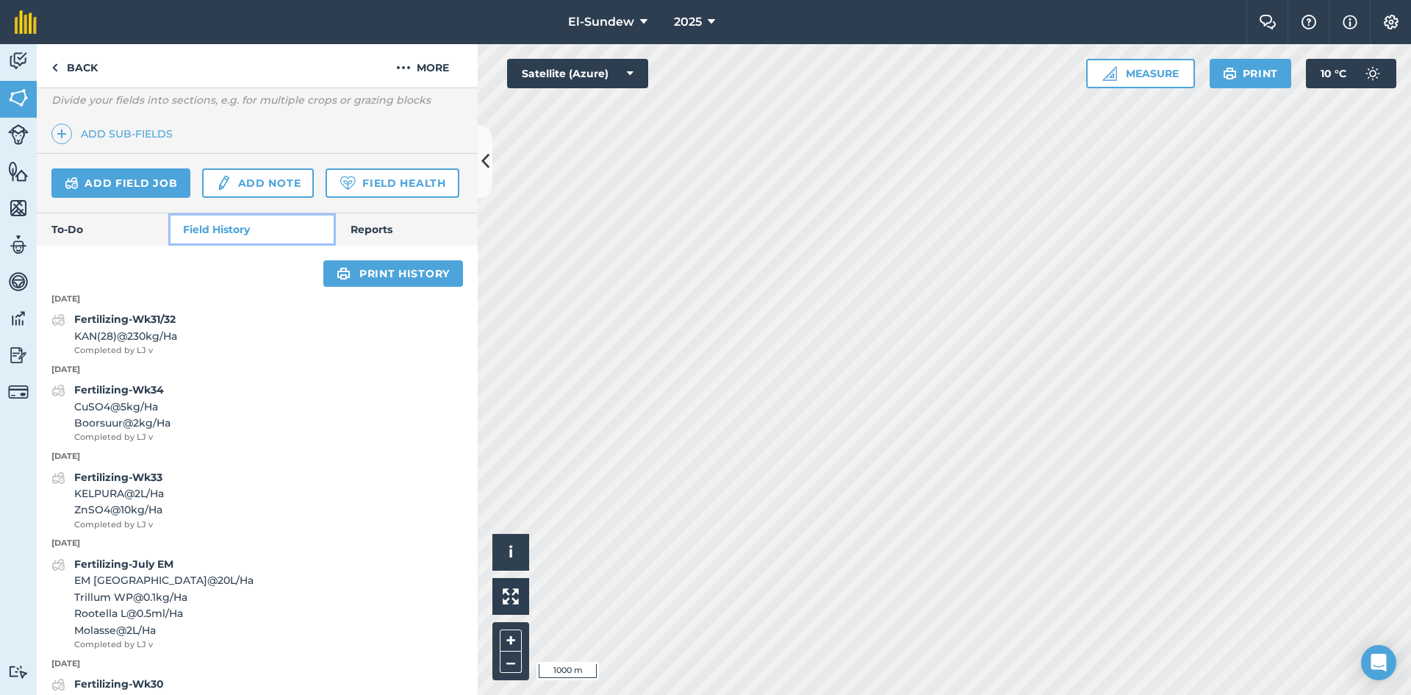
scroll to position [463, 0]
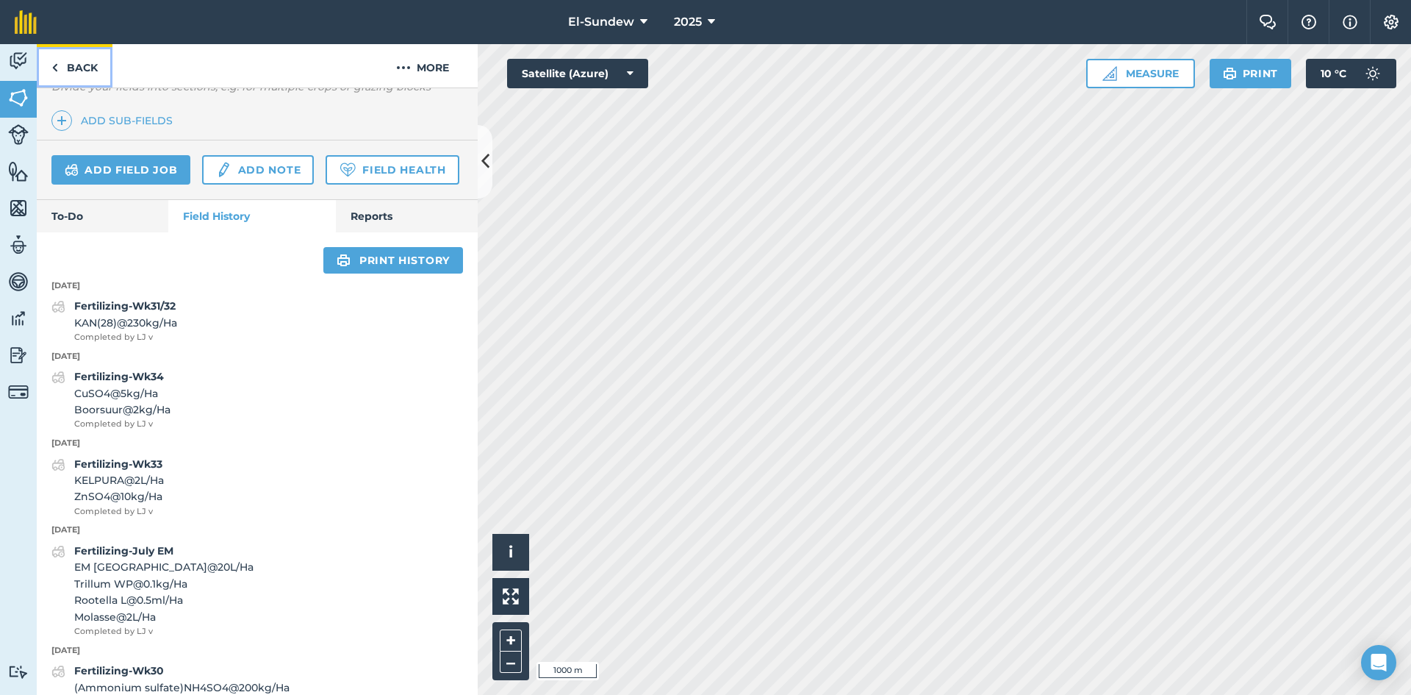
click at [70, 68] on link "Back" at bounding box center [75, 65] width 76 height 43
